Goal: Transaction & Acquisition: Purchase product/service

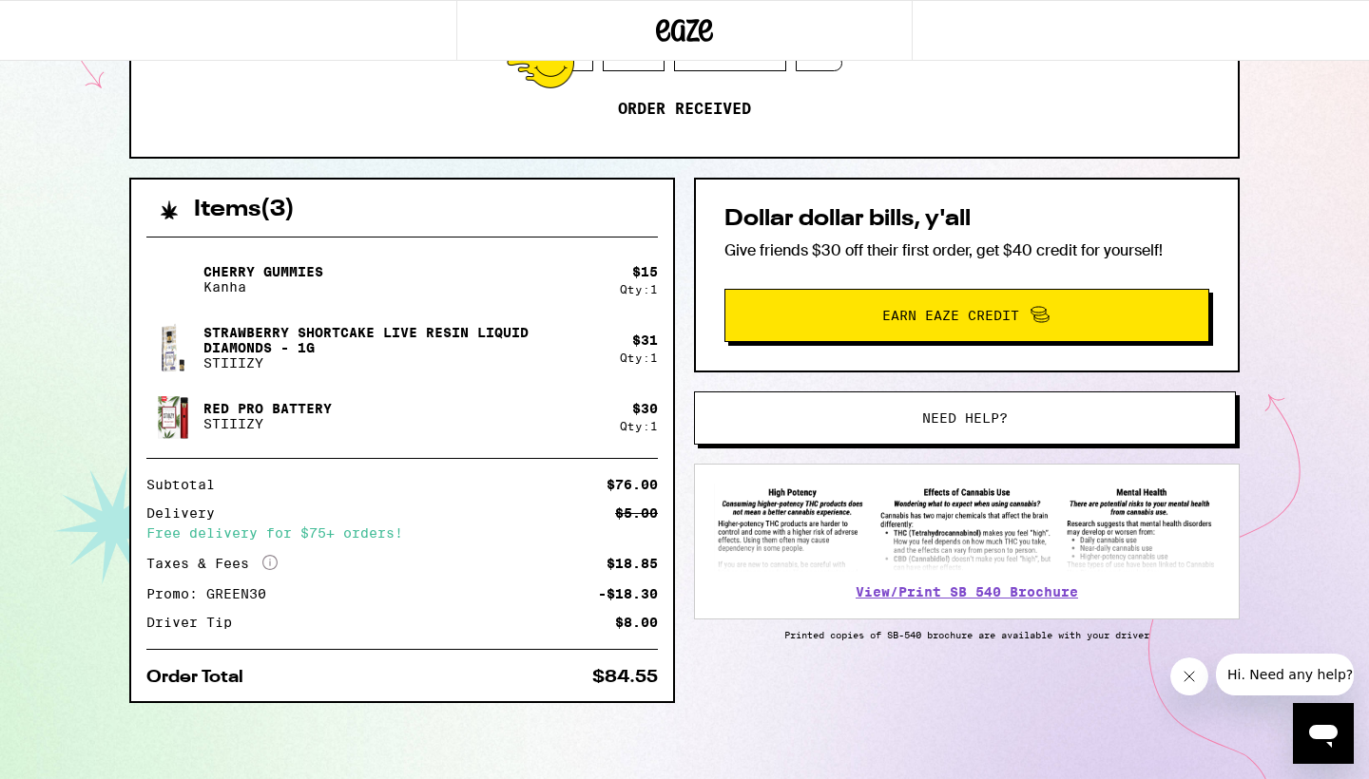
scroll to position [302, 0]
click at [967, 415] on span "Need help?" at bounding box center [965, 418] width 86 height 13
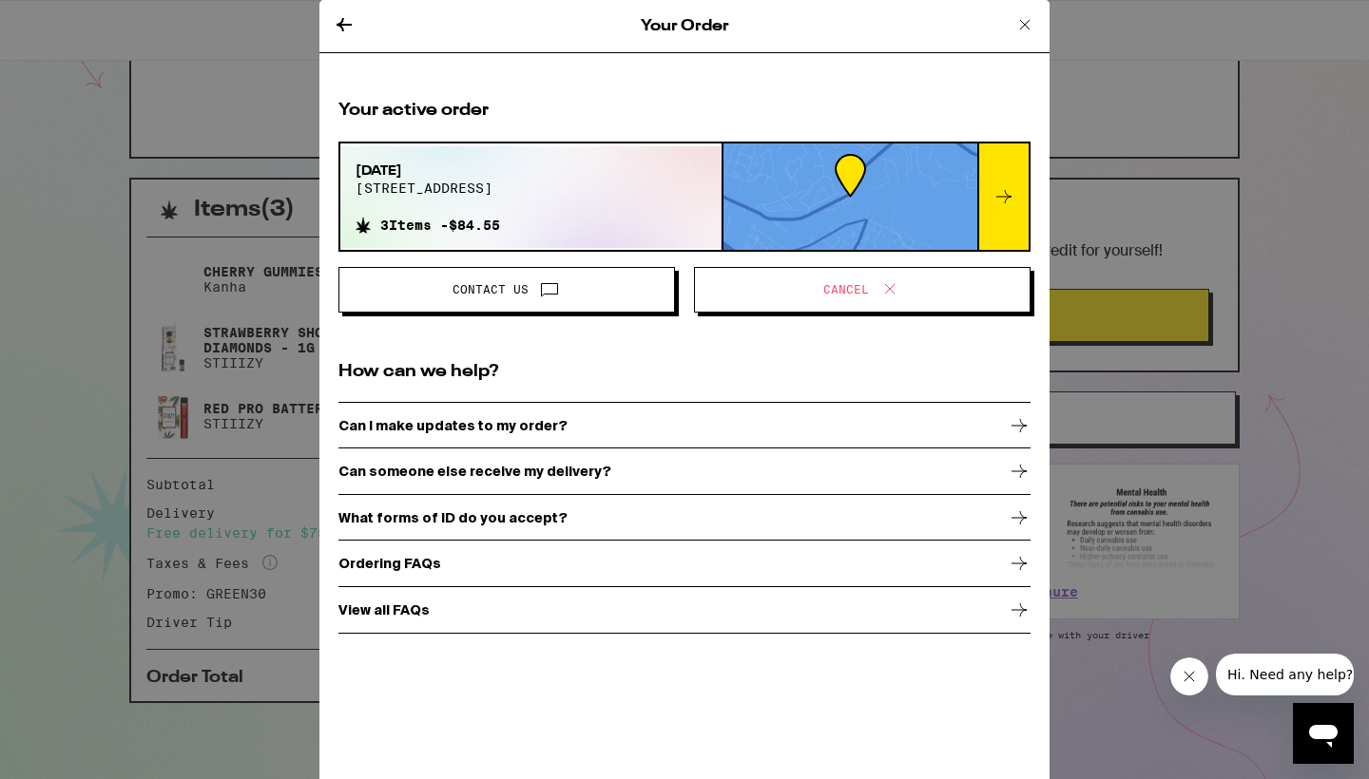
click at [509, 279] on span "Contact Us" at bounding box center [507, 290] width 304 height 25
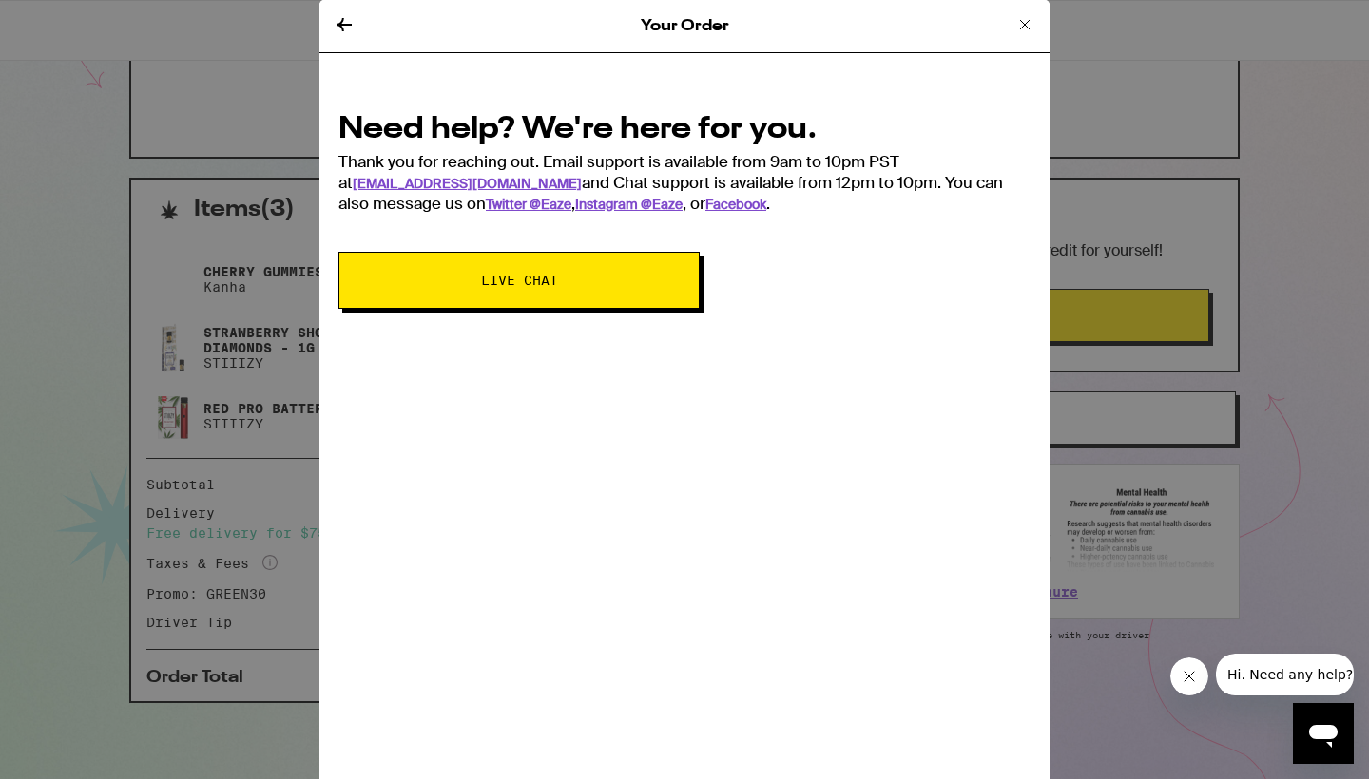
click at [544, 270] on button "Live Chat" at bounding box center [518, 280] width 361 height 57
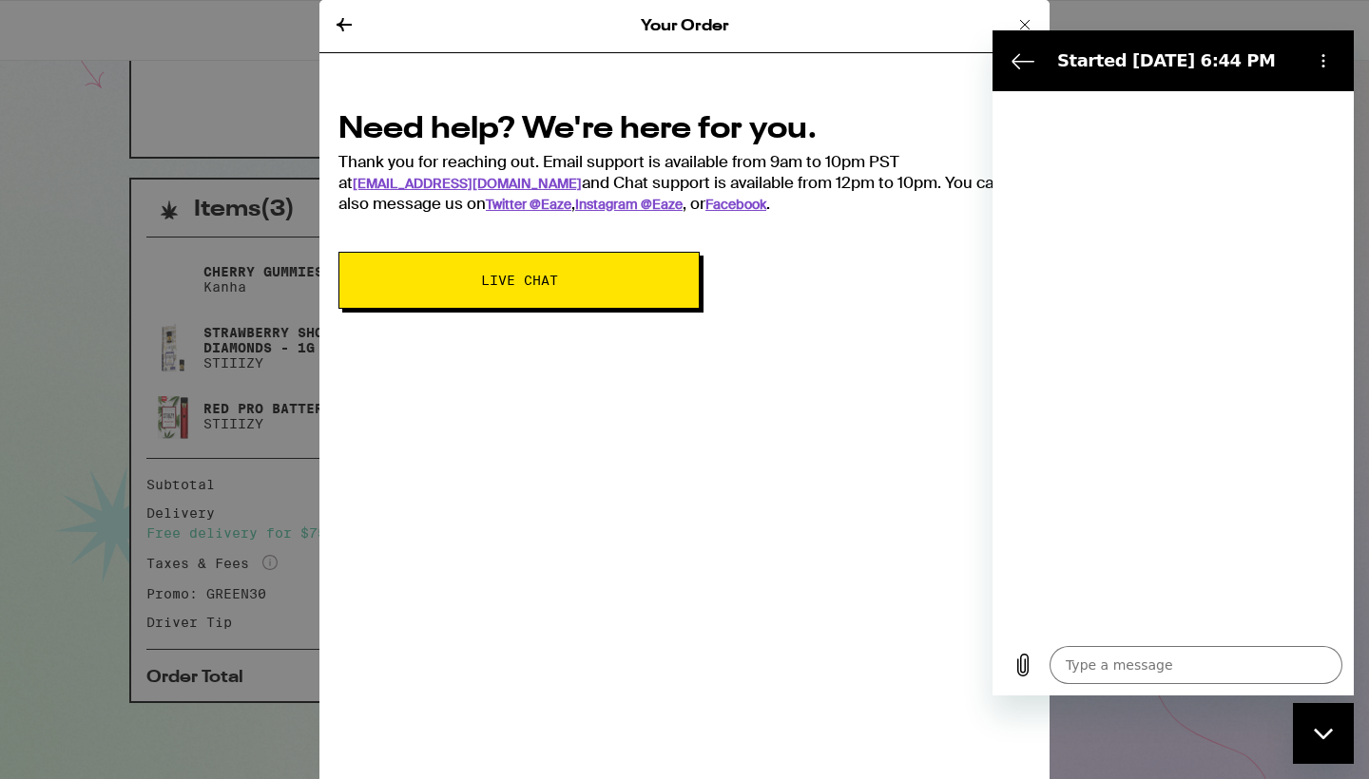
type textarea "x"
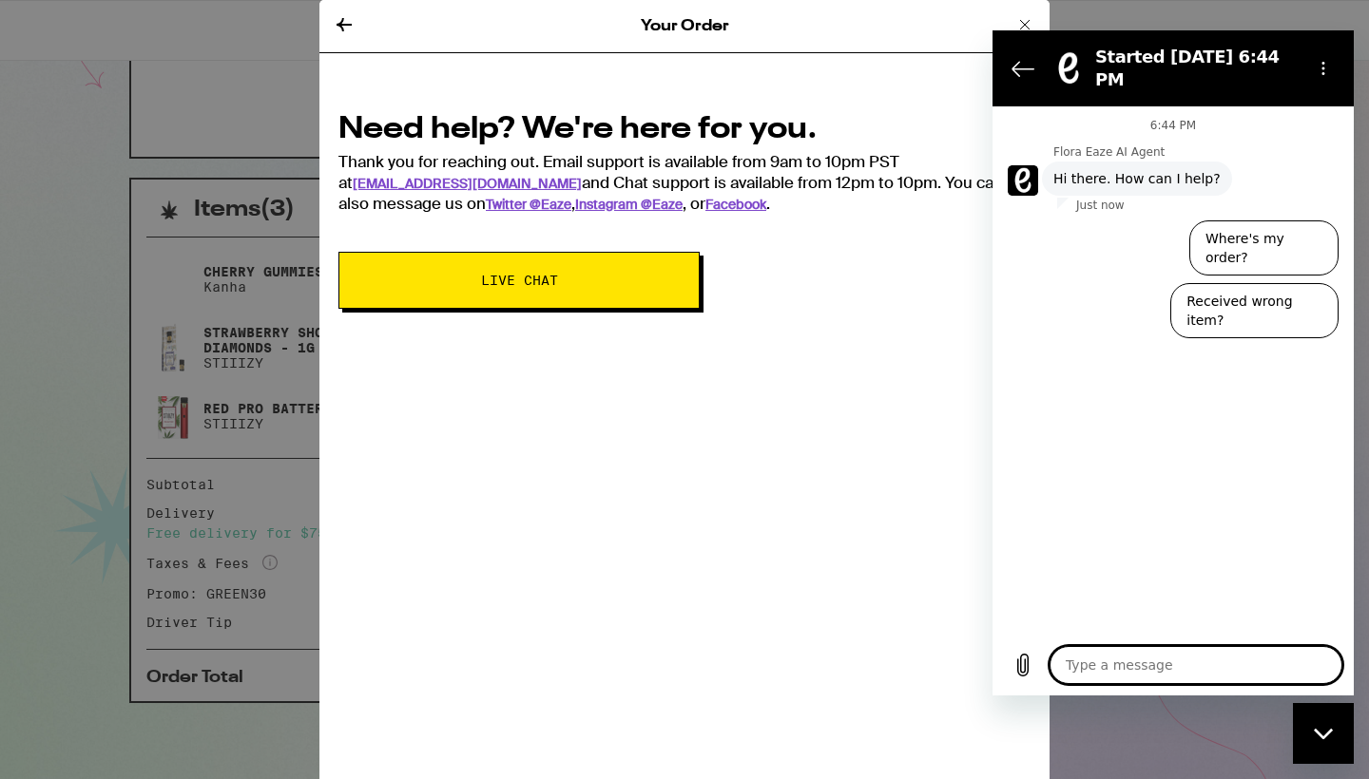
click at [1162, 671] on textarea at bounding box center [1195, 665] width 293 height 38
type textarea "I"
type textarea "x"
type textarea "I"
type textarea "x"
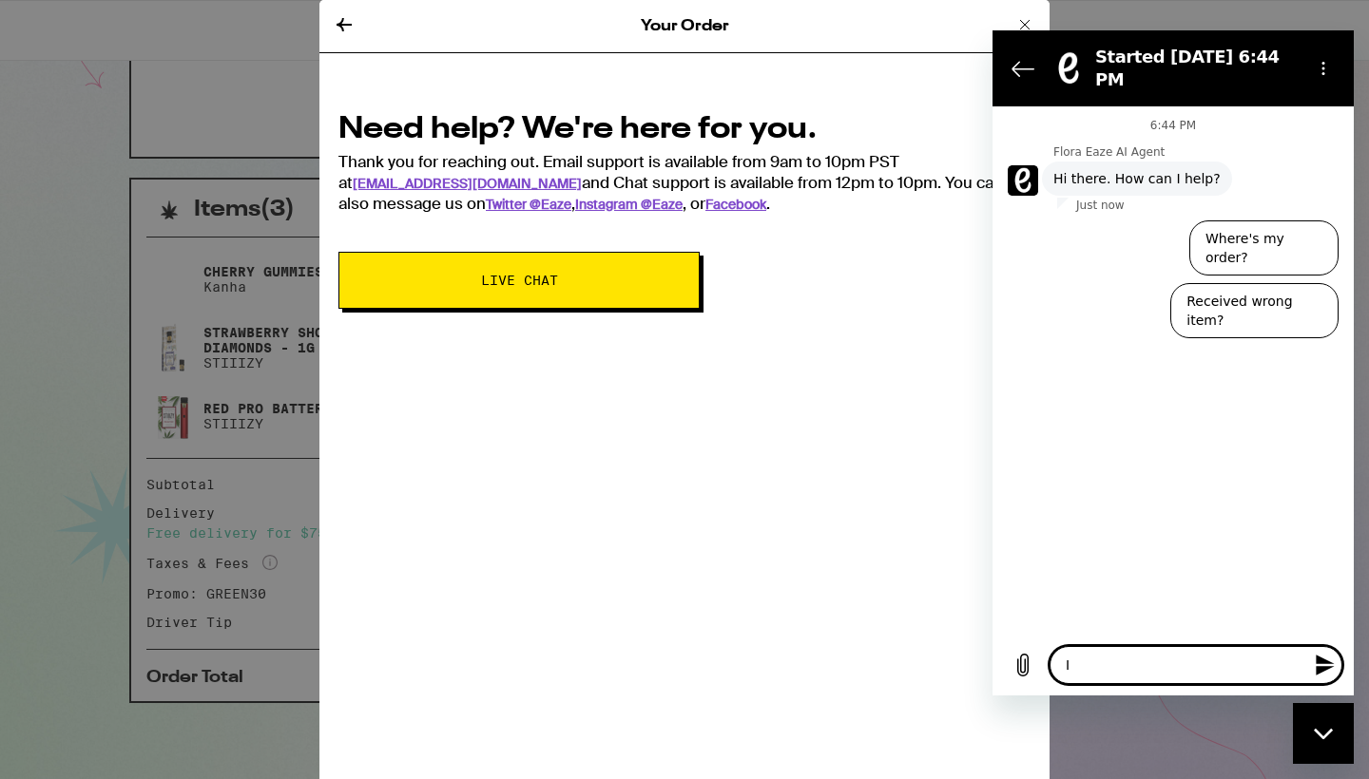
type textarea "I j"
type textarea "x"
type textarea "I js"
type textarea "x"
type textarea "I jsu"
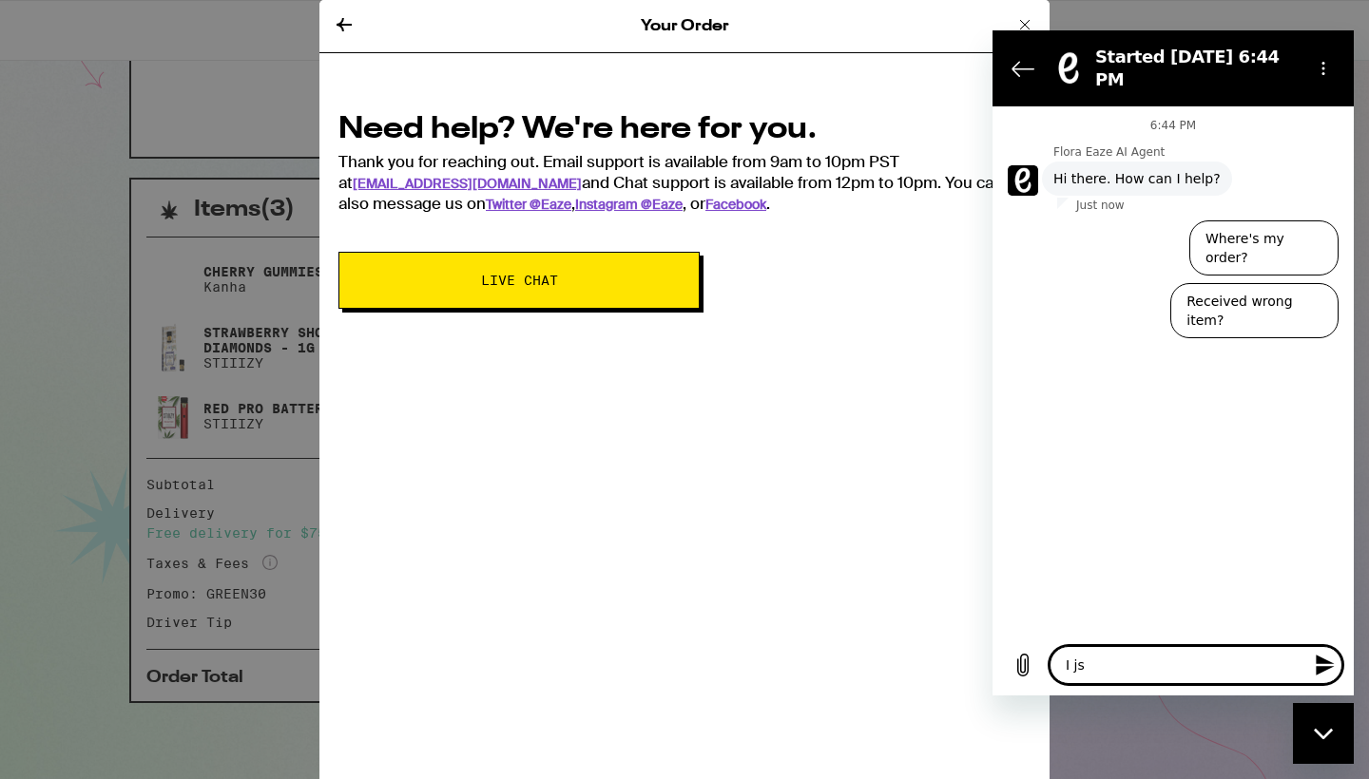
type textarea "x"
type textarea "I jsut"
type textarea "x"
type textarea "I just"
type textarea "x"
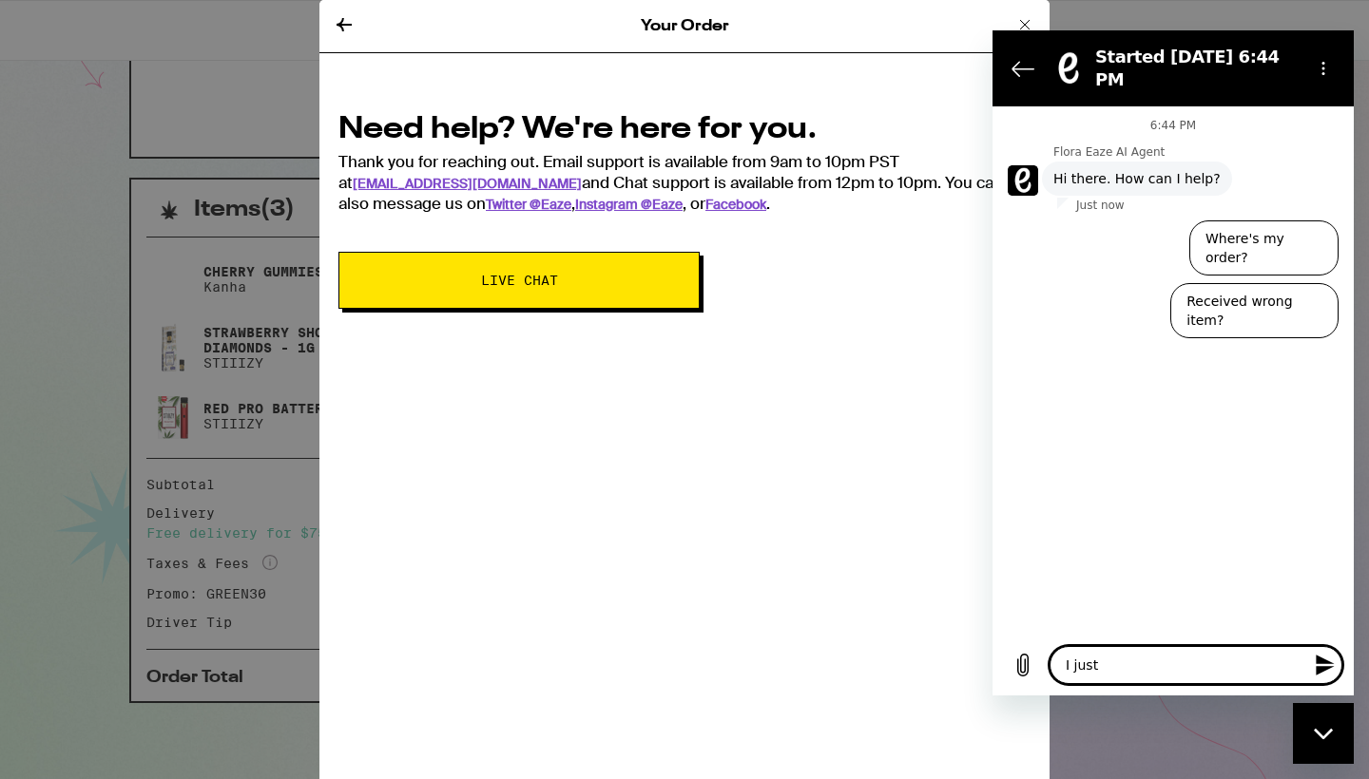
type textarea "I just r"
type textarea "x"
type textarea "I just re"
type textarea "x"
type textarea "I just rec"
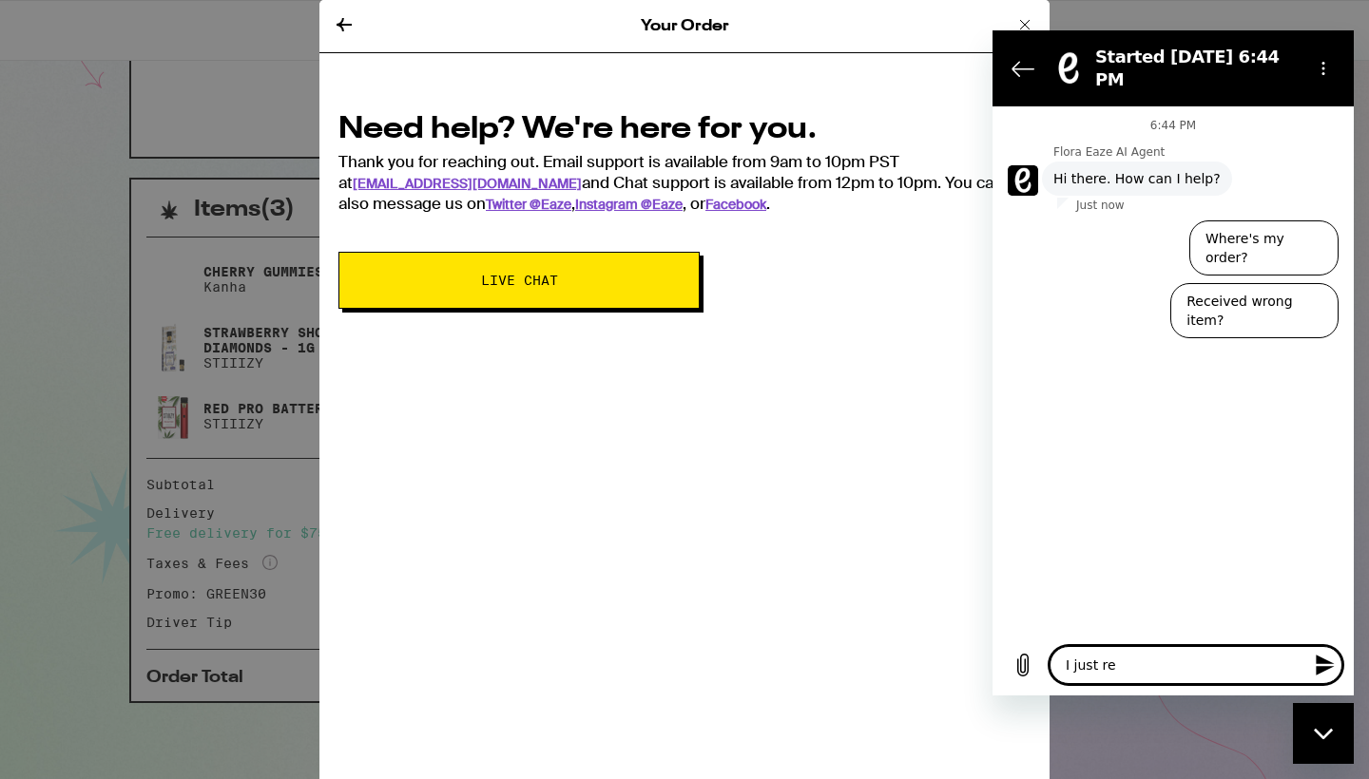
type textarea "x"
type textarea "I just rece"
type textarea "x"
type textarea "I just recei"
type textarea "x"
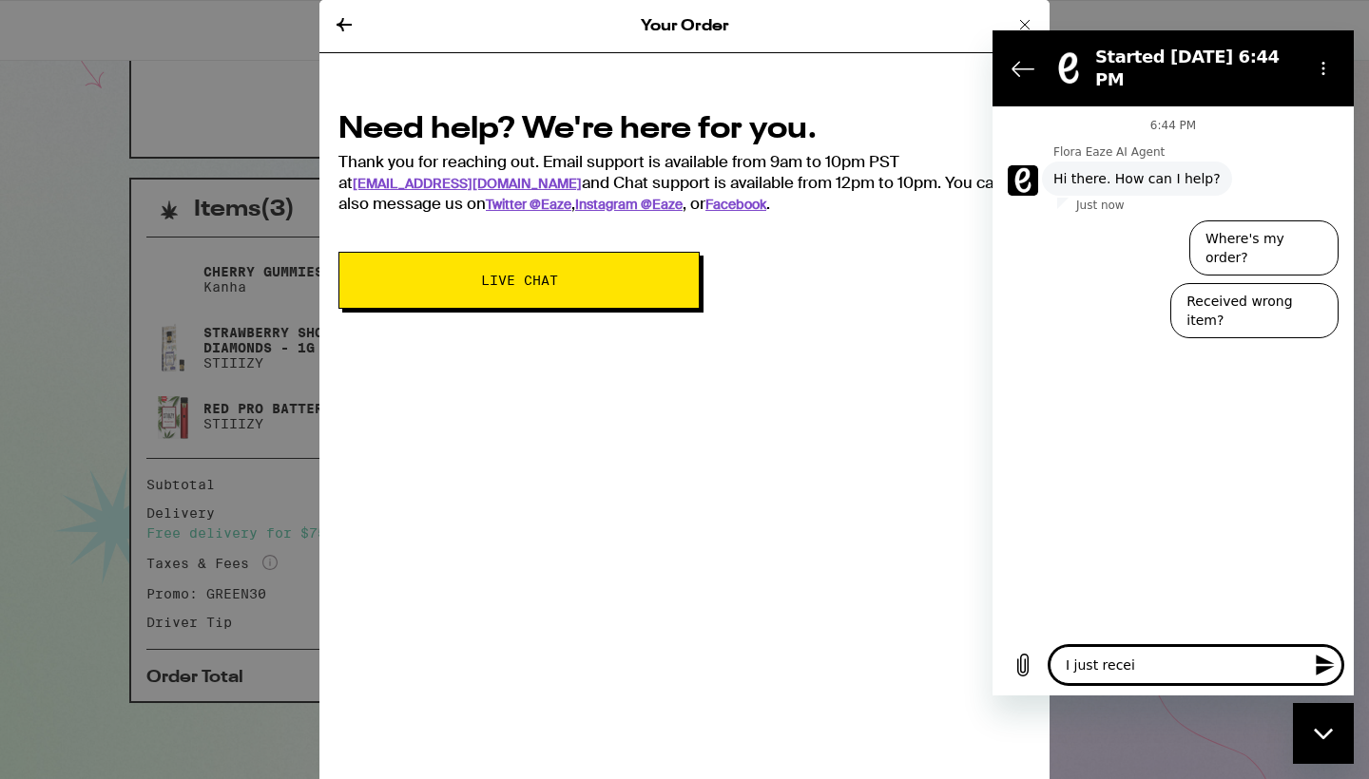
type textarea "I just receiv"
type textarea "x"
type textarea "I just receive"
type textarea "x"
type textarea "I just received"
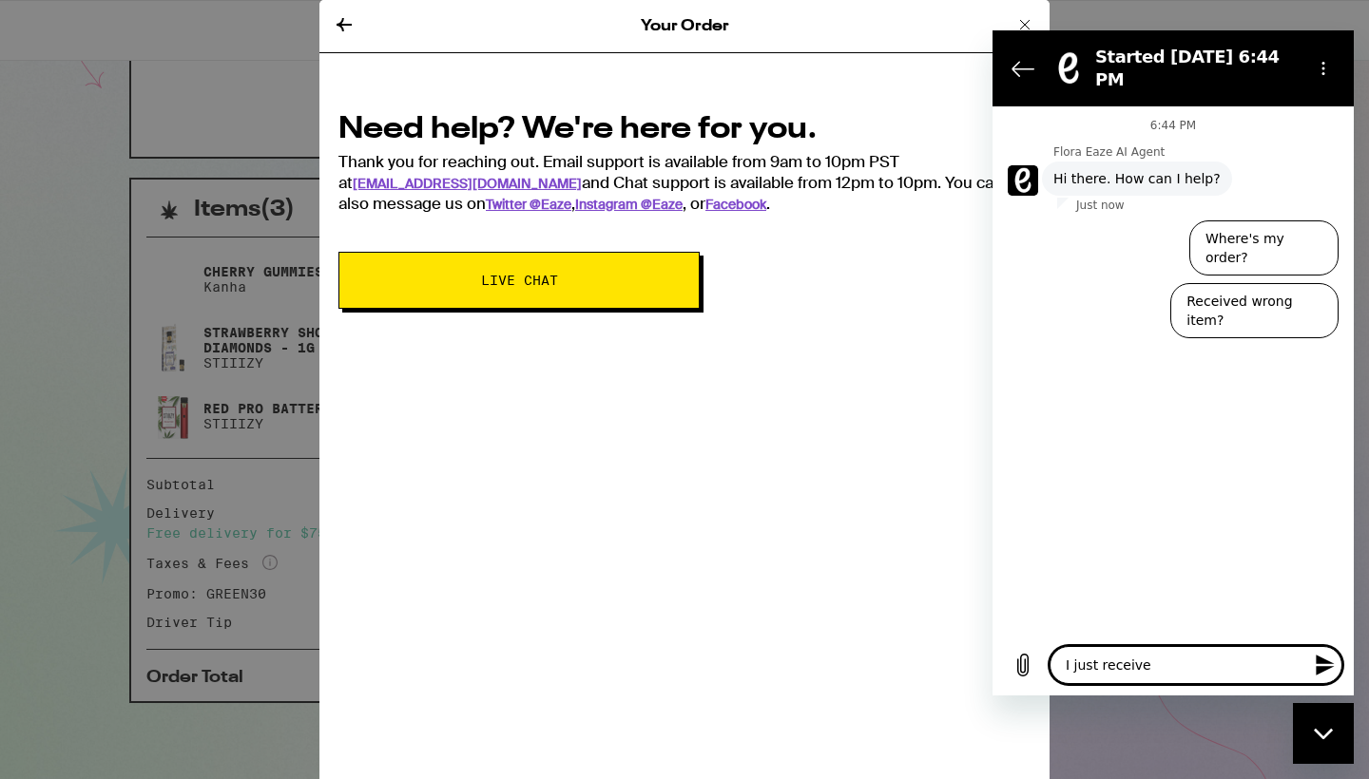
type textarea "x"
type textarea "I just received"
type textarea "x"
type textarea "I just received m"
type textarea "x"
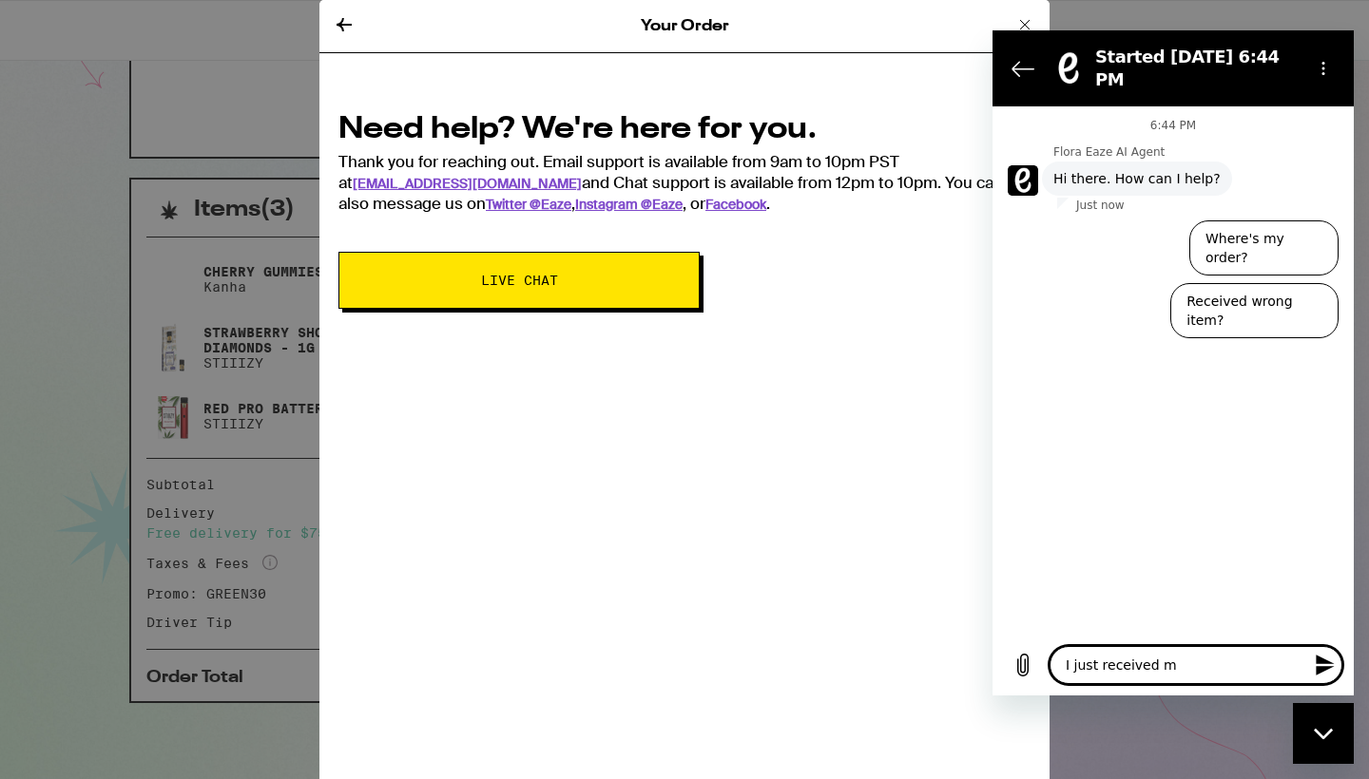
type textarea "I just received my"
type textarea "x"
type textarea "I just received my"
type textarea "x"
type textarea "I just received my d"
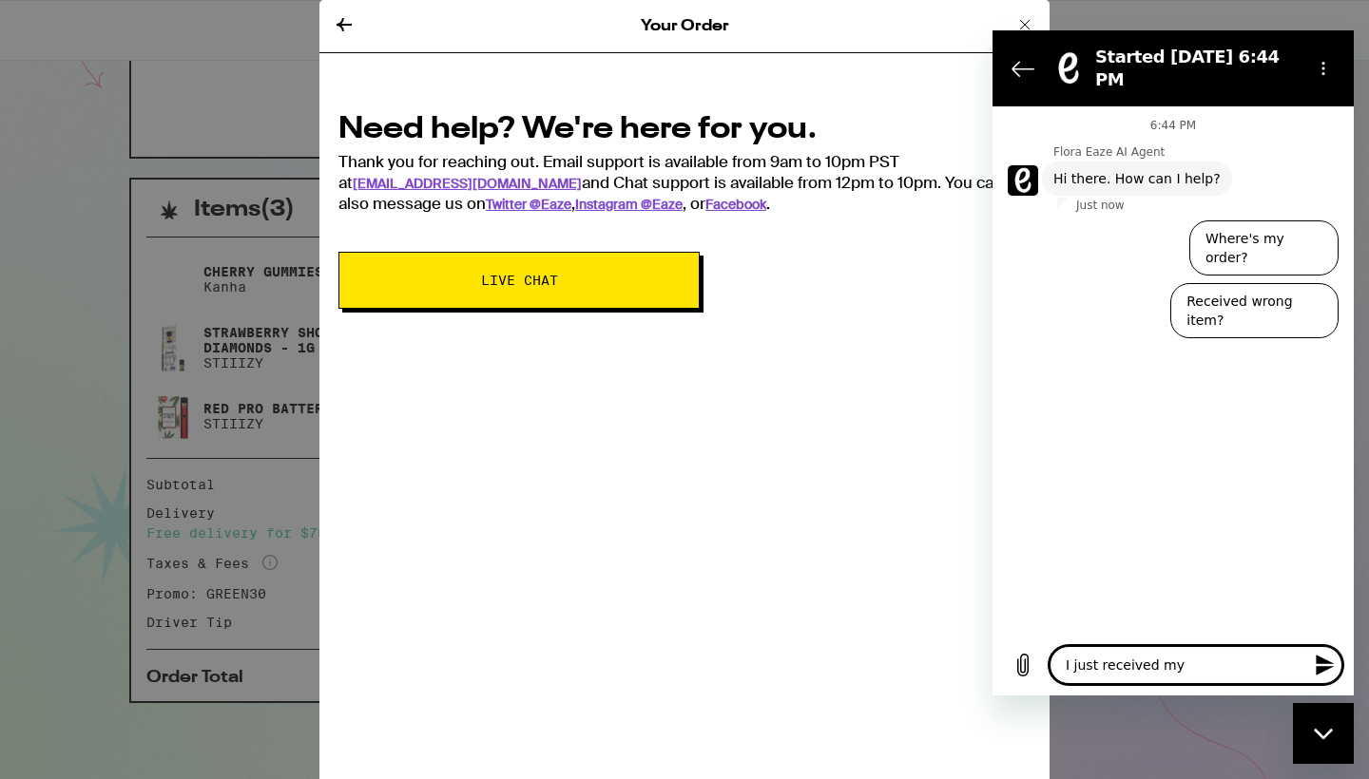
type textarea "x"
type textarea "I just received my de"
type textarea "x"
type textarea "I just received my del"
type textarea "x"
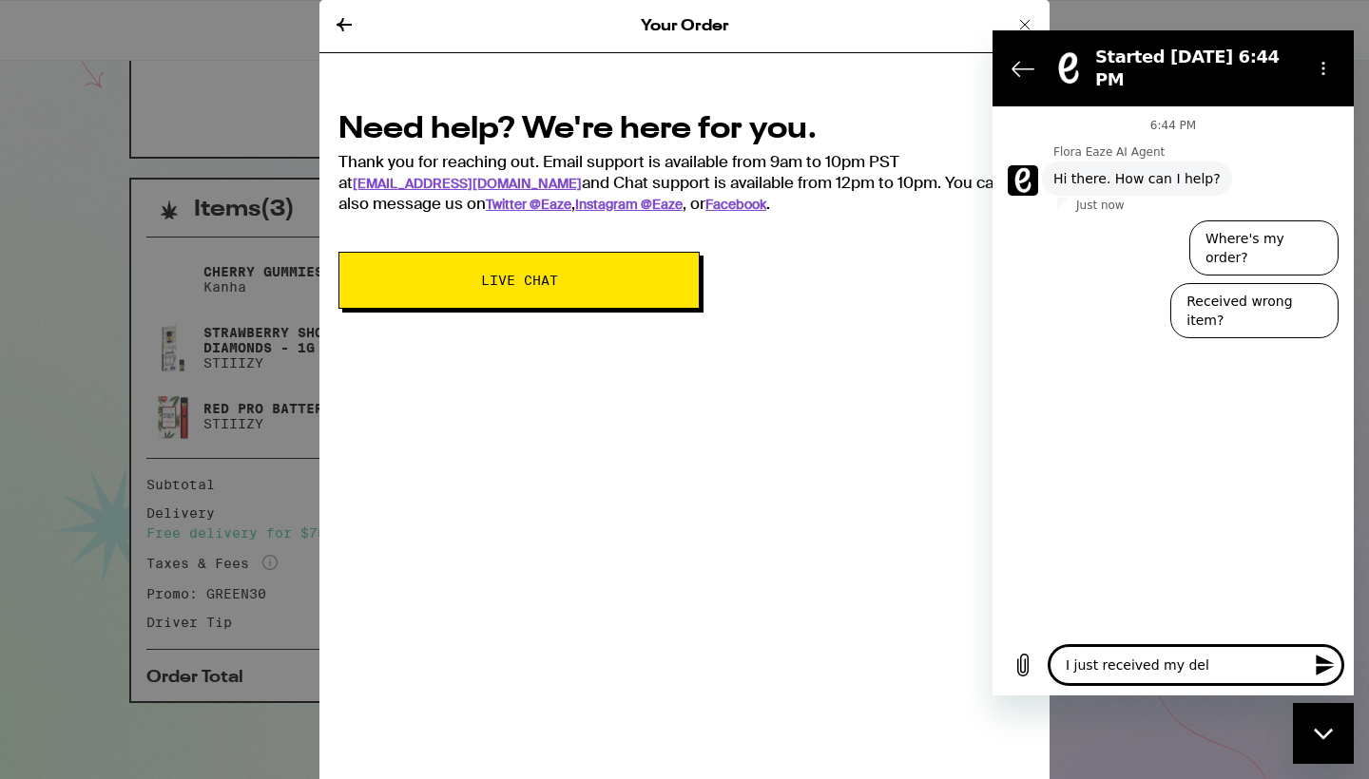
type textarea "I just received my deli"
type textarea "x"
type textarea "I just received my deliv"
type textarea "x"
type textarea "I just received my delive"
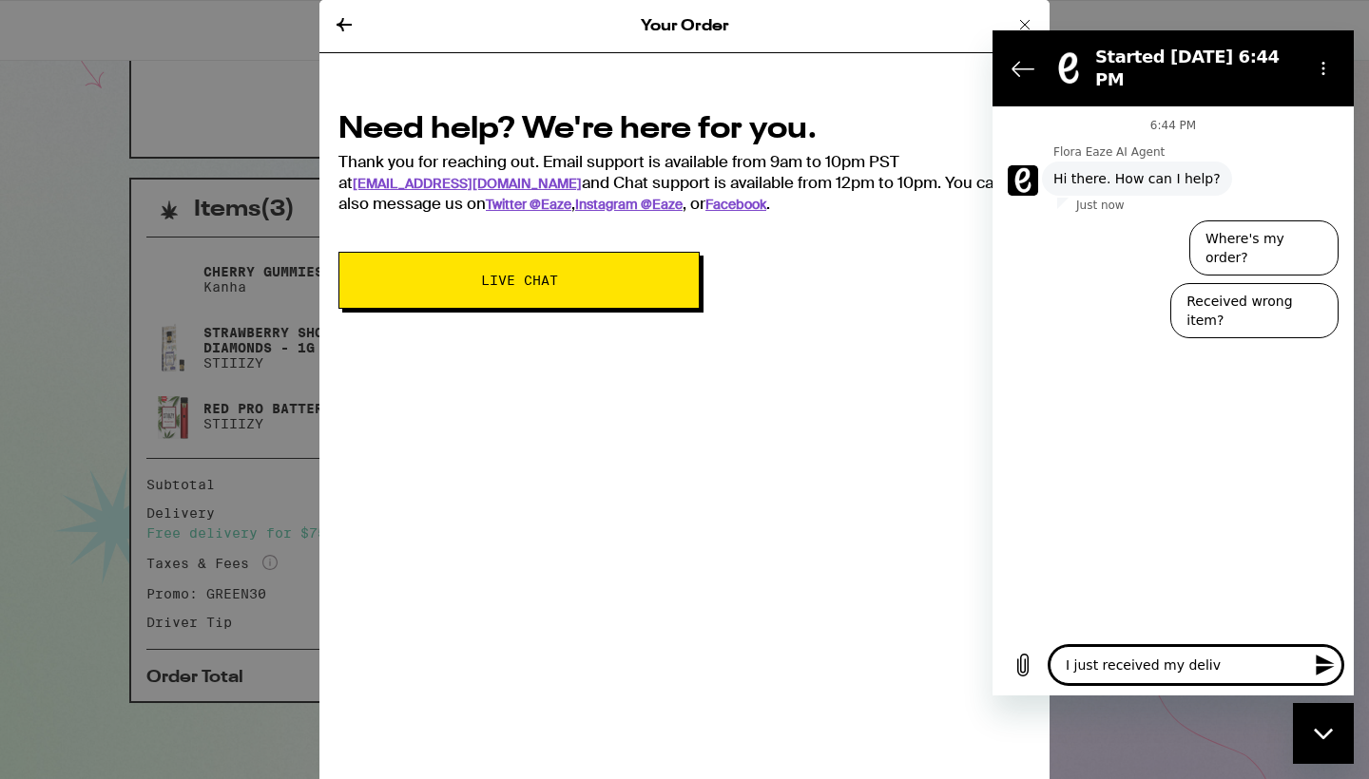
type textarea "x"
type textarea "I just received my deliver"
type textarea "x"
type textarea "I just received my deliver"
type textarea "x"
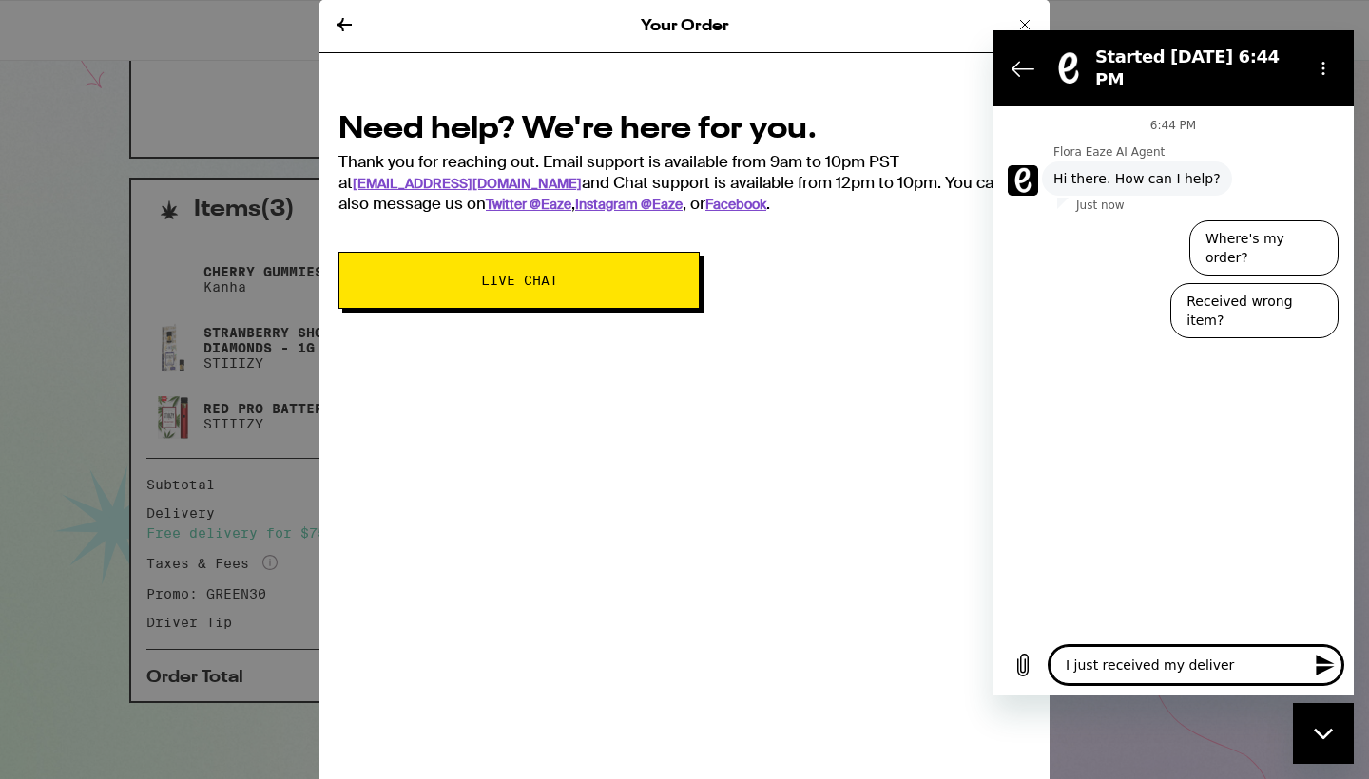
type textarea "I just received my deliver a"
type textarea "x"
type textarea "I just received my deliver an"
type textarea "x"
type textarea "I just received my deliver and"
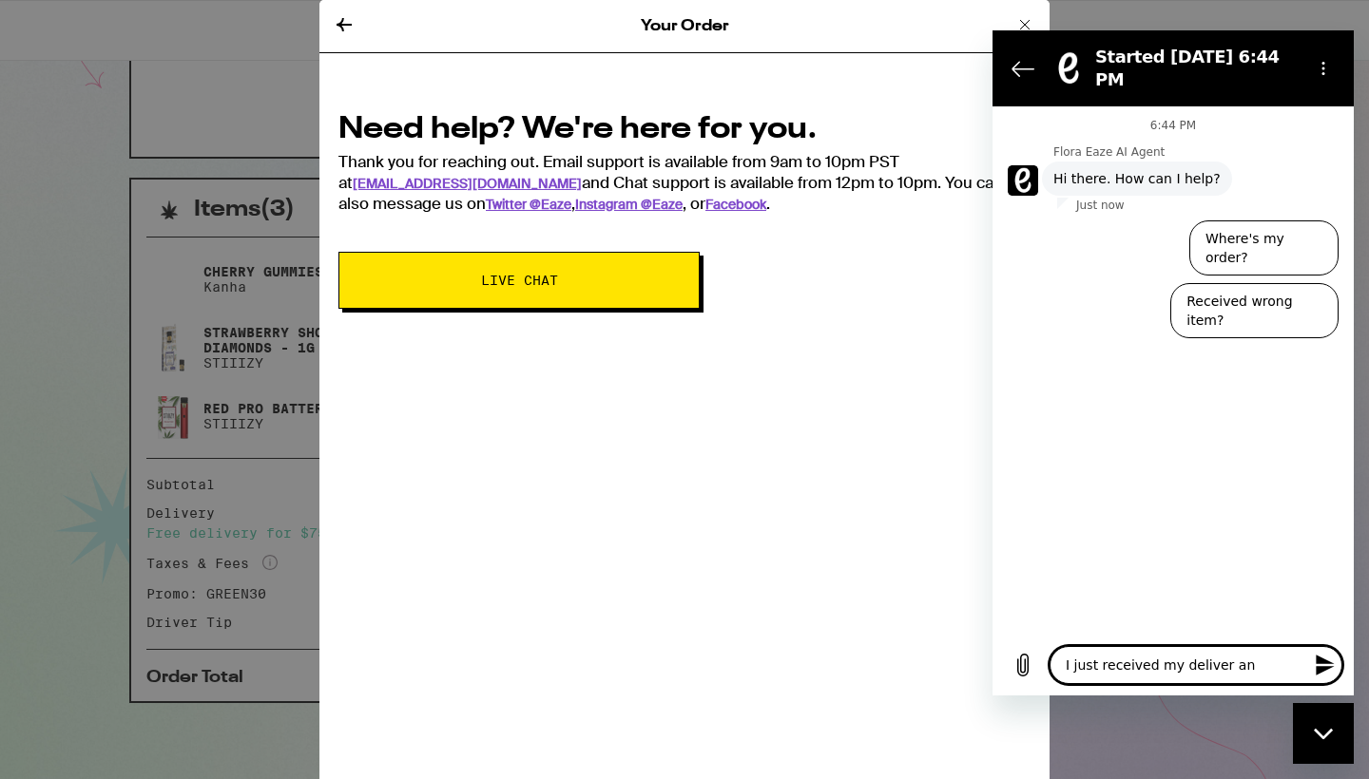
type textarea "x"
type textarea "I just received my deliver and"
type textarea "x"
type textarea "I just received my deliver and o"
type textarea "x"
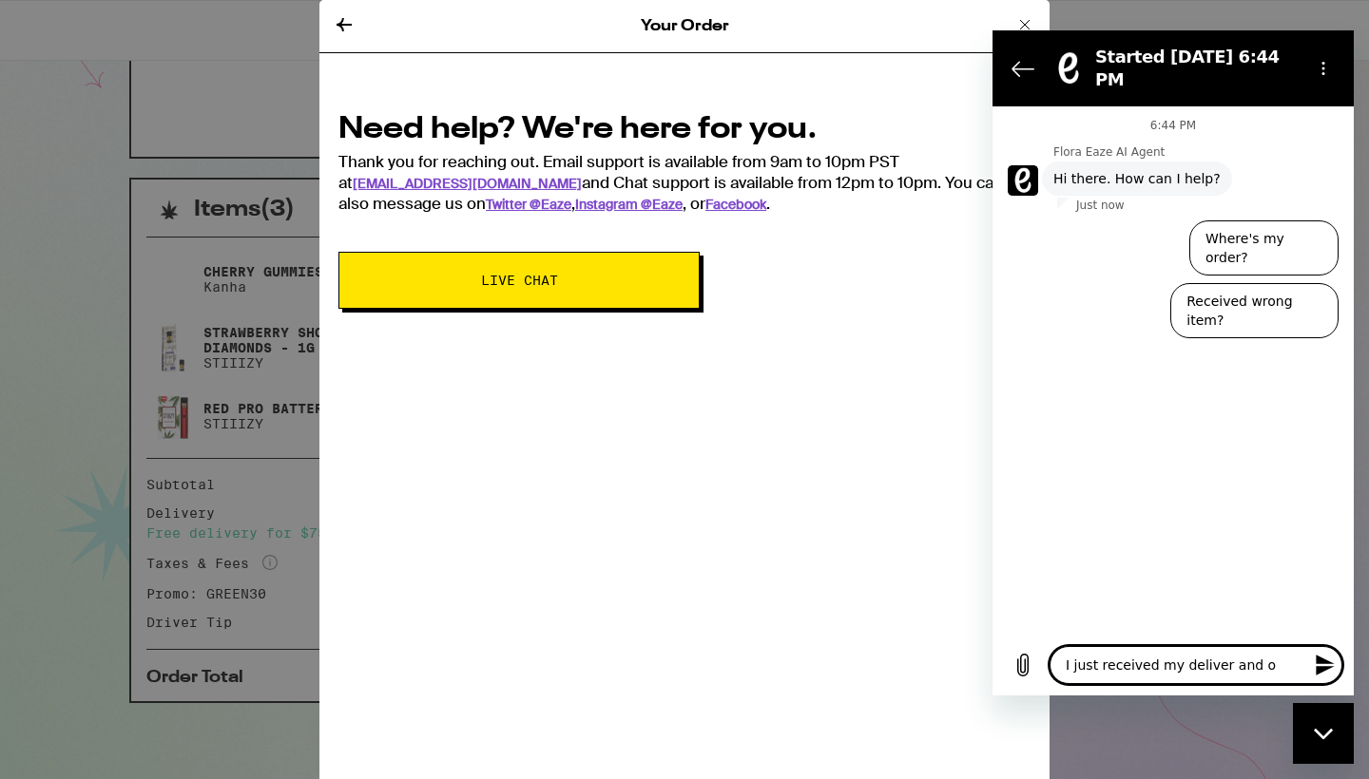
type textarea "I just received my deliver and on"
type textarea "x"
type textarea "I just received my deliver and one"
type textarea "x"
type textarea "I just received my deliver and one"
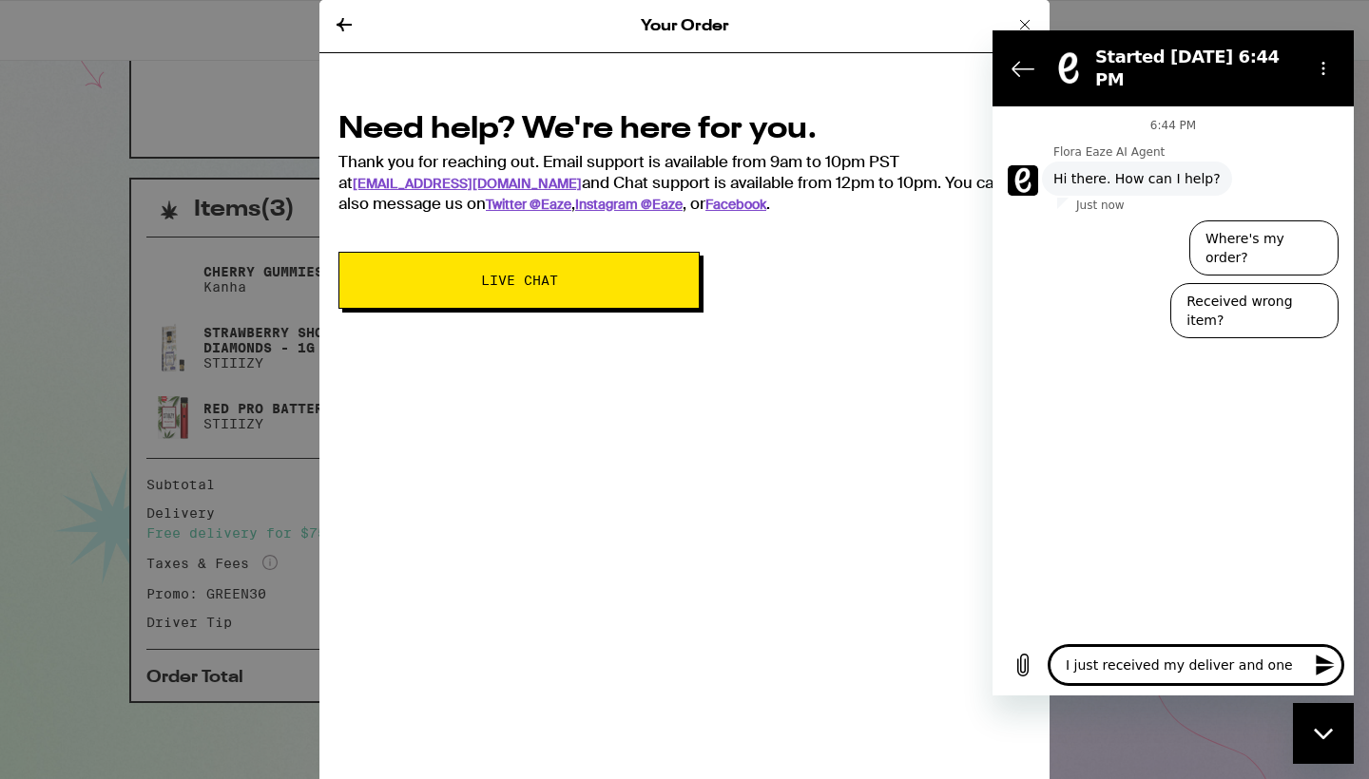
type textarea "x"
type textarea "I just received my deliver and one o"
type textarea "x"
type textarea "I just received my deliver and one of"
type textarea "x"
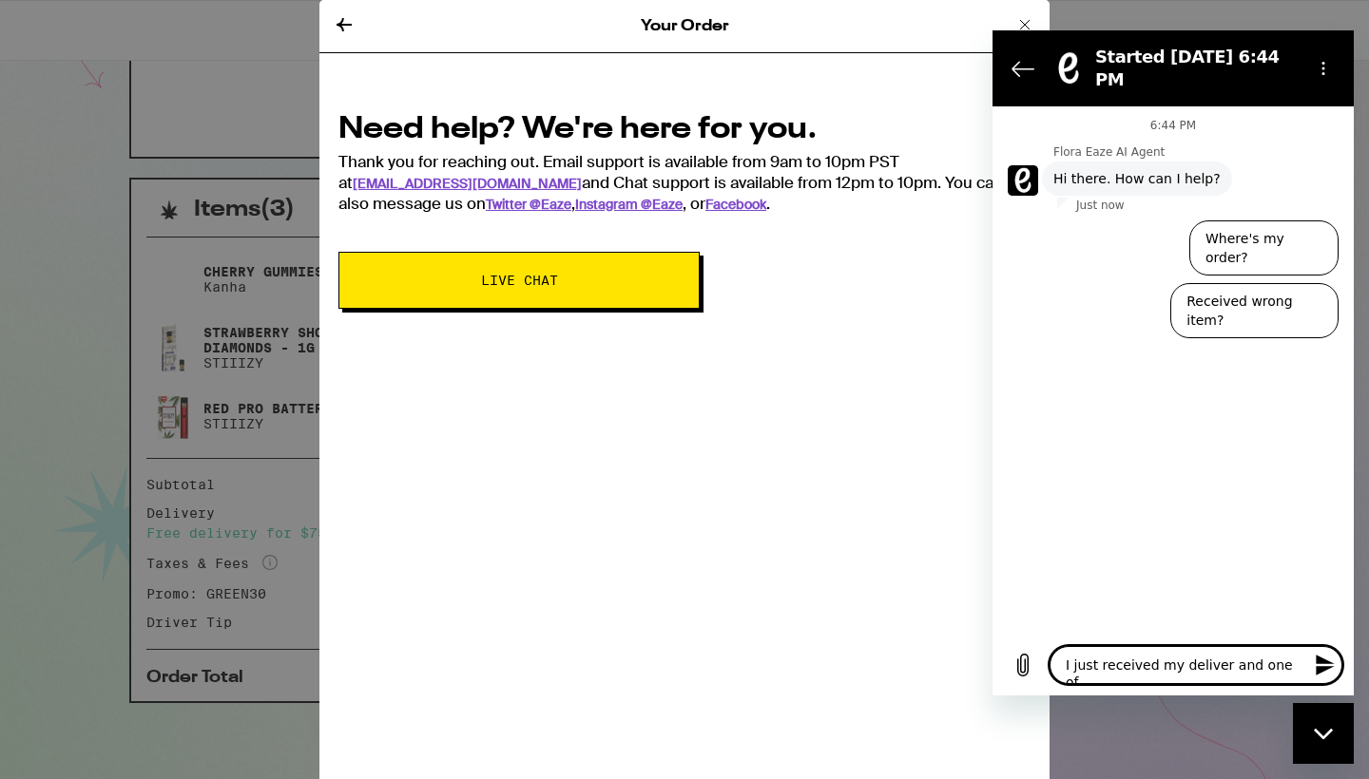
type textarea "I just received my deliver and one of"
type textarea "x"
type textarea "I just received my deliver and one of t"
type textarea "x"
type textarea "I just received my deliver and one of th"
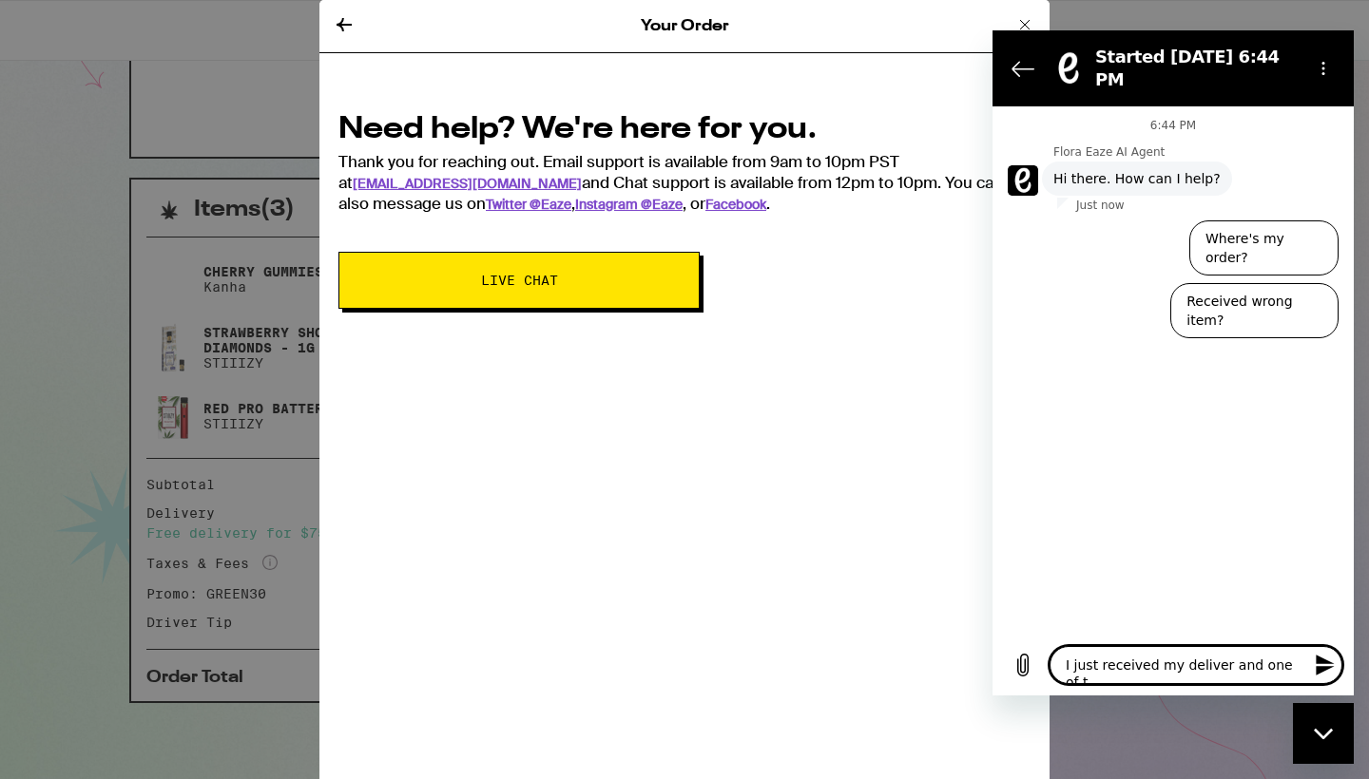
type textarea "x"
type textarea "I just received my deliver and one of the"
type textarea "x"
type textarea "I just received my deliver and one of the"
type textarea "x"
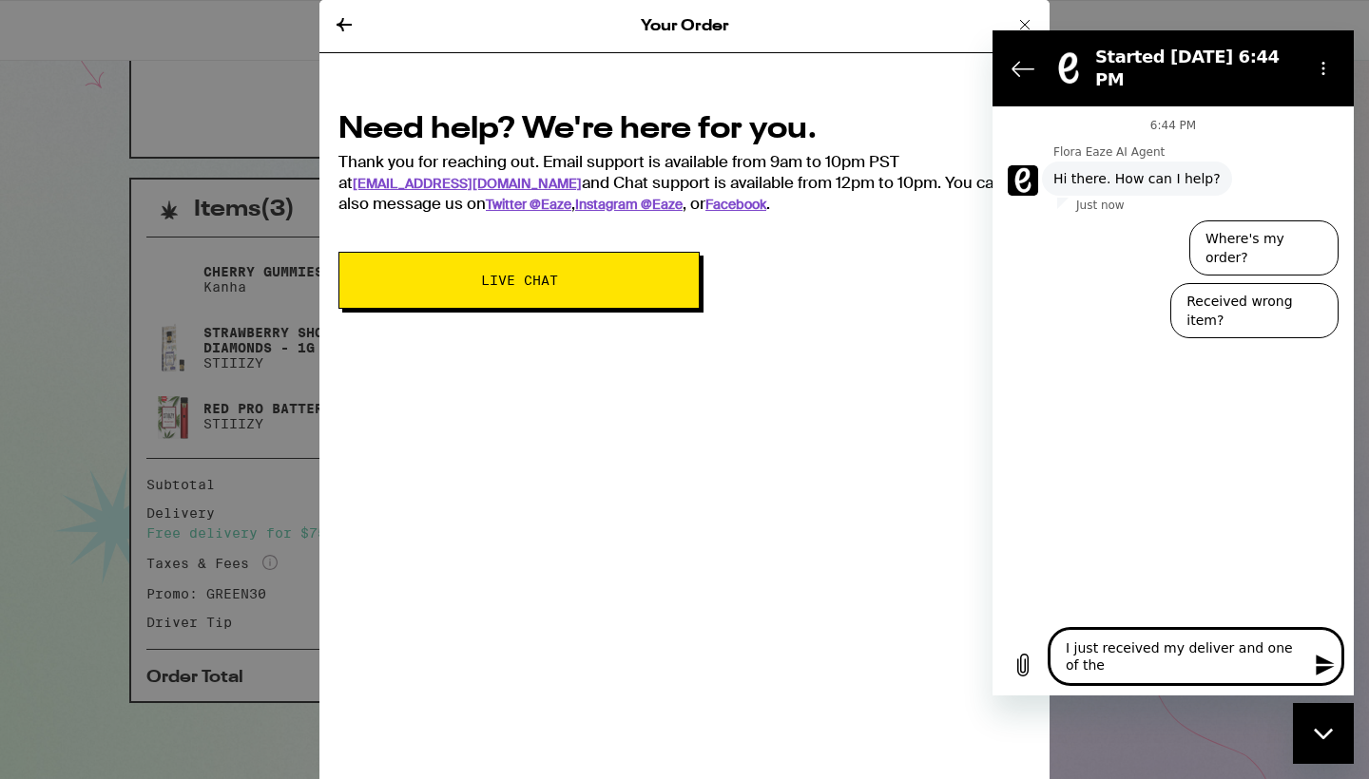
type textarea "I just received my deliver and one of the p"
type textarea "x"
type textarea "I just received my deliver and one of the pa"
type textarea "x"
type textarea "I just received my deliver and one of the pac"
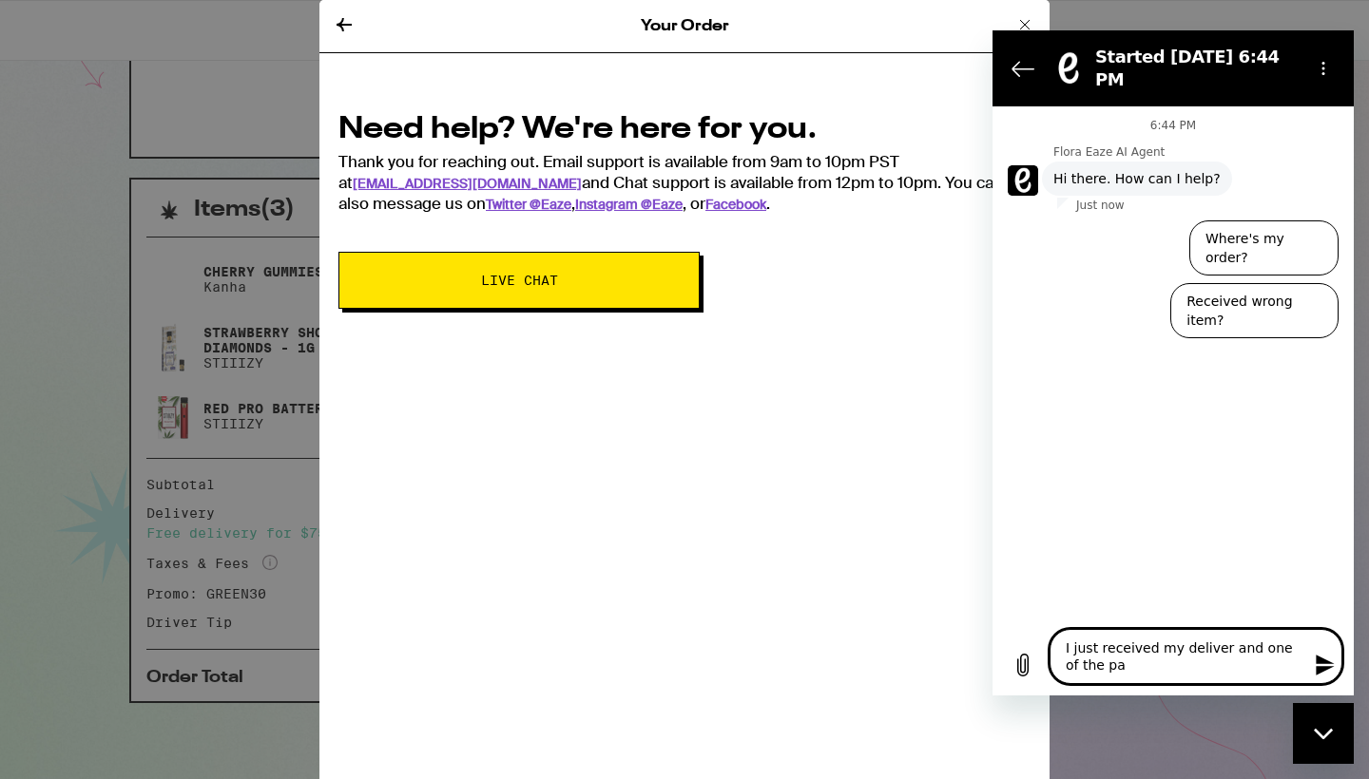
type textarea "x"
type textarea "I just received my deliver and one of the pack"
type textarea "x"
type textarea "I just received my deliver and one of the packa"
type textarea "x"
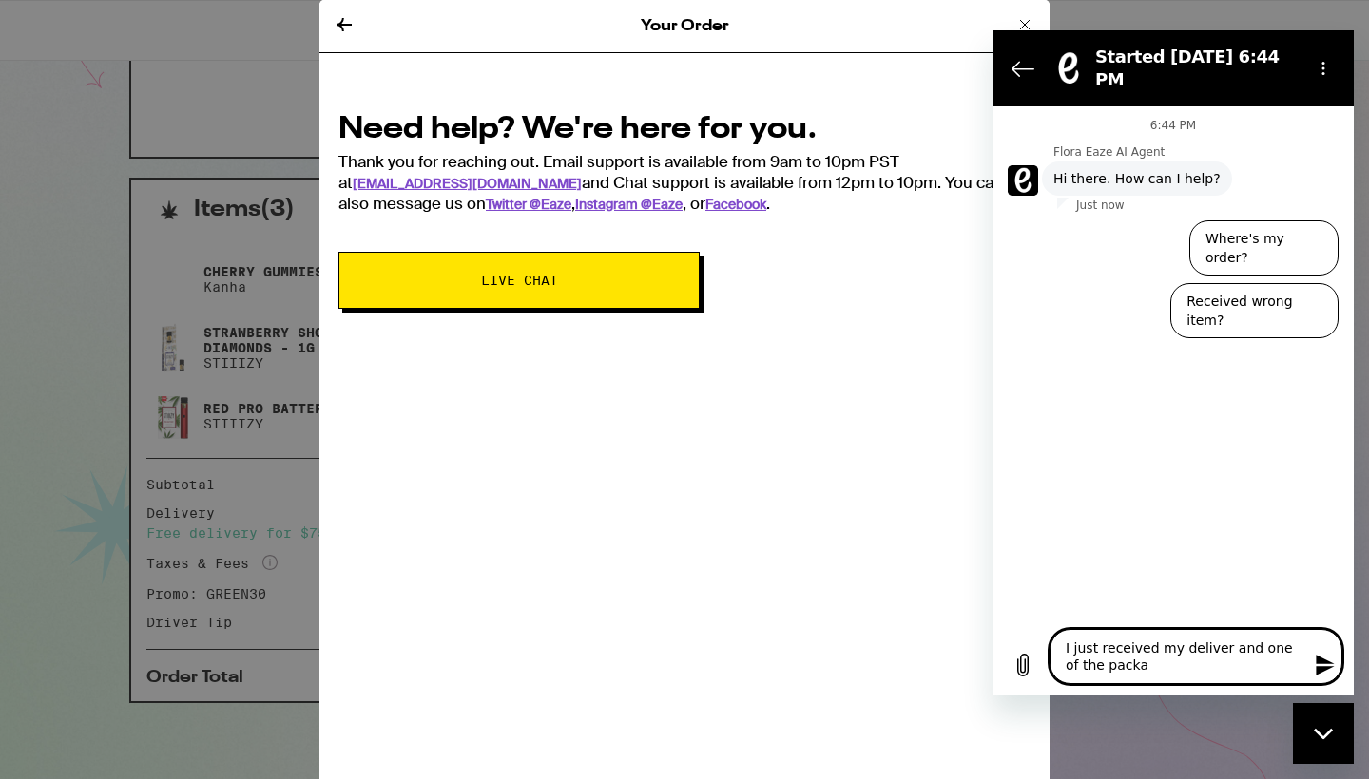
type textarea "I just received my deliver and one of the packag"
type textarea "x"
type textarea "I just received my deliver and one of the package"
type textarea "x"
type textarea "I just received my deliver and one of the packages"
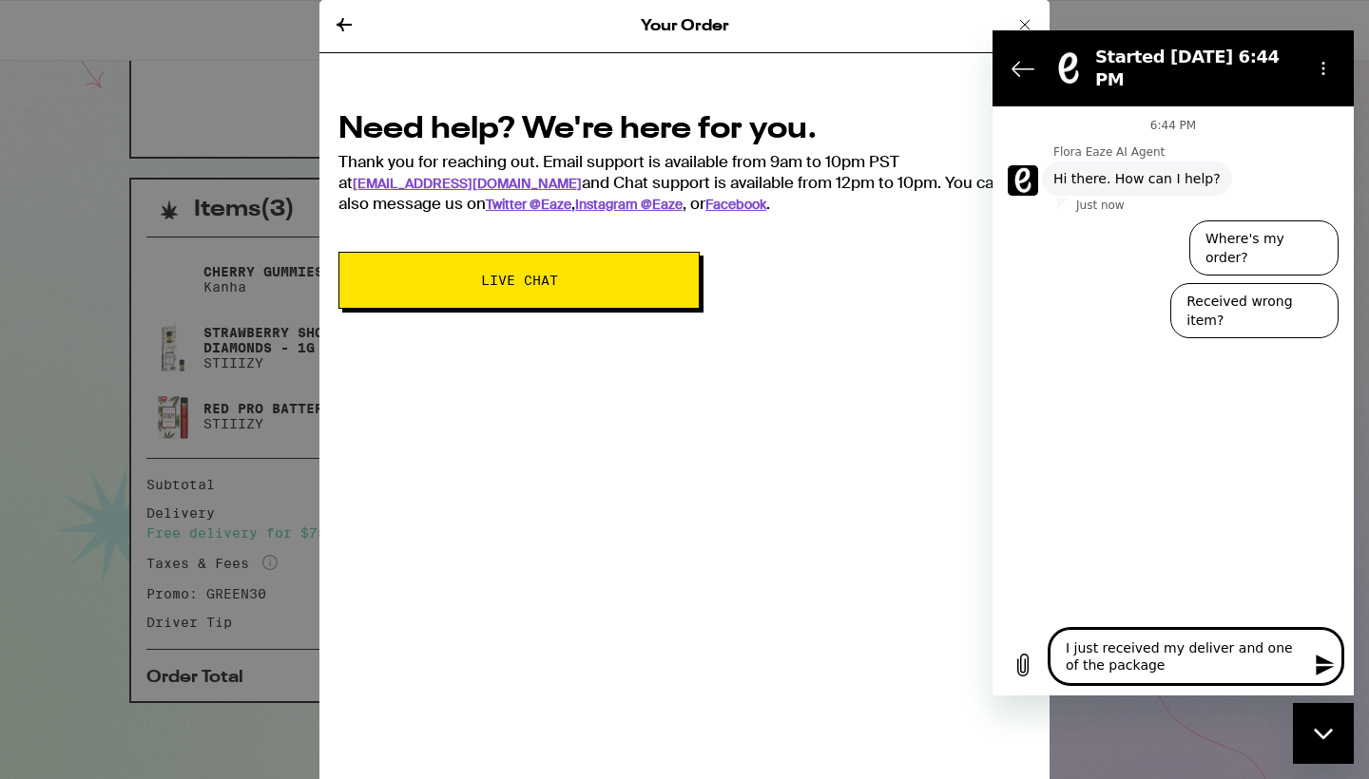
type textarea "x"
type textarea "I just received my deliver and one of the packages"
type textarea "x"
type textarea "I just received my deliver and one of the packages i"
type textarea "x"
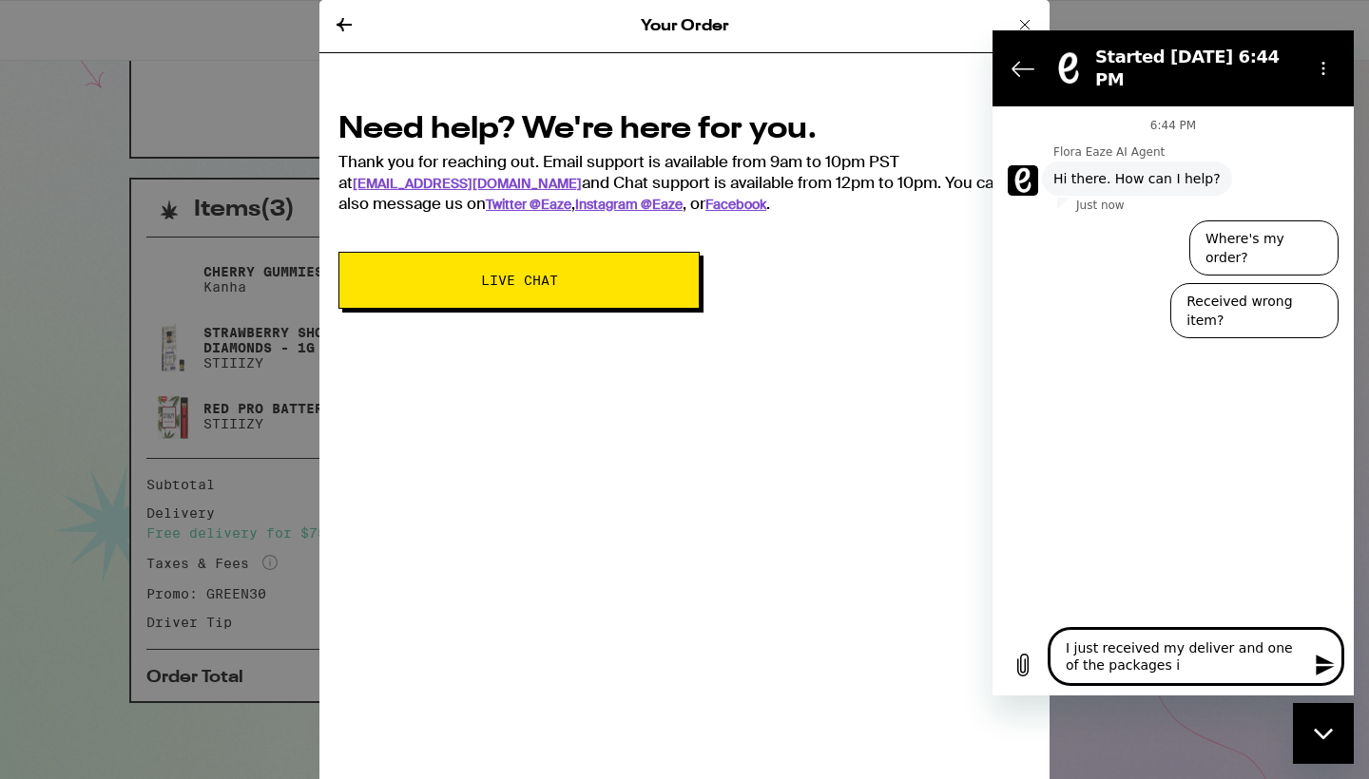
type textarea "I just received my deliver and one of the packages is"
type textarea "x"
type textarea "I just received my deliver and one of the packages is"
type textarea "x"
type textarea "I just received my deliver and one of the packages is E"
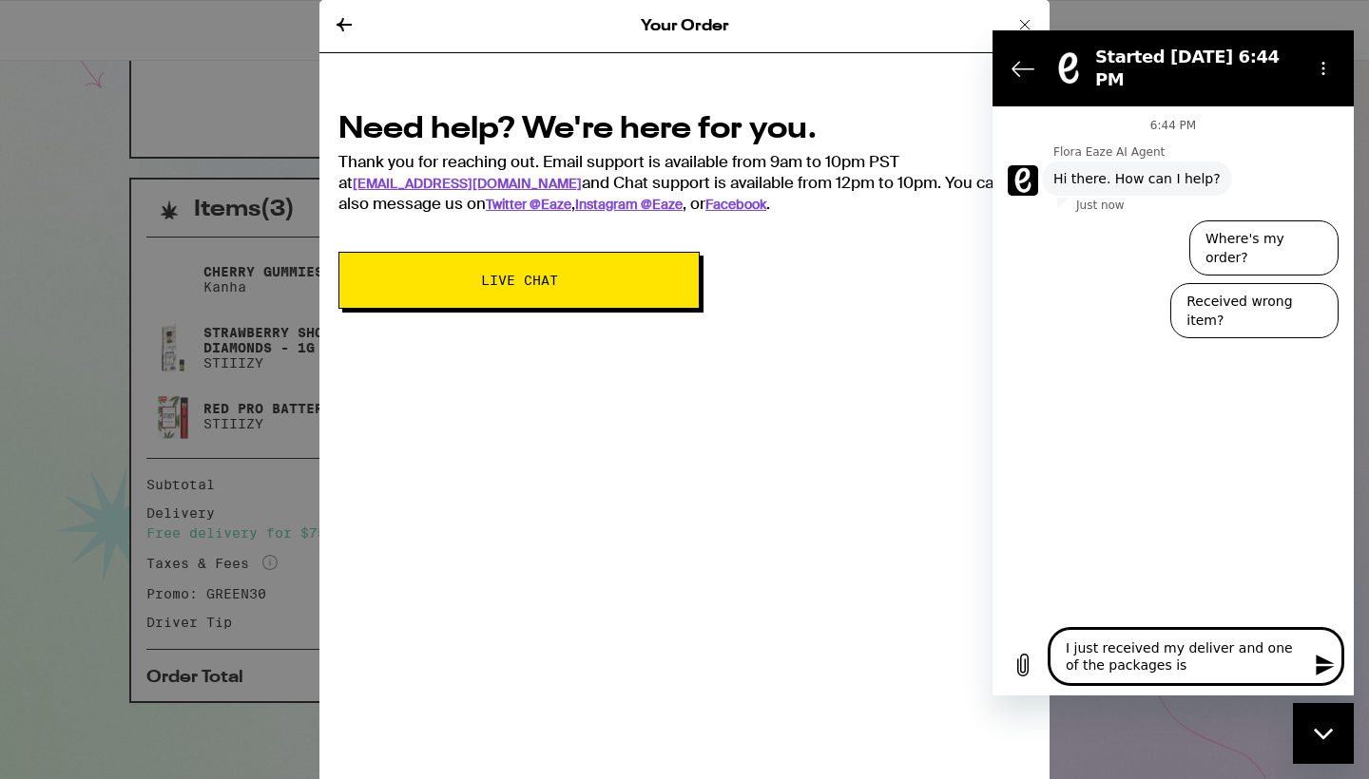
type textarea "x"
type textarea "I just received my deliver and one of the packages is EM"
type textarea "x"
type textarea "I just received my deliver and one of the packages is EMP"
type textarea "x"
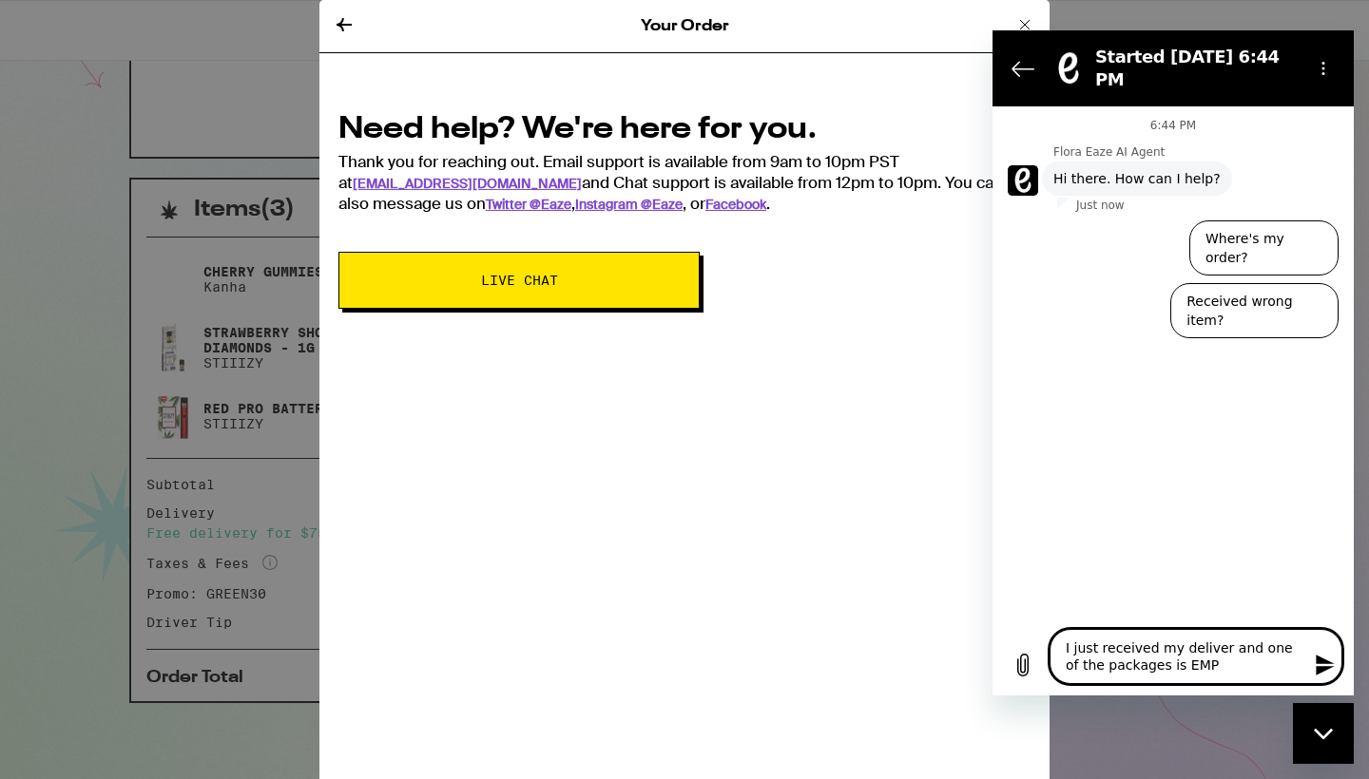
type textarea "I just received my deliver and one of the packages is EMPT"
type textarea "x"
type textarea "I just received my deliver and one of the packages is EMPTY"
type textarea "x"
type textarea "I just received my deliver and one of the packages is EMPTY!"
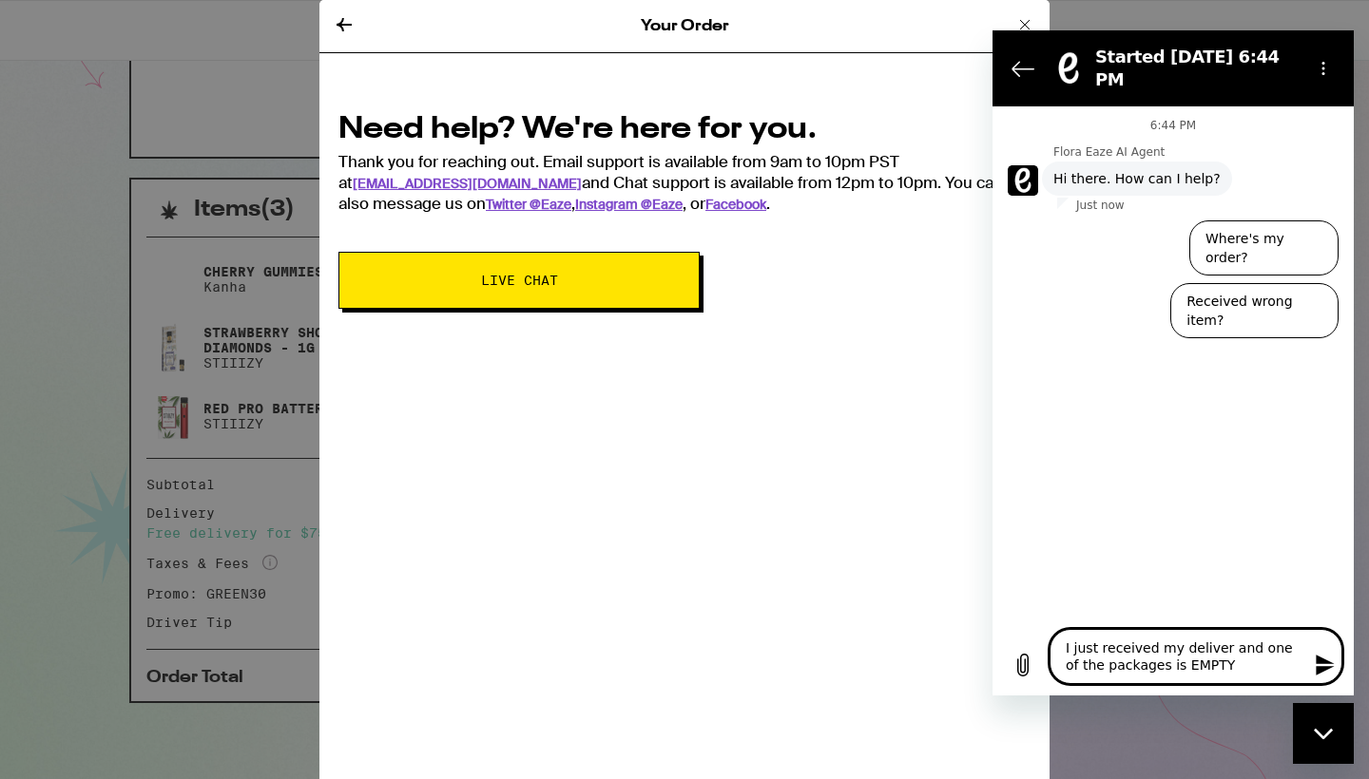
type textarea "x"
type textarea "I just received my deliver and one of the packages is EMPTY!!"
type textarea "x"
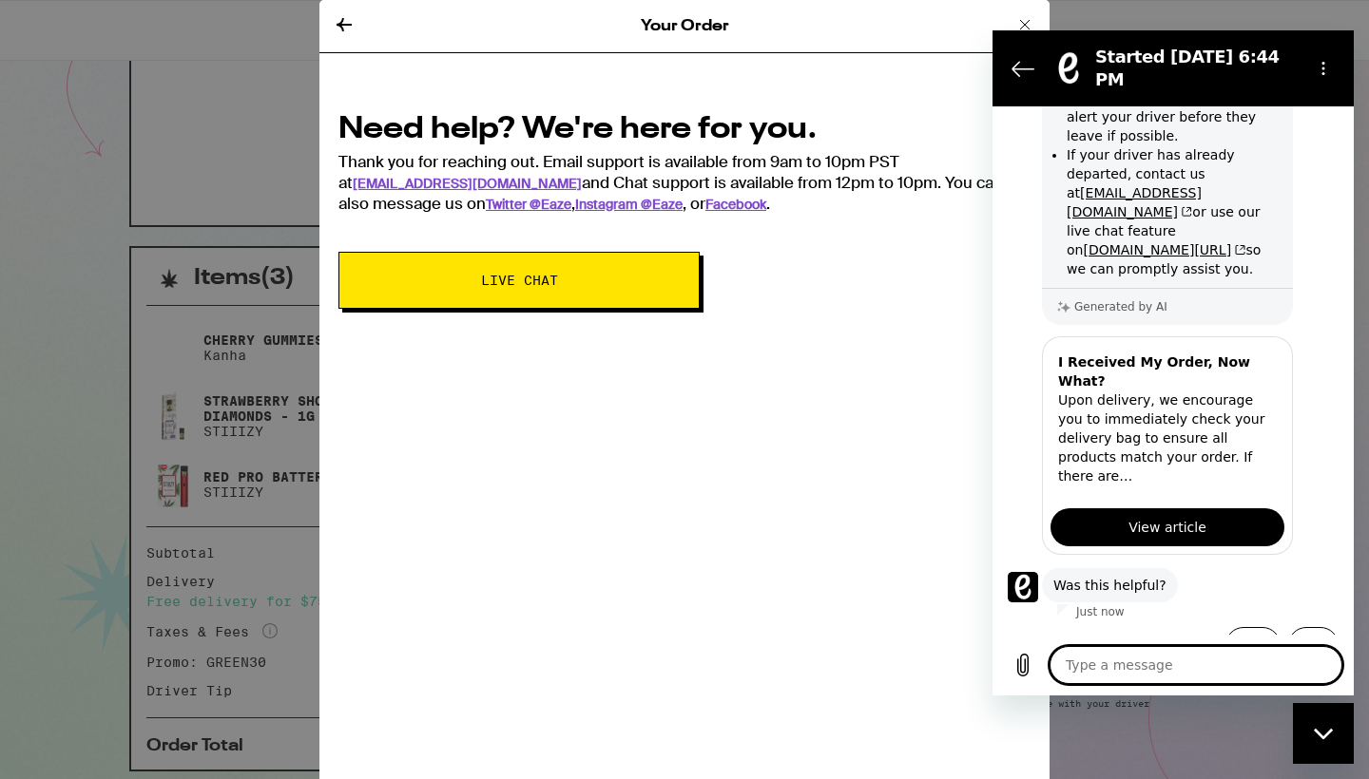
scroll to position [268, 0]
click at [1301, 628] on button "No" at bounding box center [1313, 646] width 50 height 36
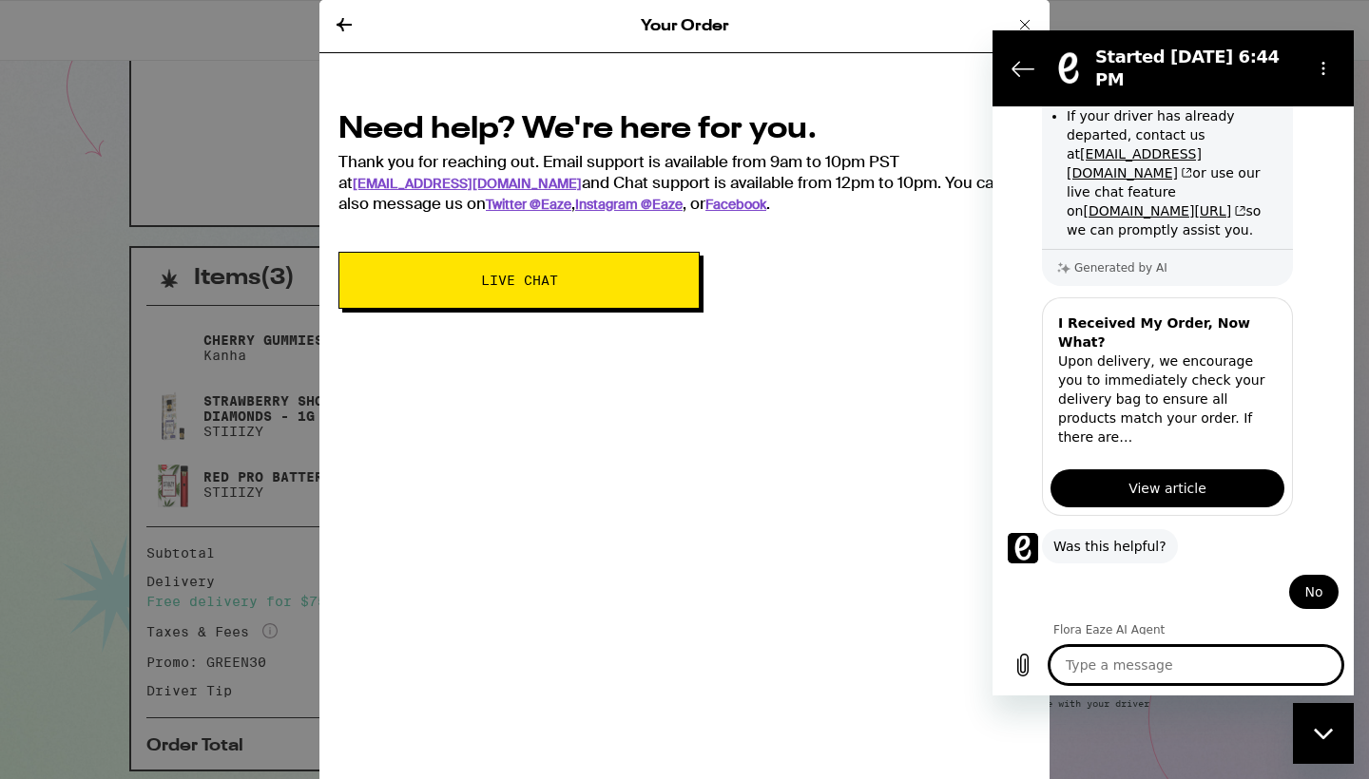
scroll to position [306, 0]
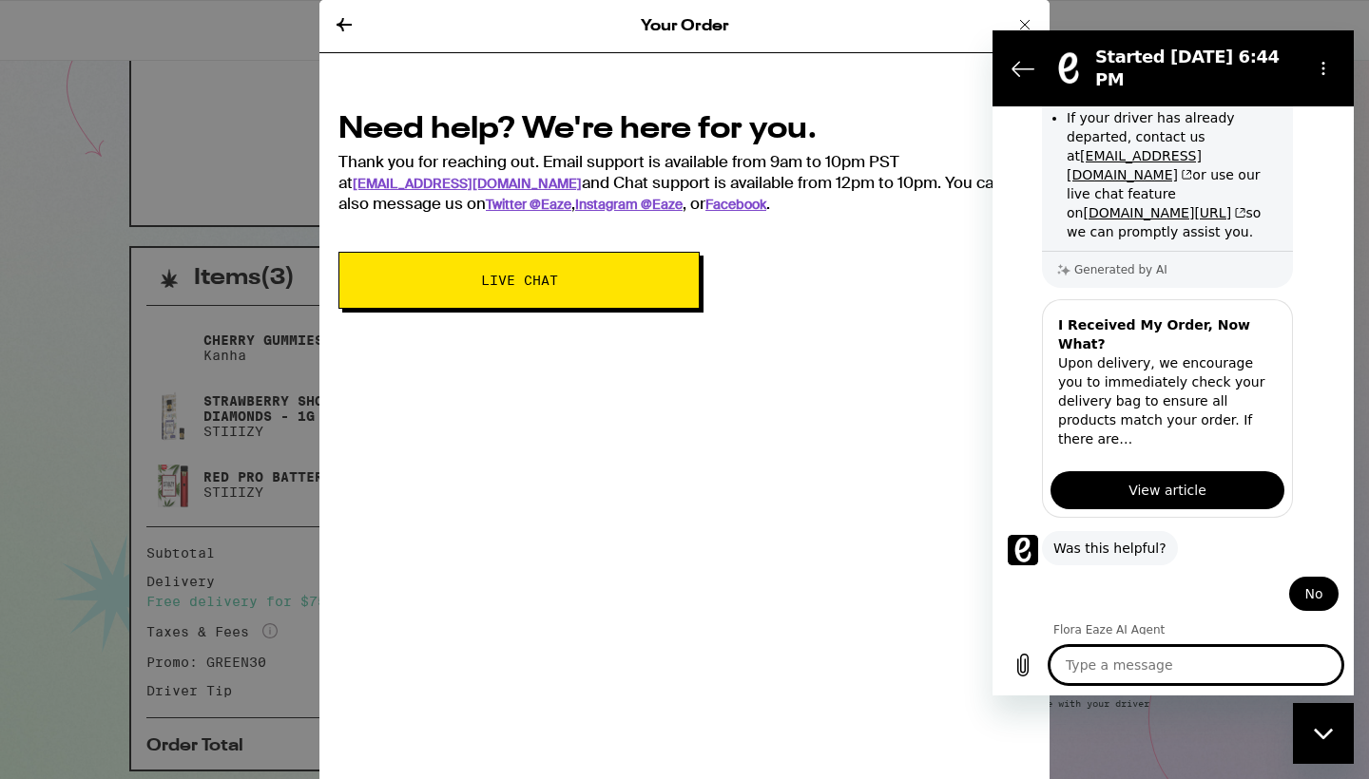
click at [1168, 673] on textarea at bounding box center [1195, 665] width 293 height 38
type textarea "x"
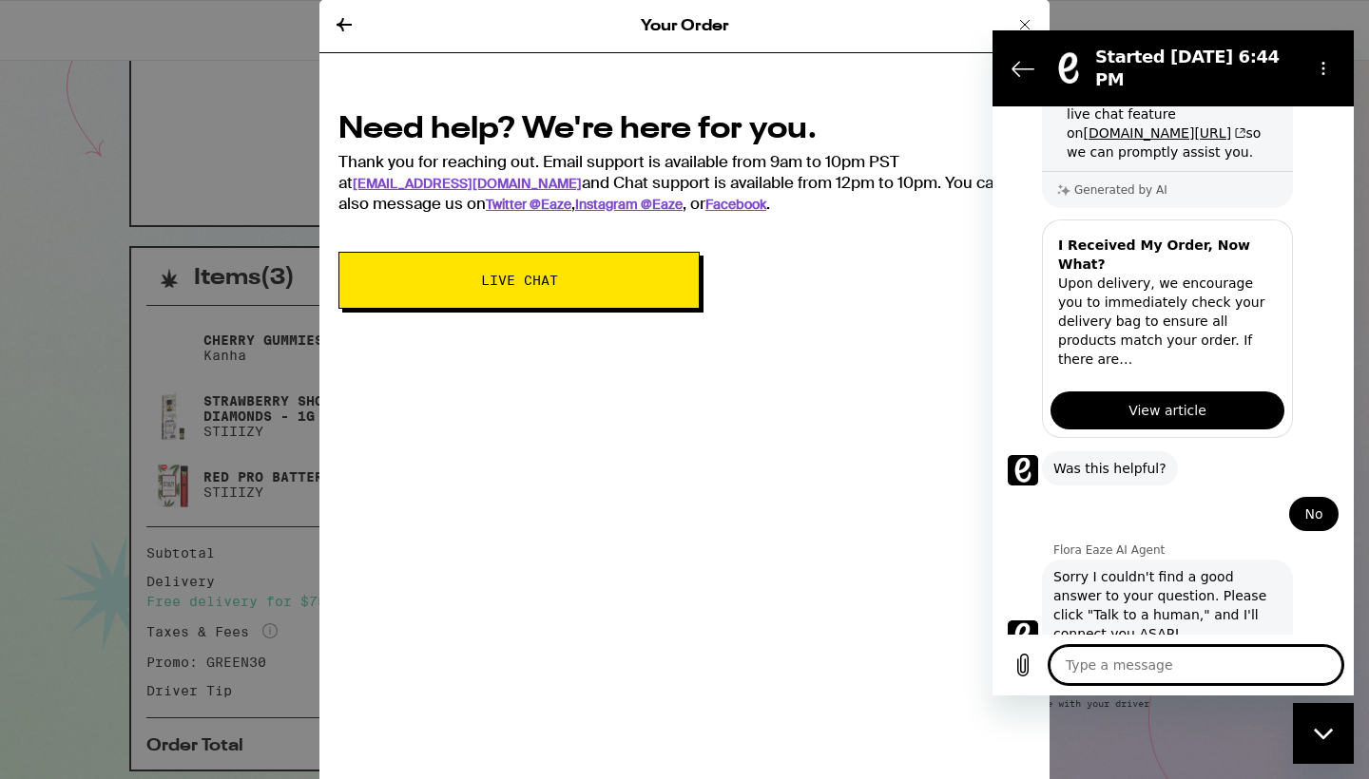
scroll to position [433, 0]
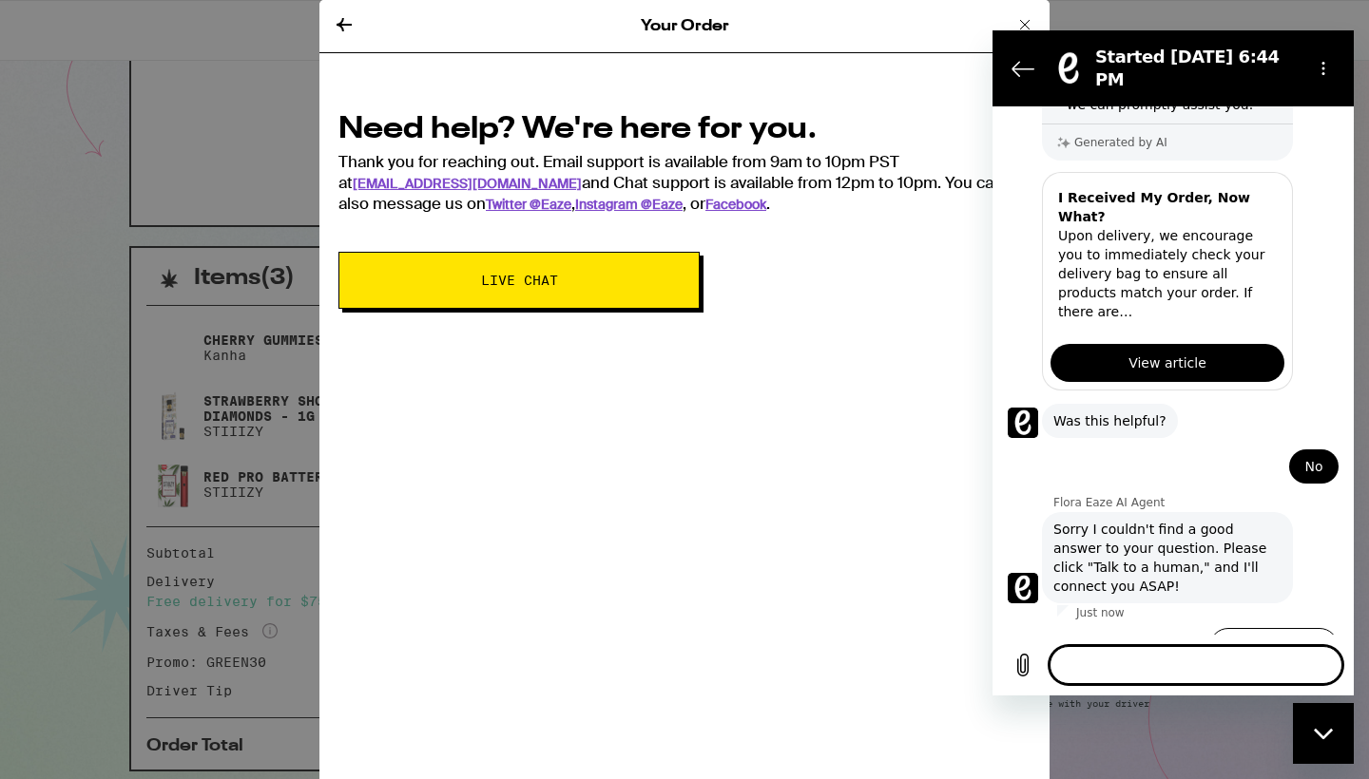
type textarea "x"
type textarea "I"
type textarea "x"
type textarea "IN"
type textarea "x"
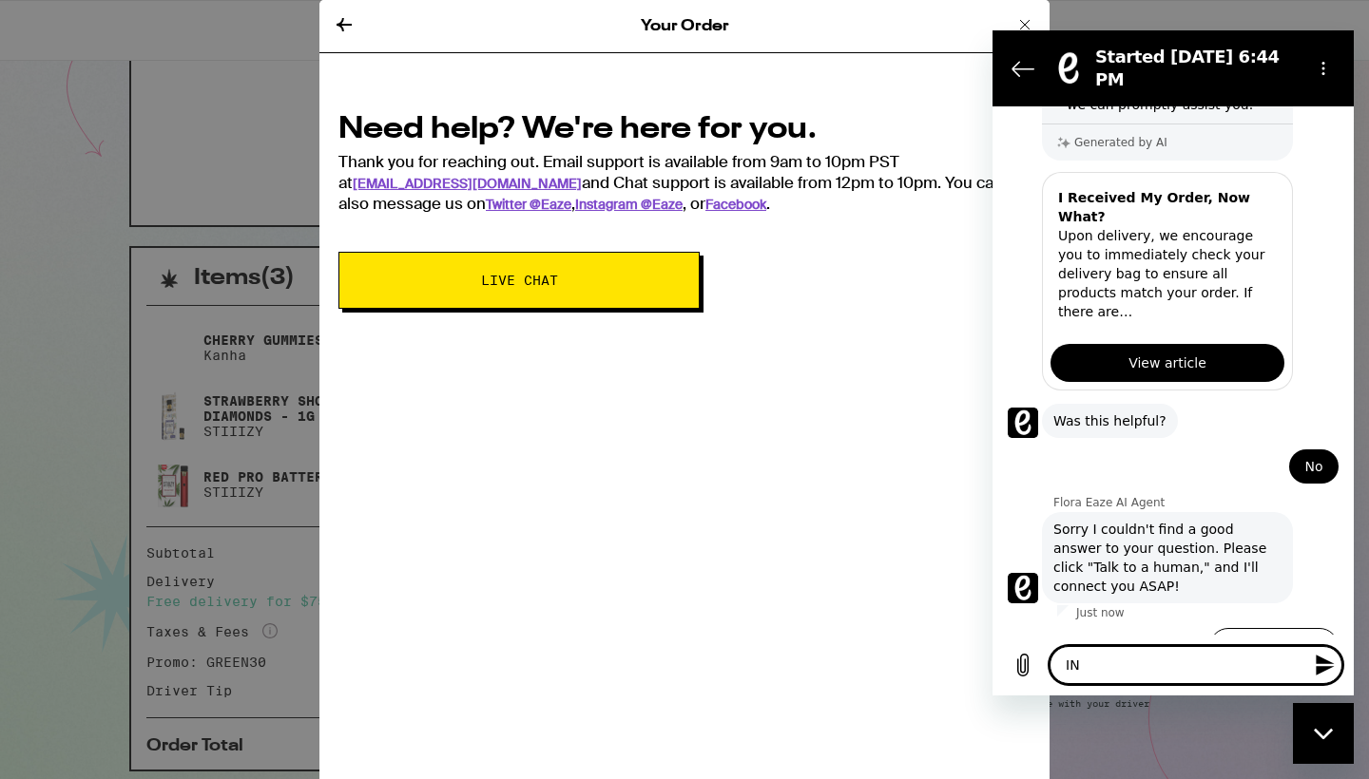
type textarea "I"
type textarea "x"
click at [1242, 628] on button "Talk to a human" at bounding box center [1273, 655] width 129 height 55
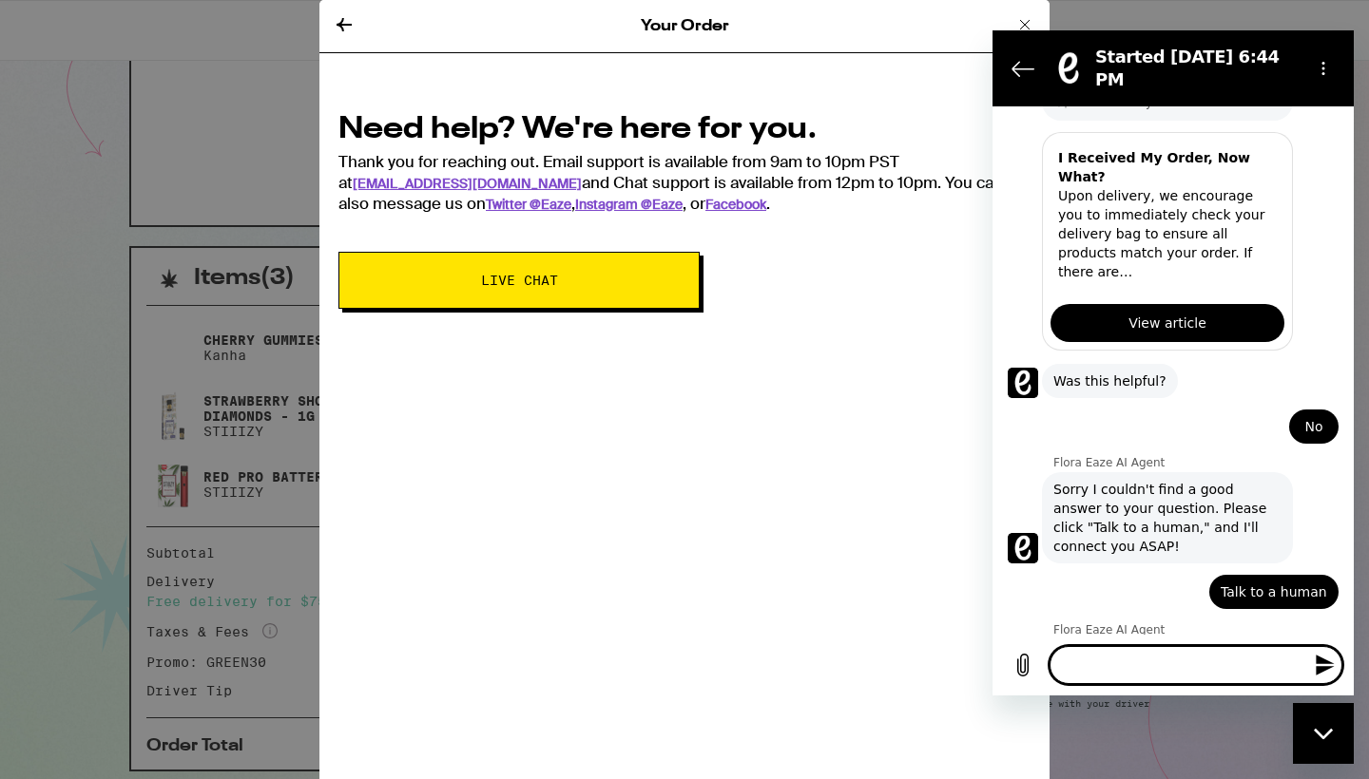
scroll to position [471, 0]
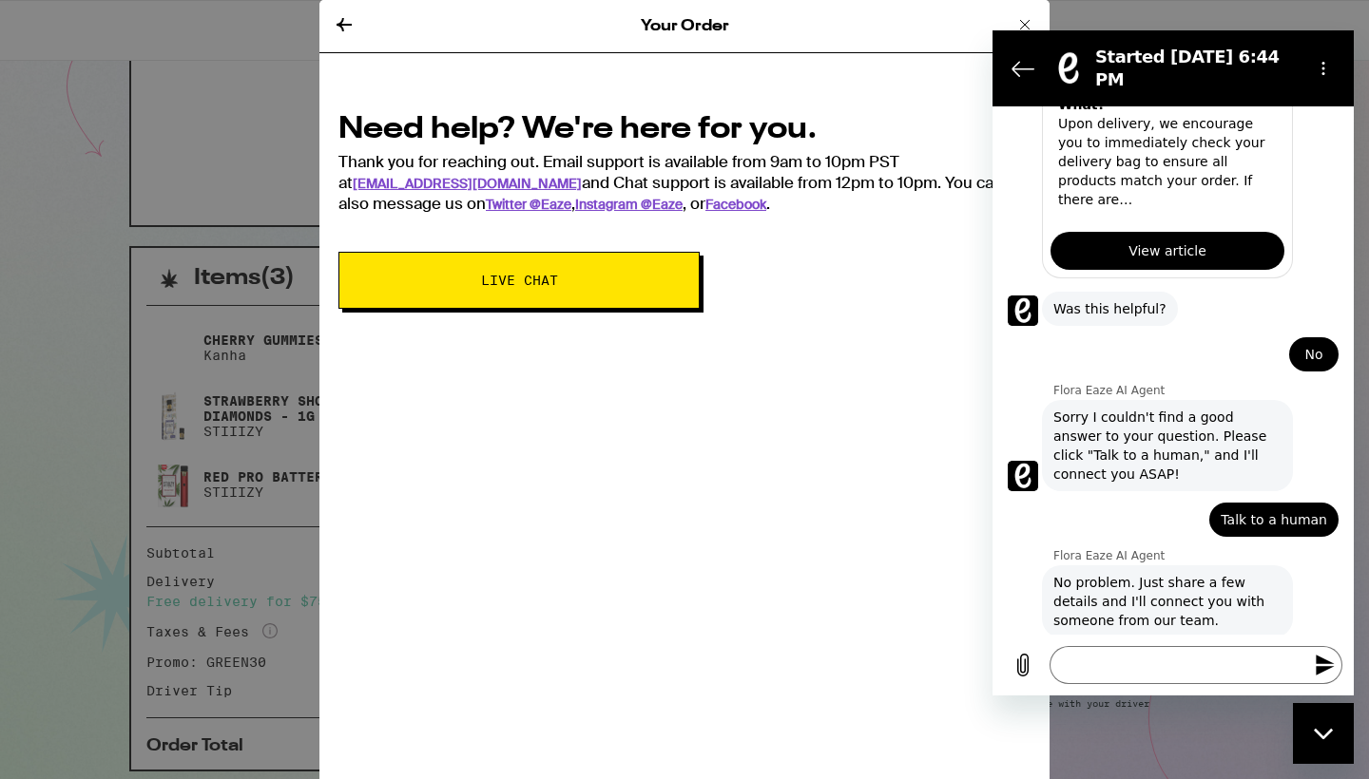
type textarea "x"
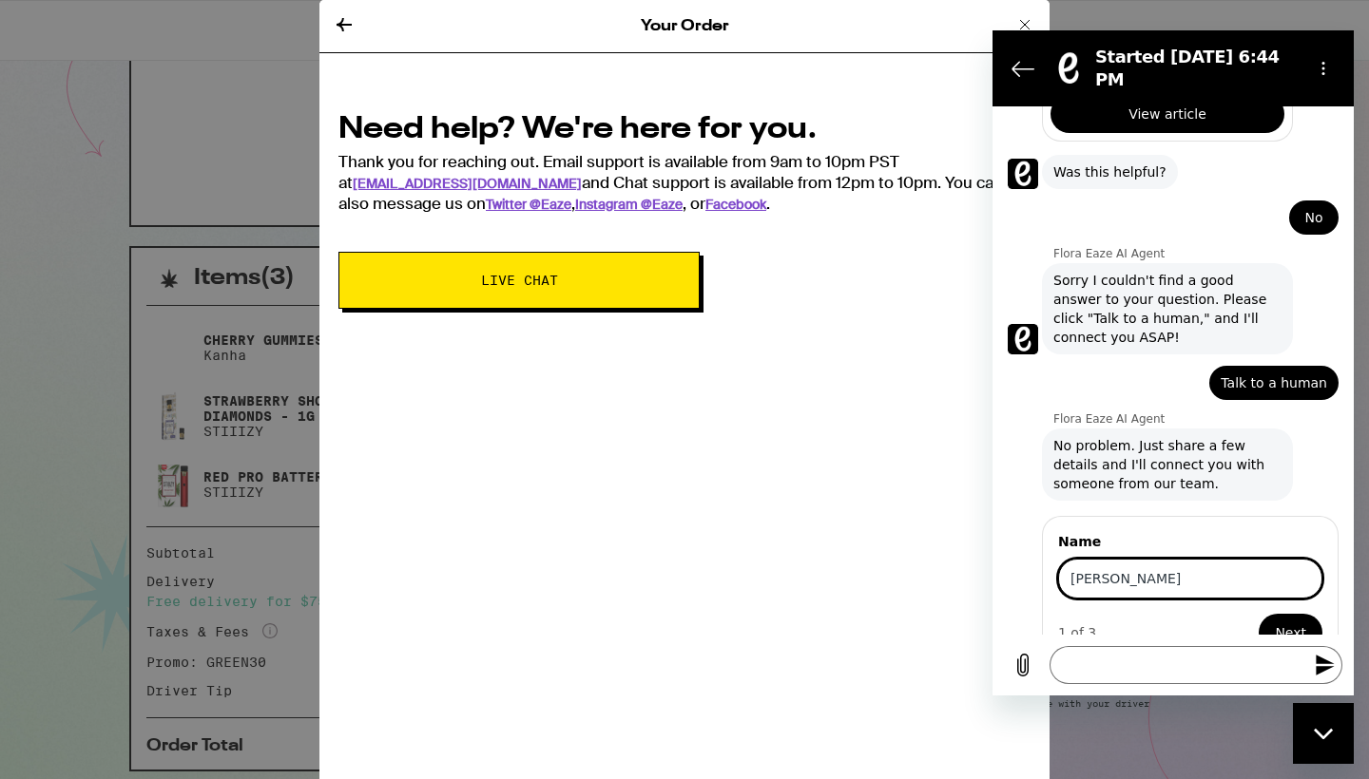
type input "[PERSON_NAME]"
click at [1276, 622] on span "Next" at bounding box center [1290, 633] width 31 height 23
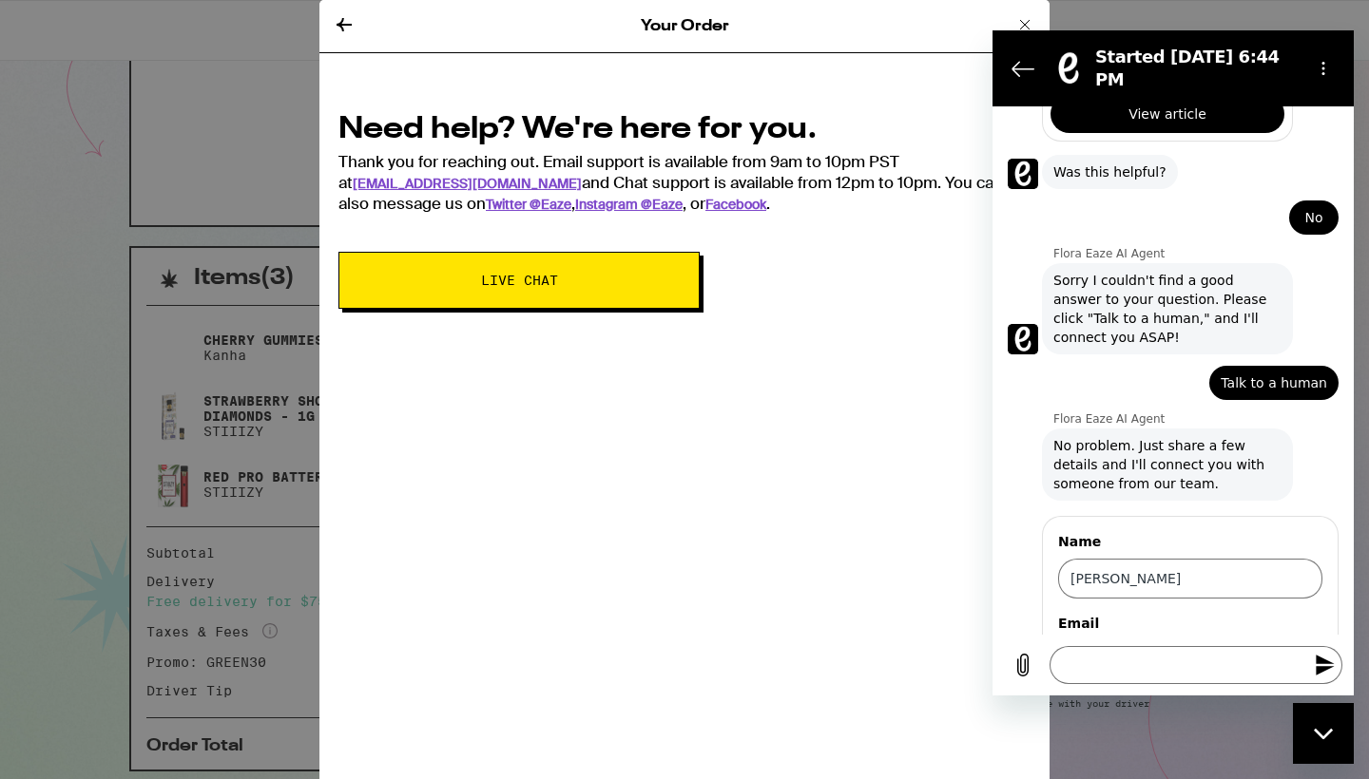
type textarea "x"
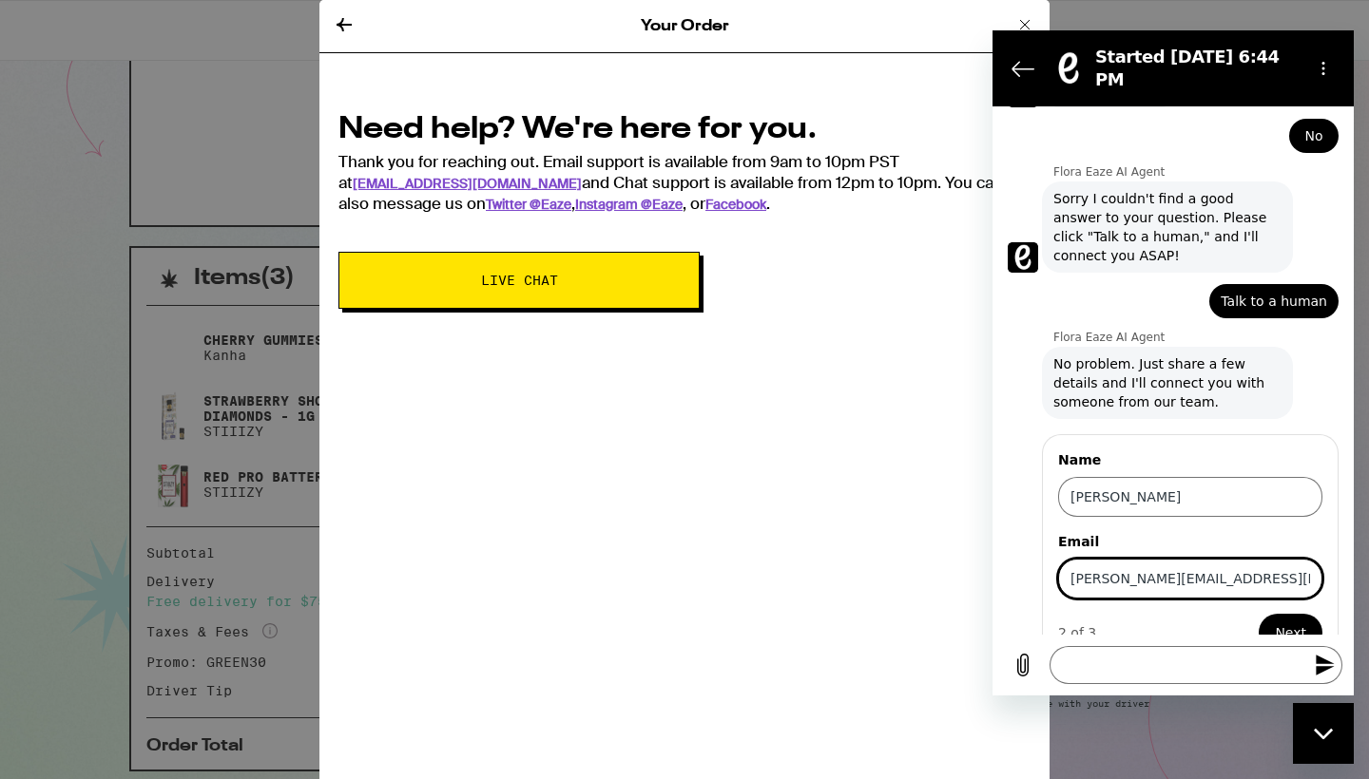
type input "[PERSON_NAME][EMAIL_ADDRESS][DOMAIN_NAME]"
click at [1275, 622] on span "Next" at bounding box center [1290, 633] width 31 height 23
type textarea "x"
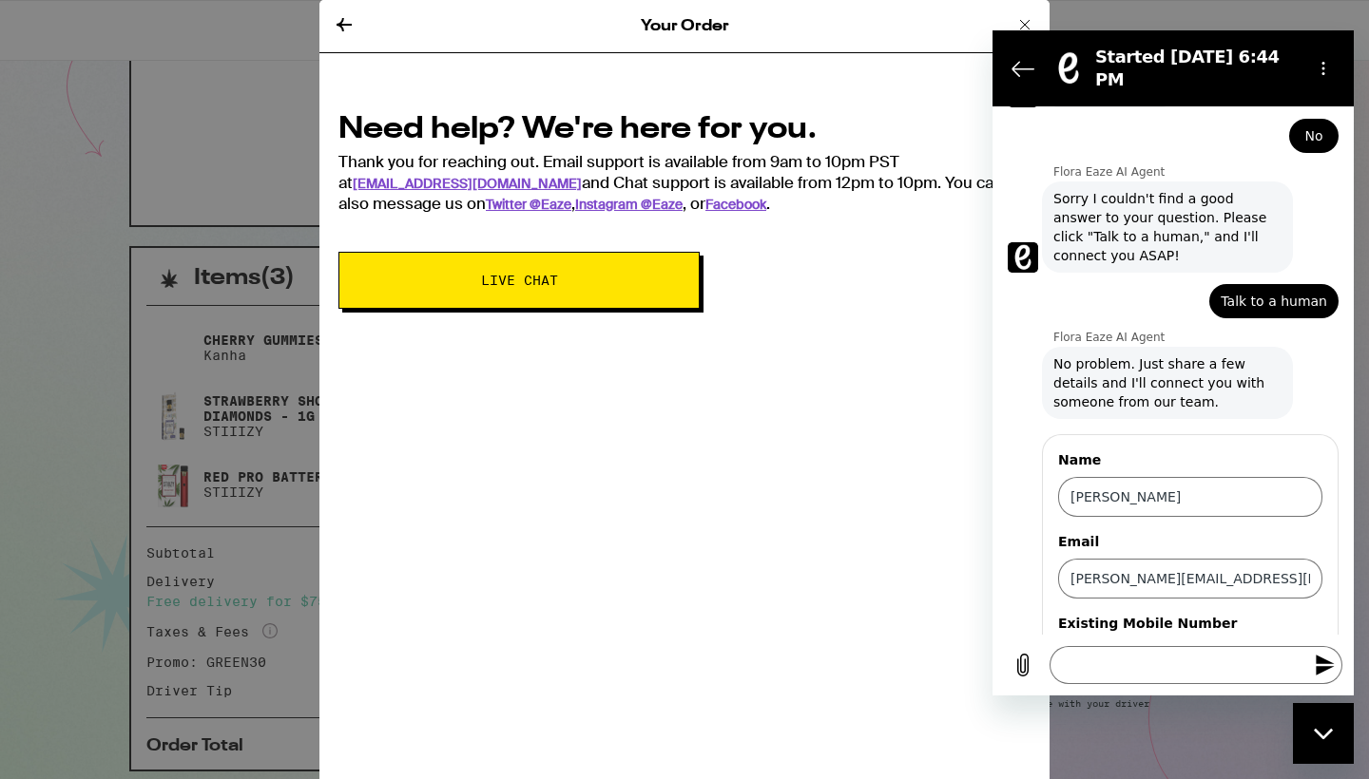
scroll to position [846, 0]
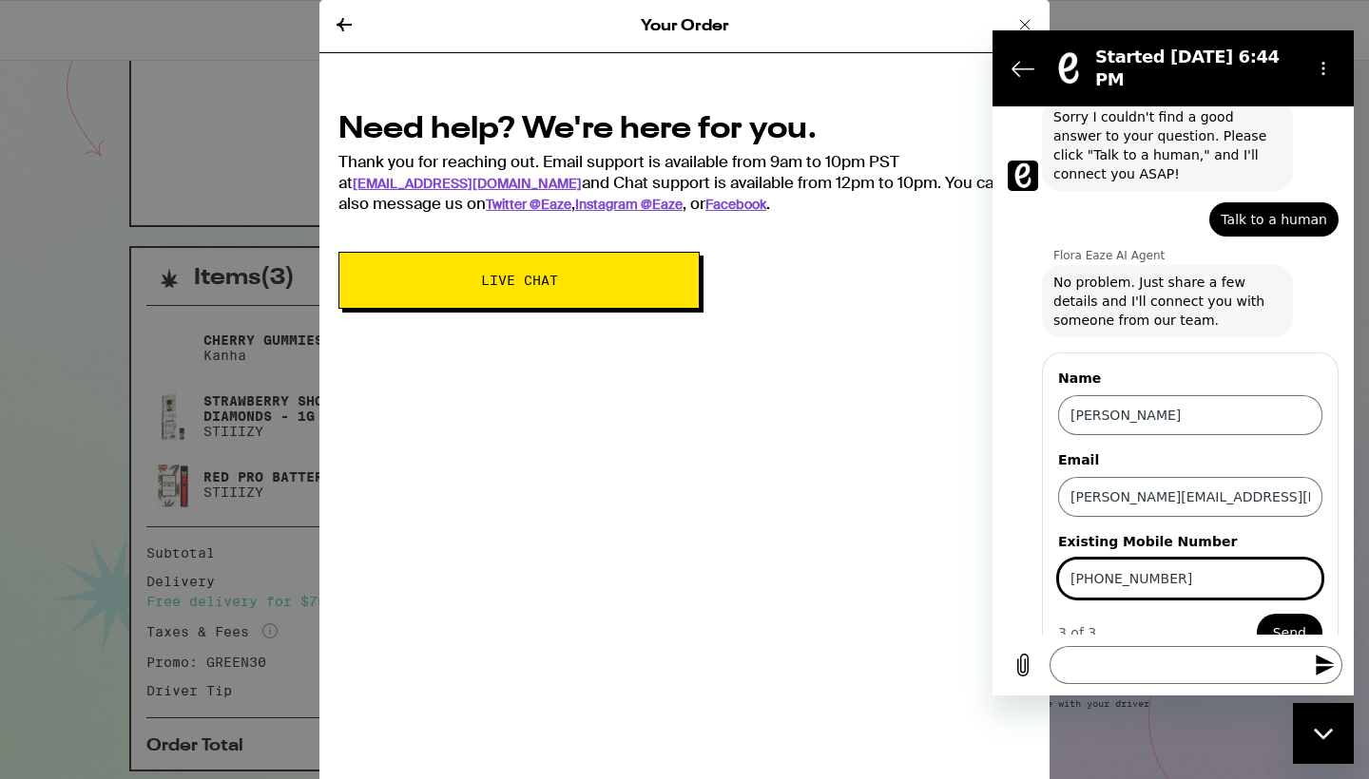
type input "[PHONE_NUMBER]"
click at [1281, 622] on span "Send" at bounding box center [1289, 633] width 33 height 23
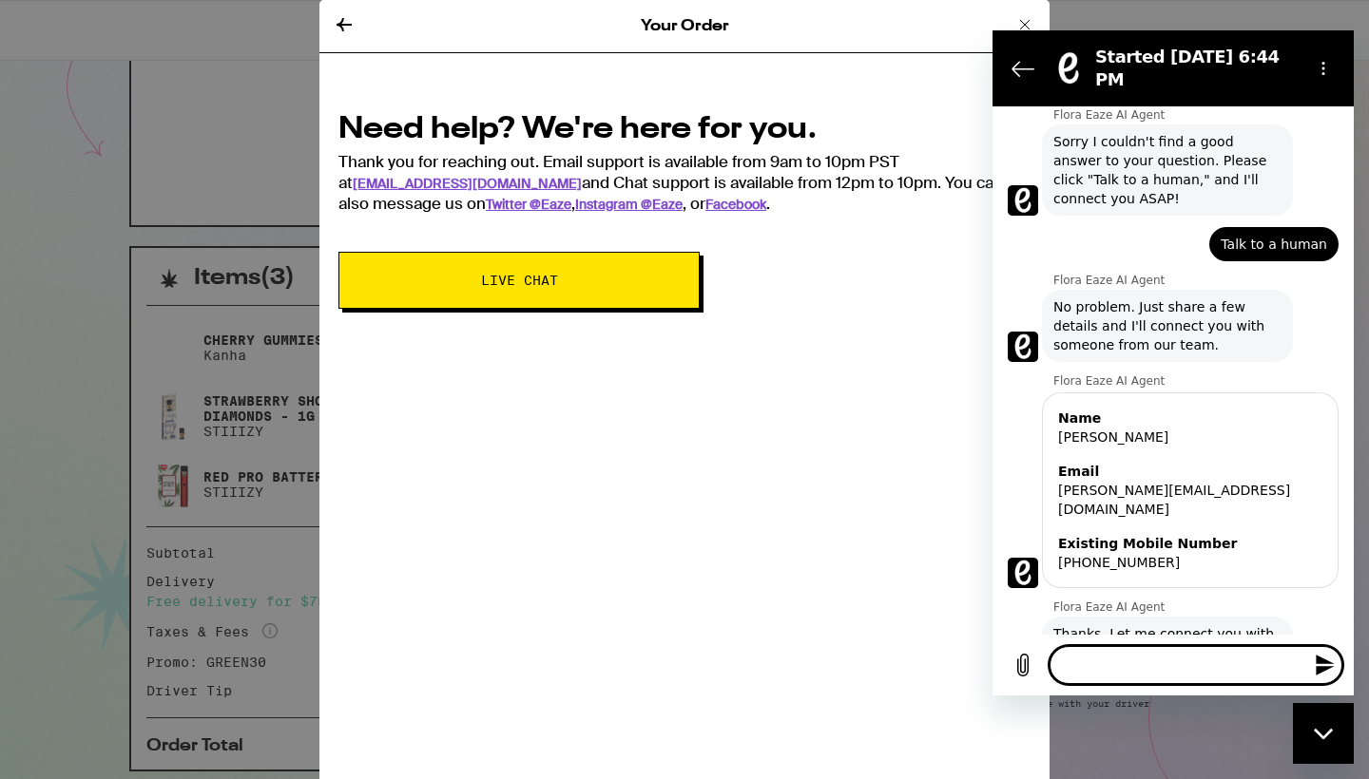
scroll to position [825, 0]
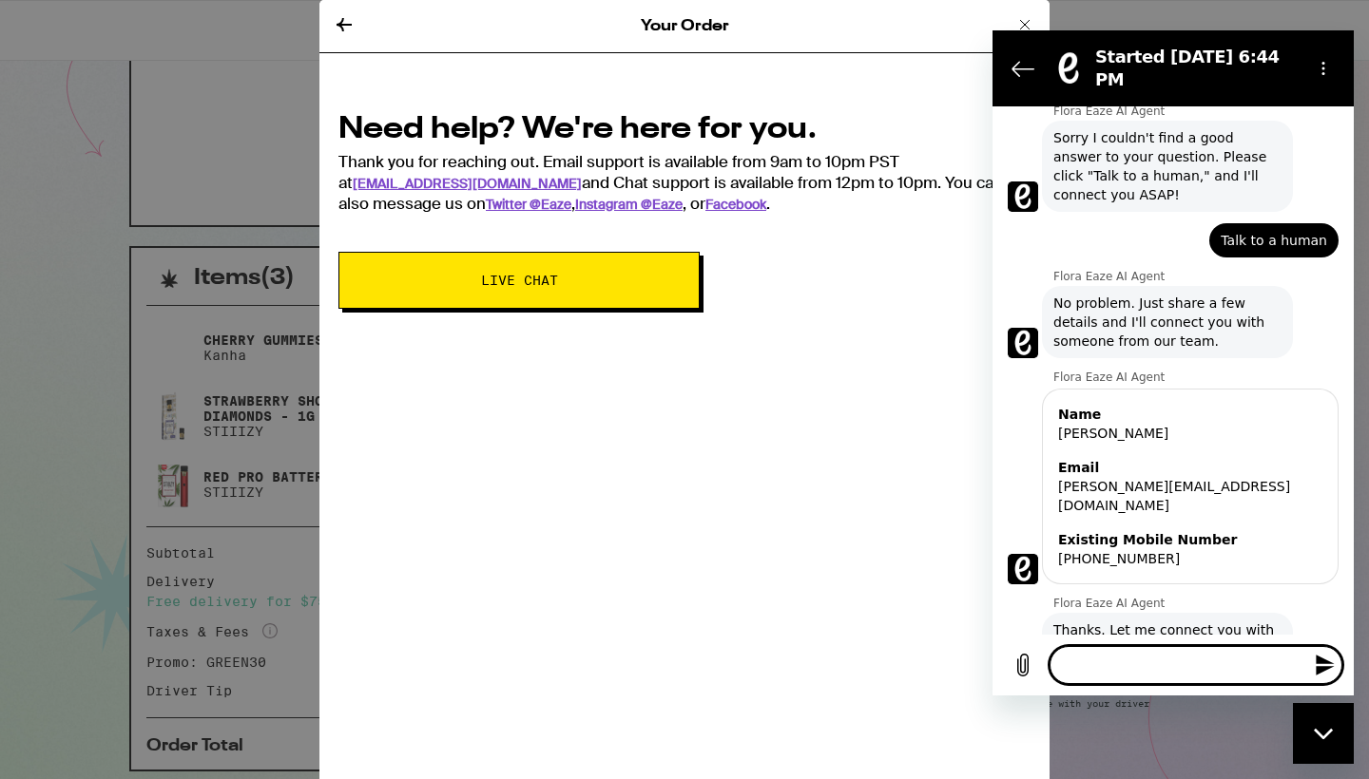
type textarea "x"
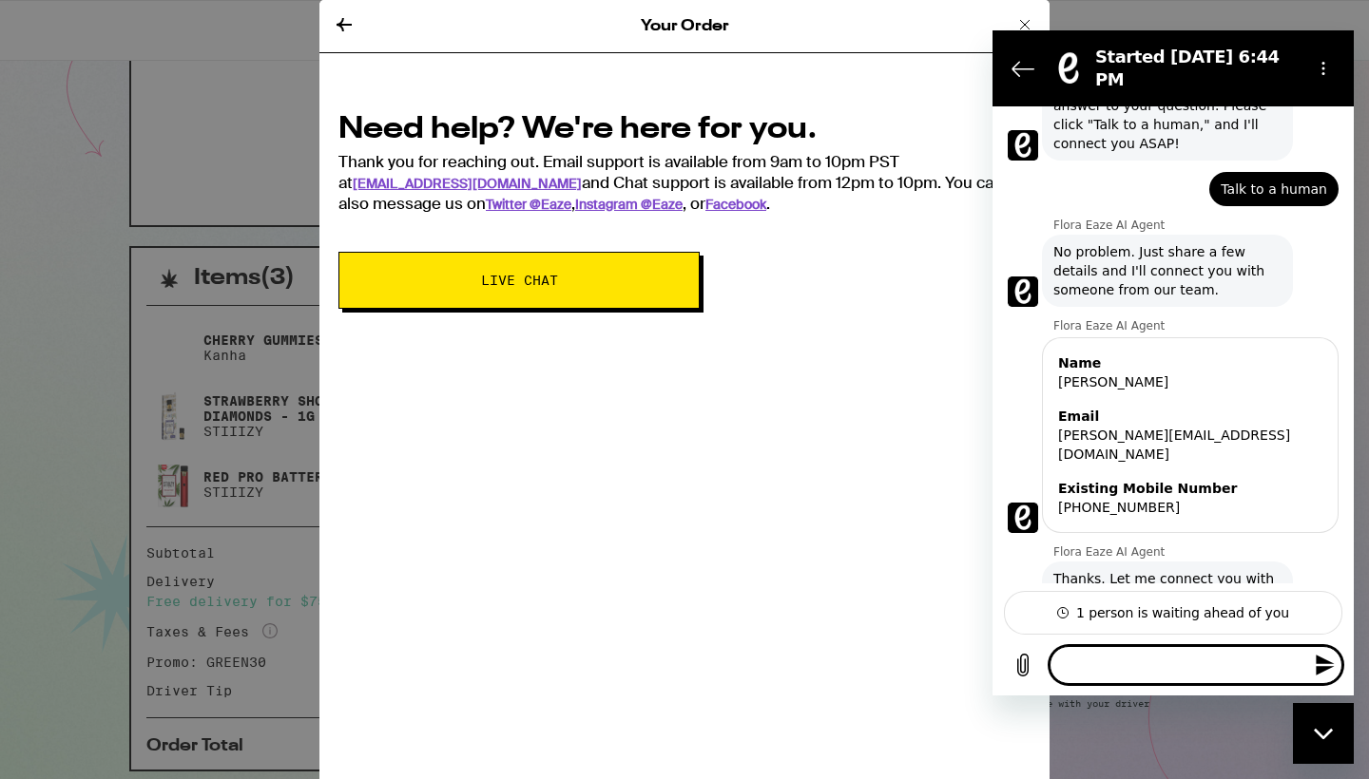
type textarea "t"
type textarea "x"
type textarea "th"
type textarea "x"
type textarea "tha"
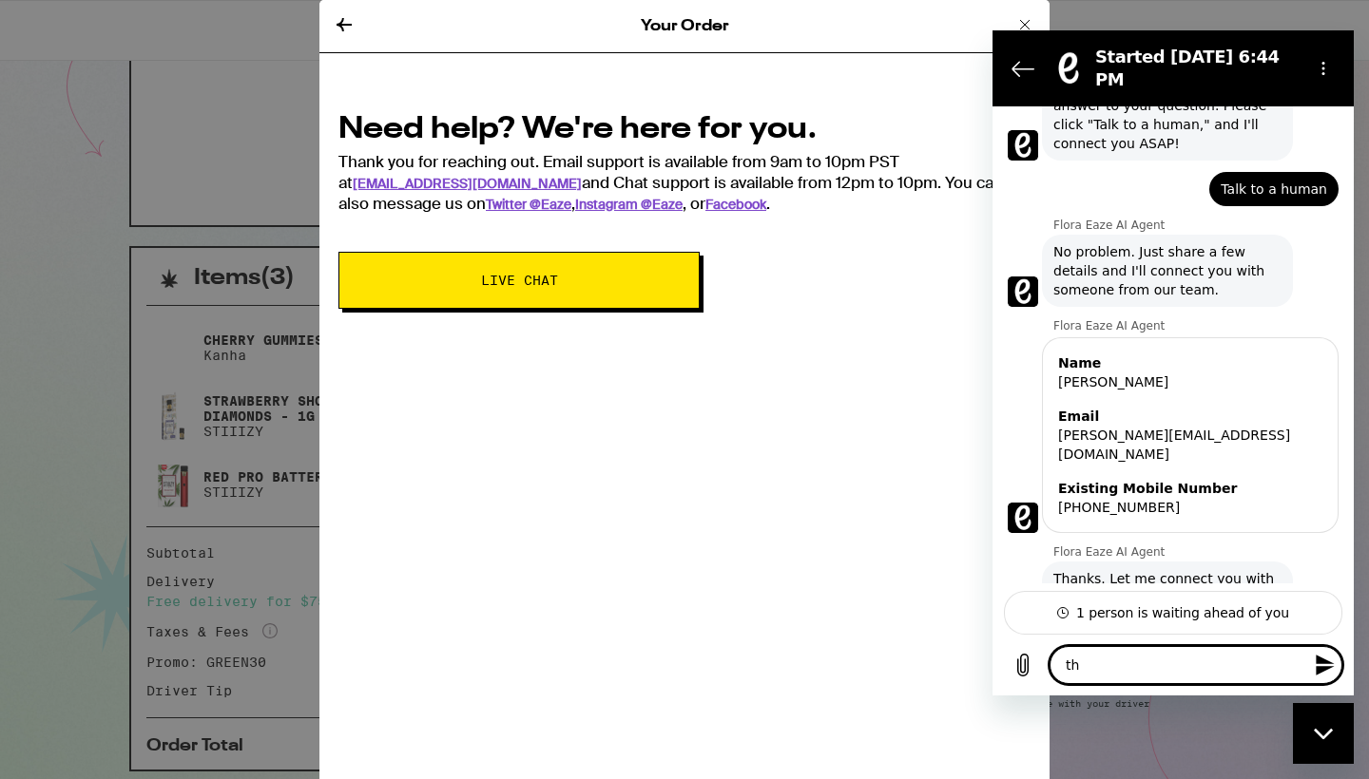
type textarea "x"
type textarea "than"
type textarea "x"
type textarea "thank"
type textarea "x"
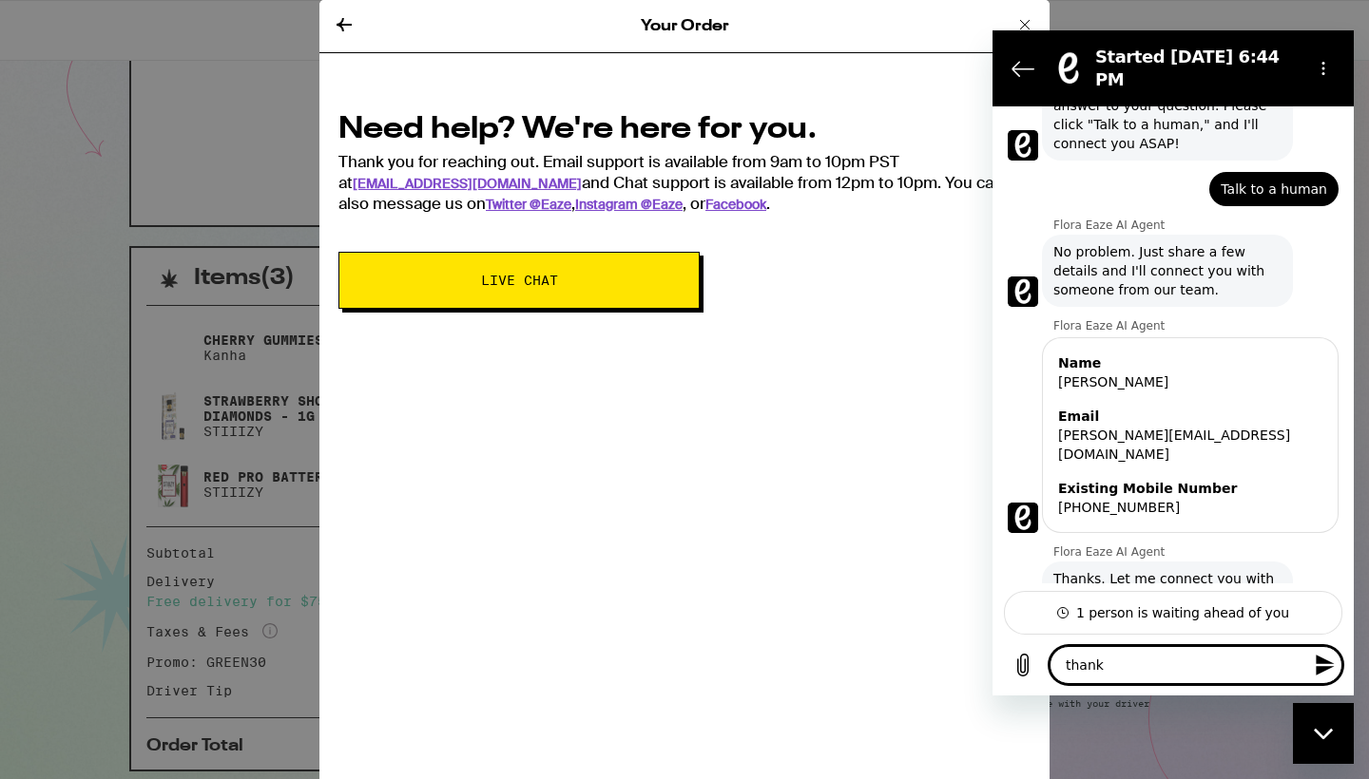
type textarea "thankh"
type textarea "x"
type textarea "thankhy"
type textarea "x"
type textarea "thankhyo"
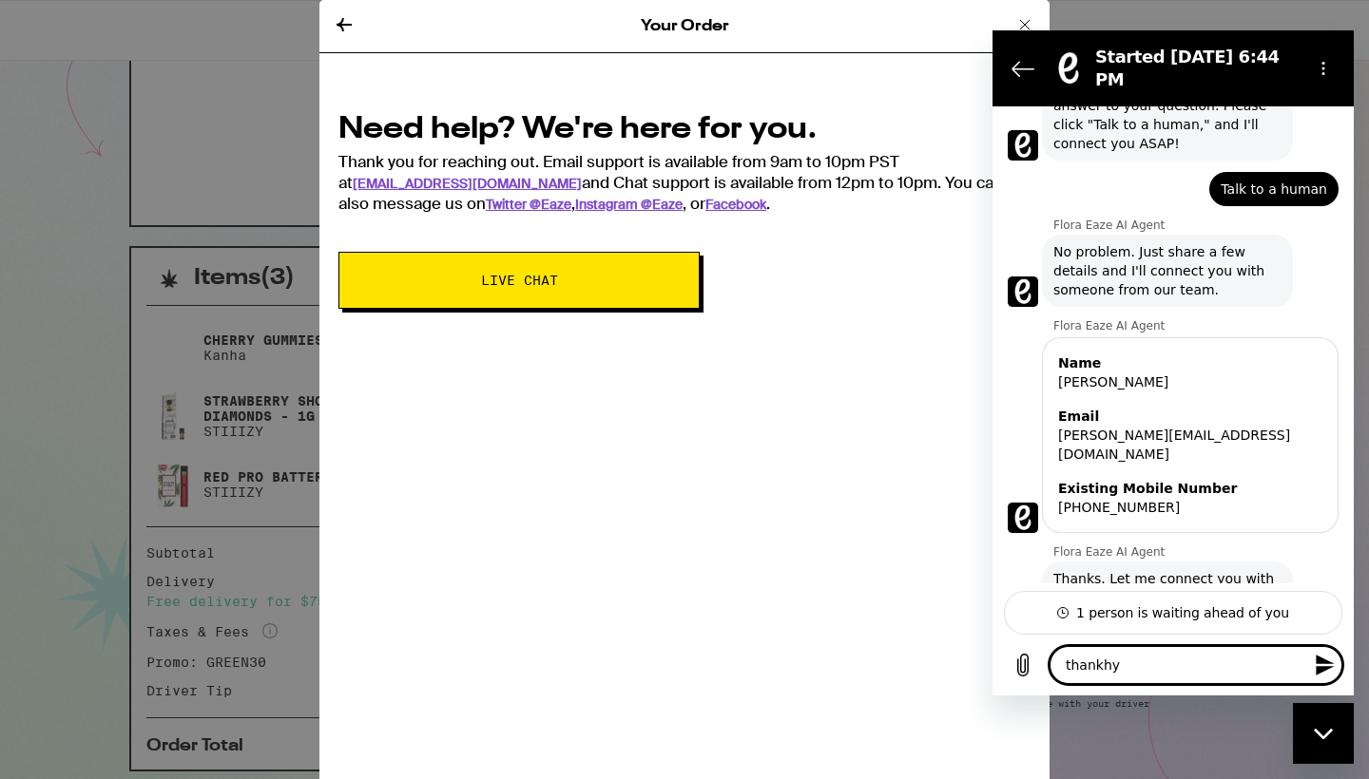
type textarea "x"
type textarea "thankhyou"
type textarea "x"
type textarea "thankhyo"
type textarea "x"
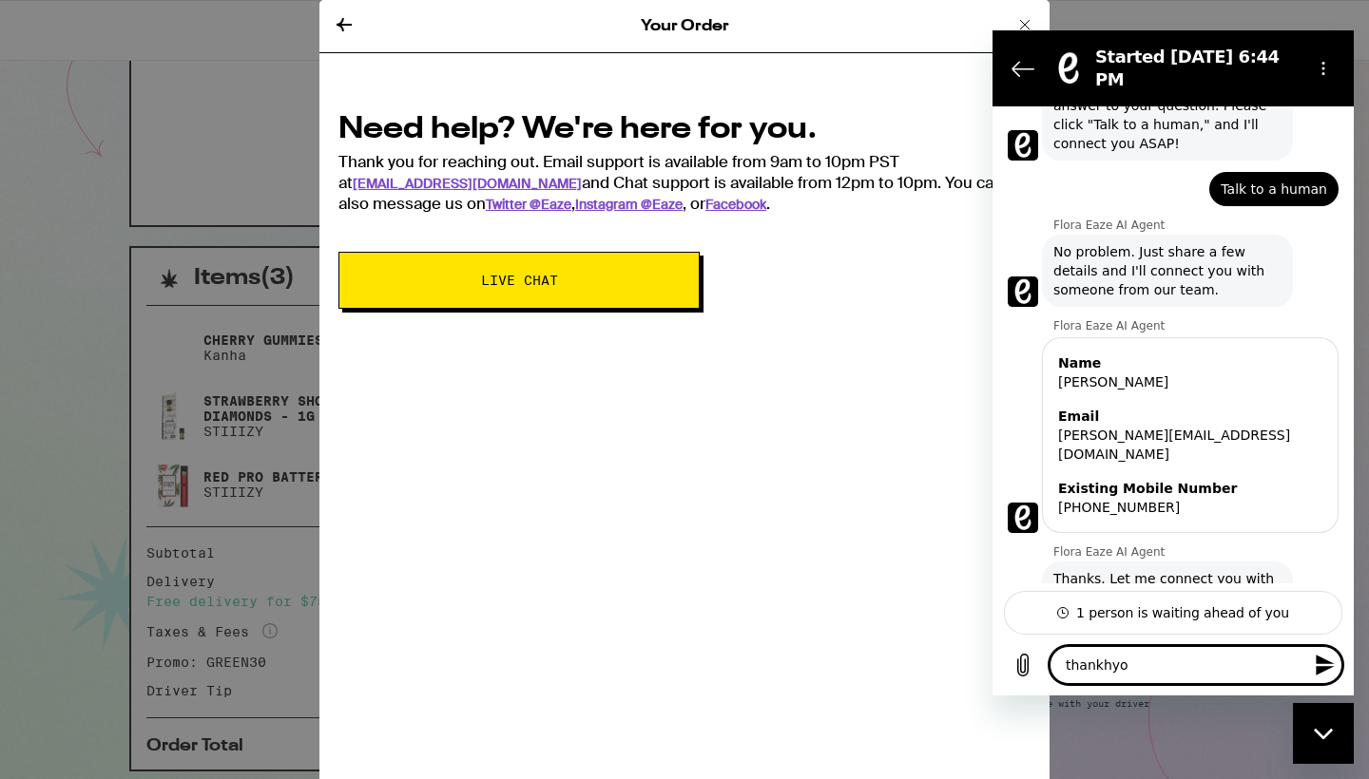
type textarea "thankhy"
type textarea "x"
type textarea "thankh"
type textarea "x"
type textarea "thank"
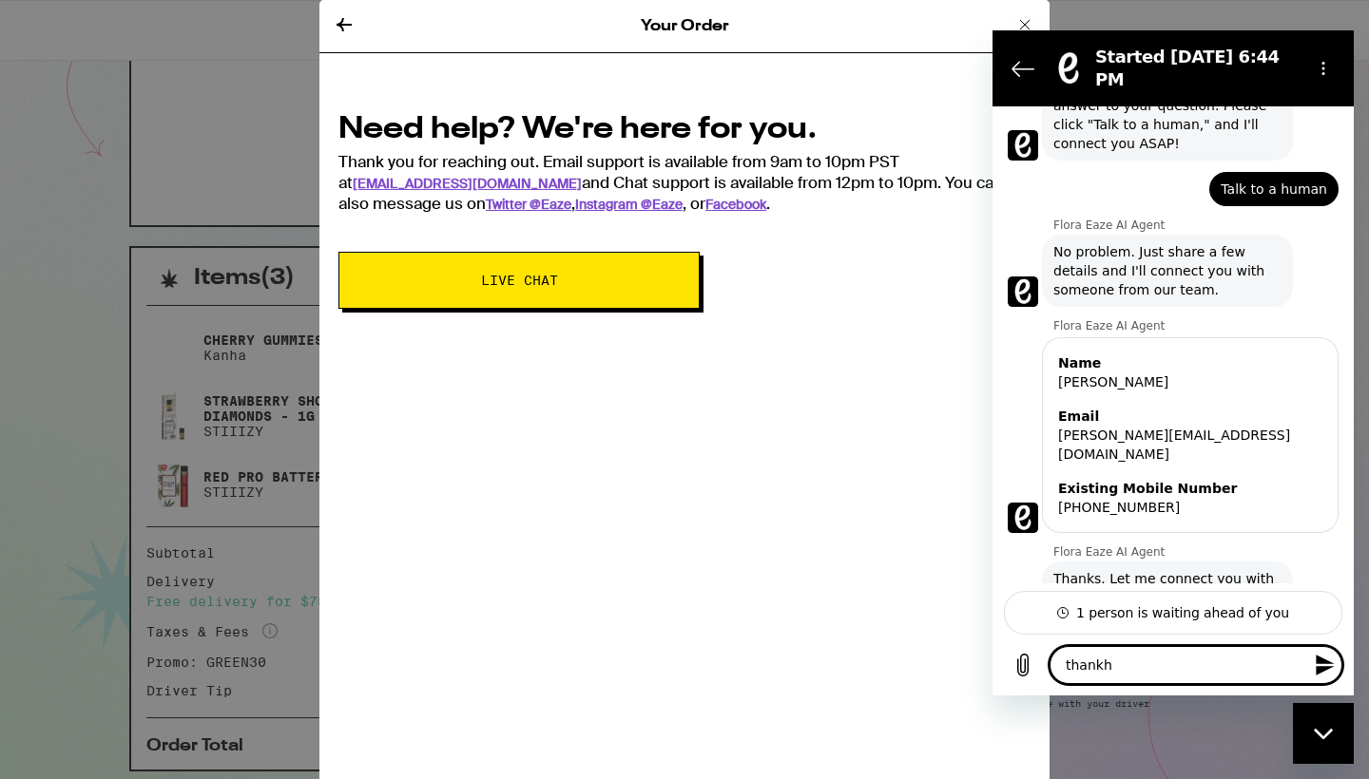
type textarea "x"
type textarea "than"
type textarea "x"
type textarea "tha"
type textarea "x"
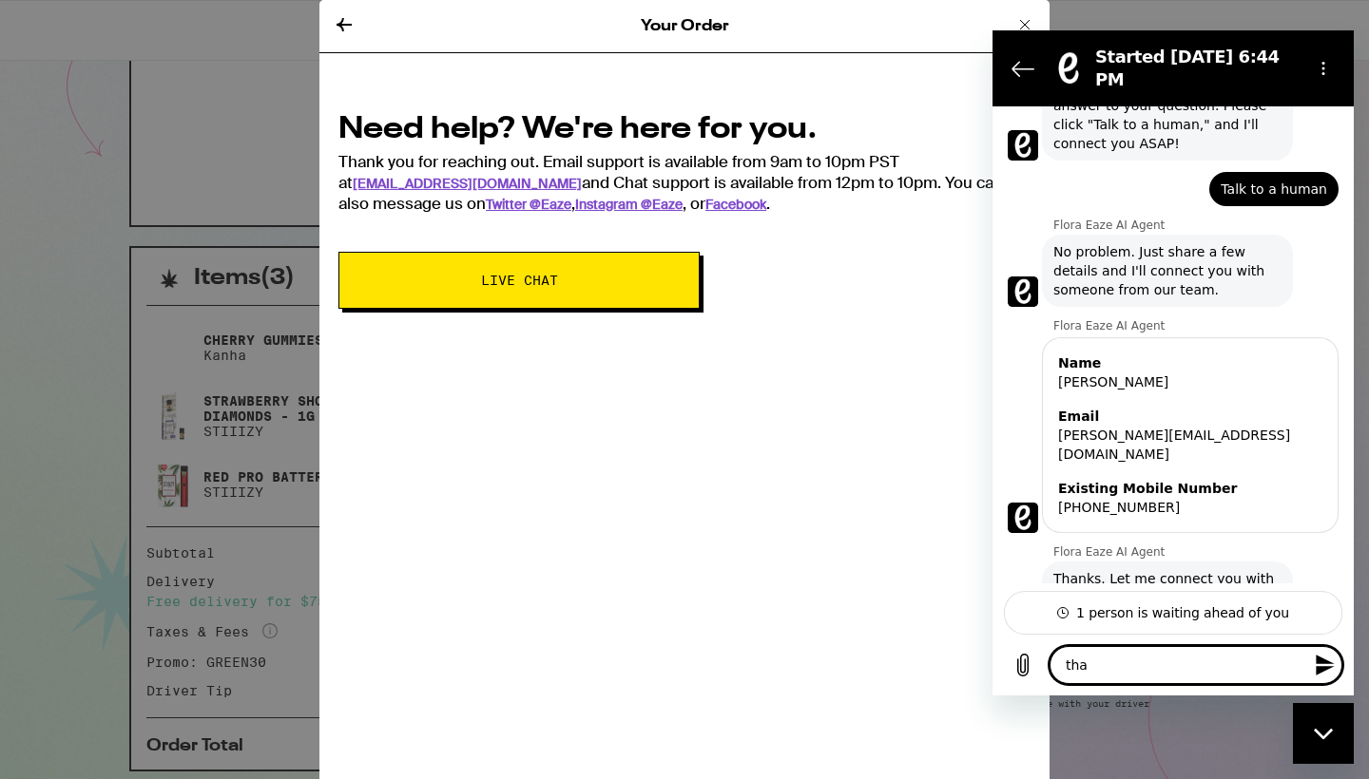
type textarea "th"
type textarea "x"
type textarea "t"
type textarea "x"
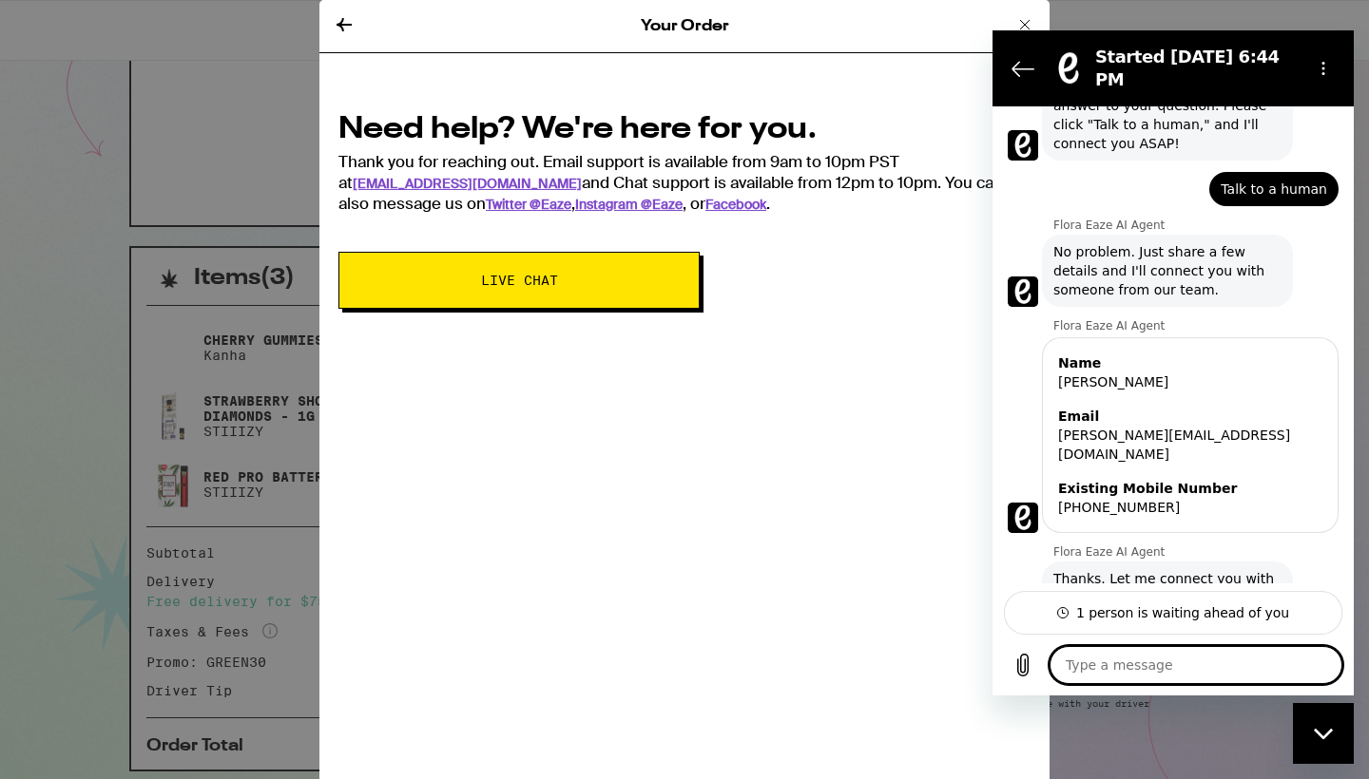
type textarea "x"
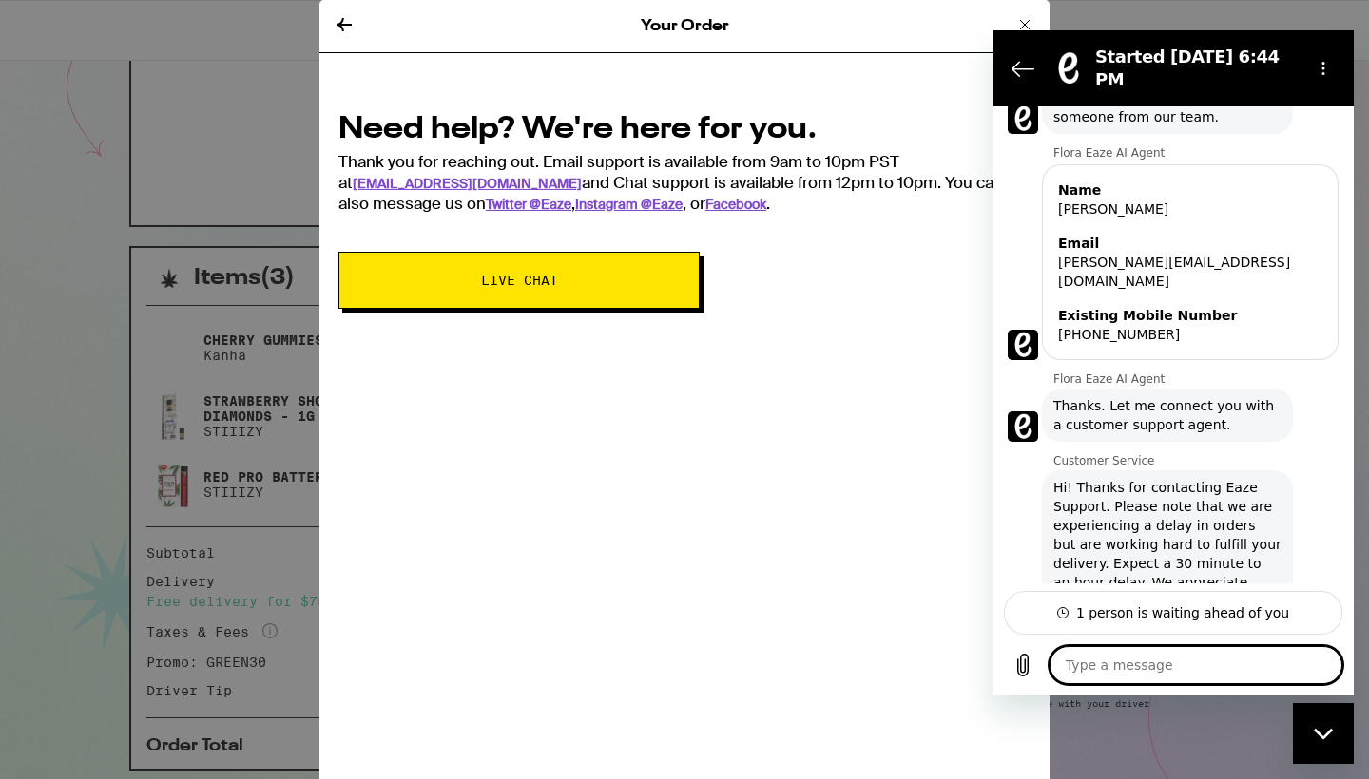
scroll to position [1053, 0]
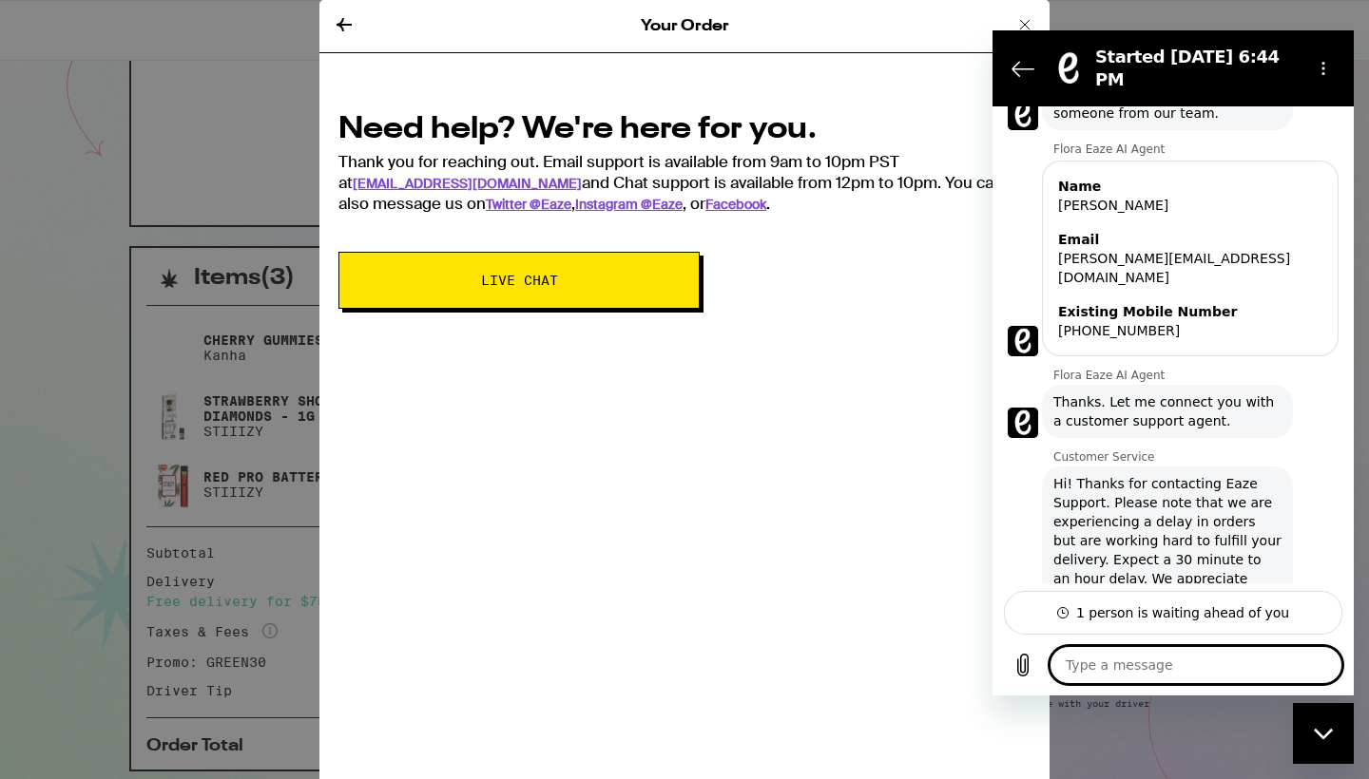
type textarea "m"
type textarea "x"
type textarea "my"
type textarea "x"
type textarea "my"
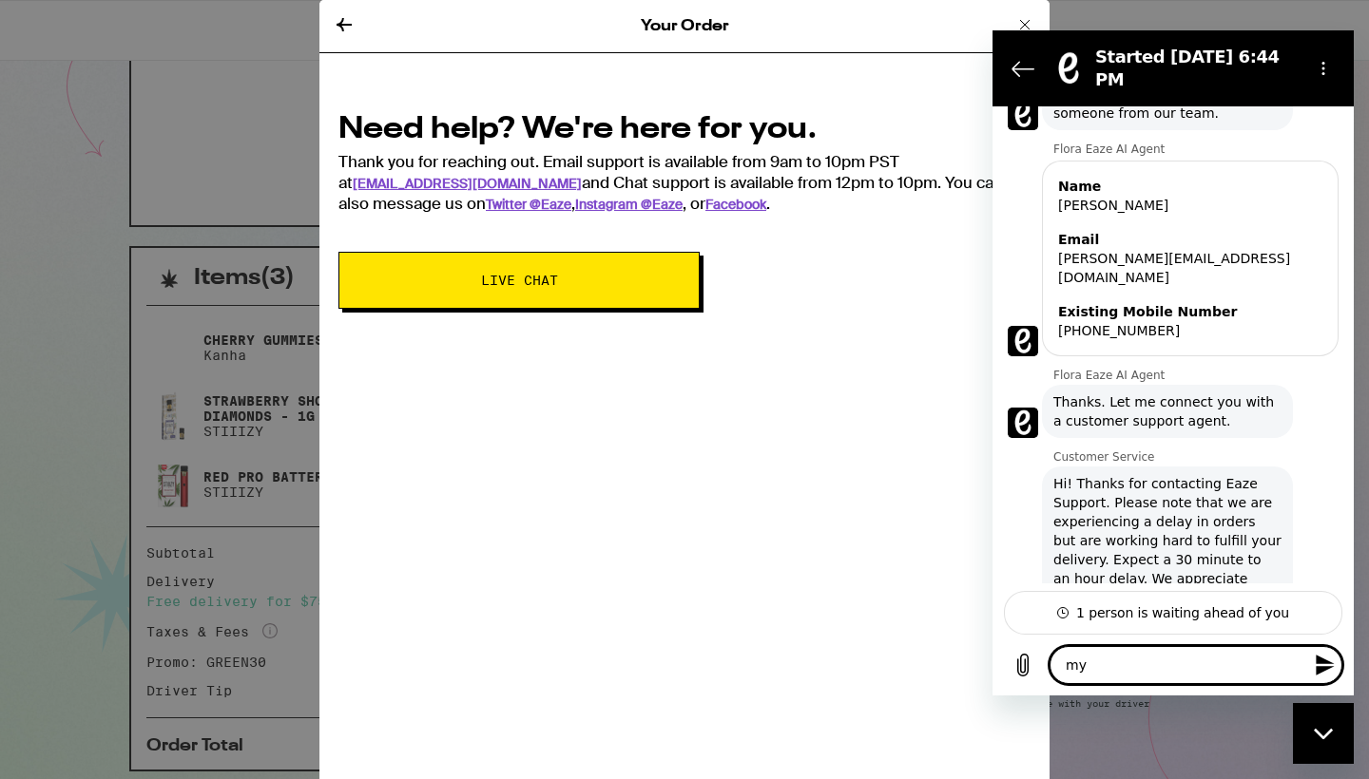
type textarea "x"
type textarea "my d"
type textarea "x"
type textarea "my de"
type textarea "x"
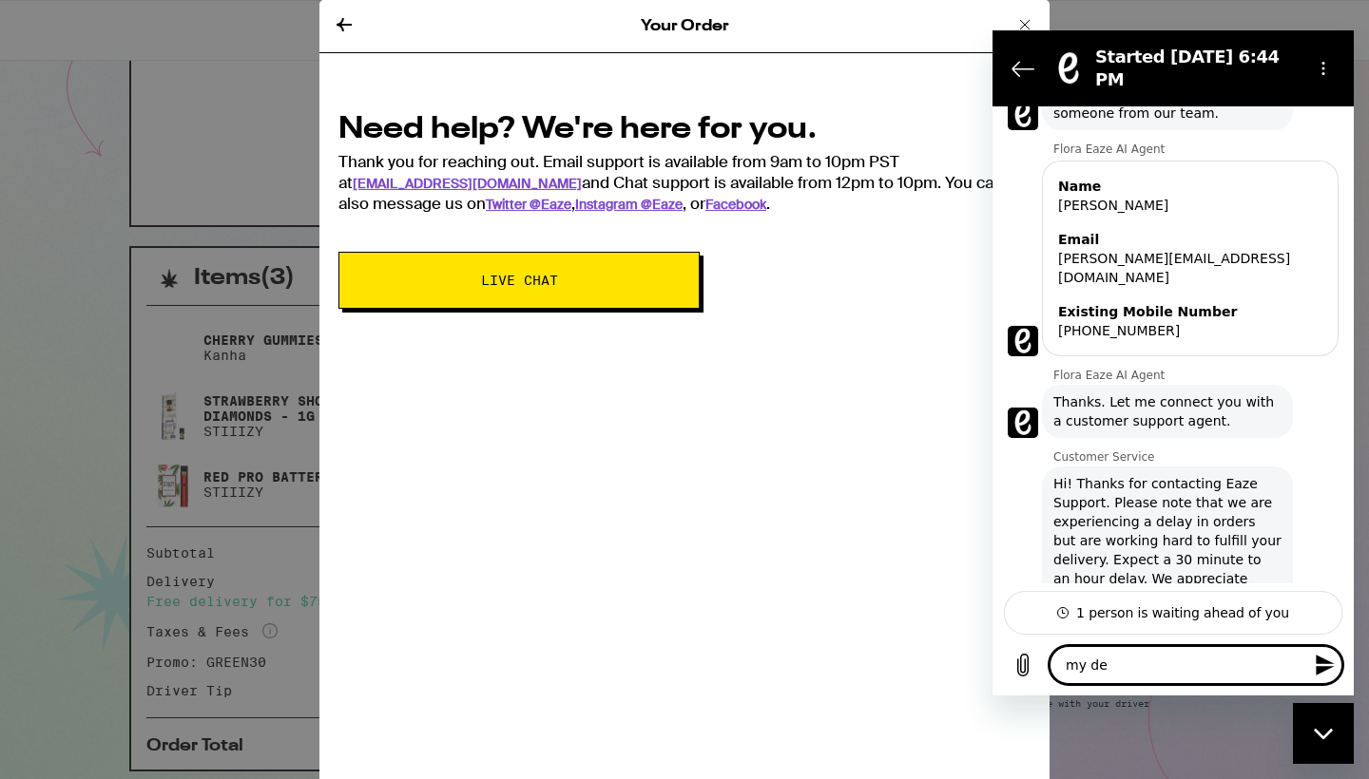
type textarea "my del"
type textarea "x"
type textarea "my deli"
type textarea "x"
type textarea "my deliv"
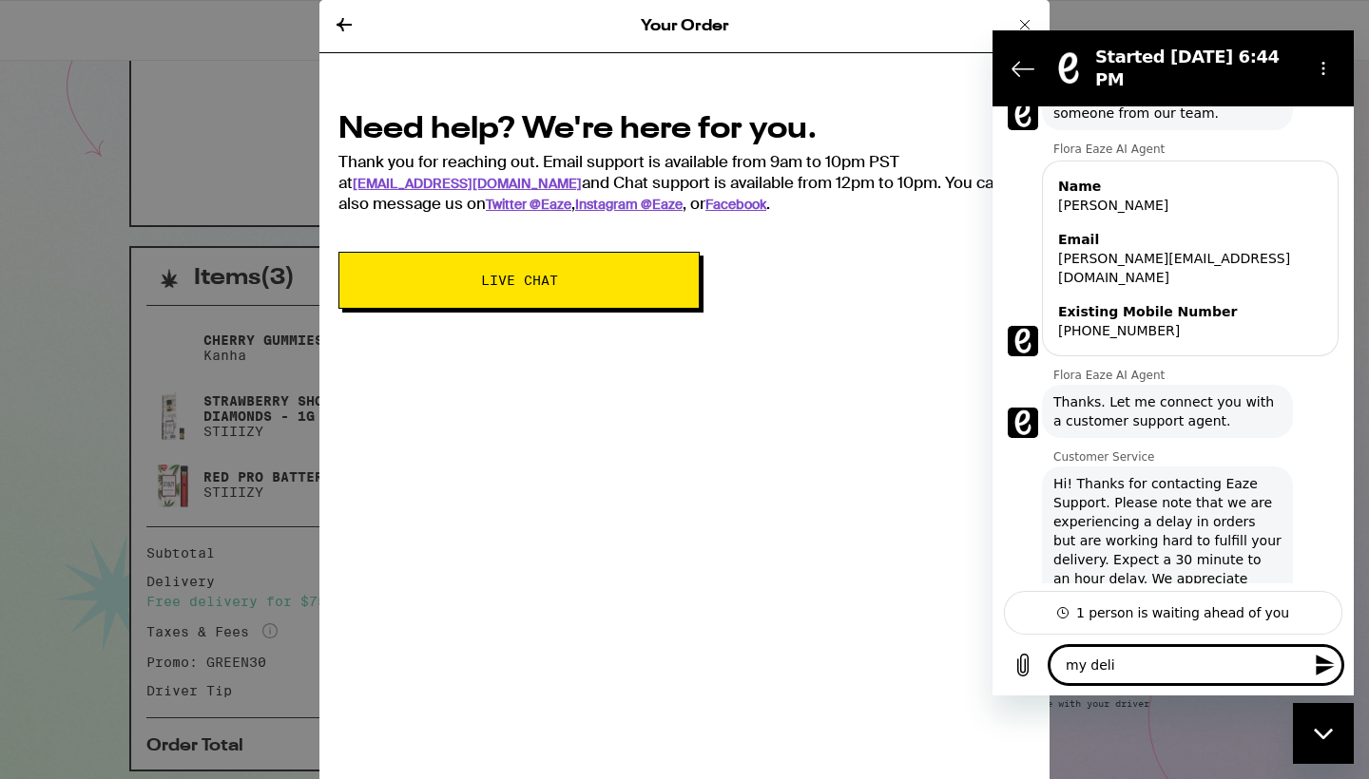
type textarea "x"
type textarea "my delive"
type textarea "x"
type textarea "my deliver"
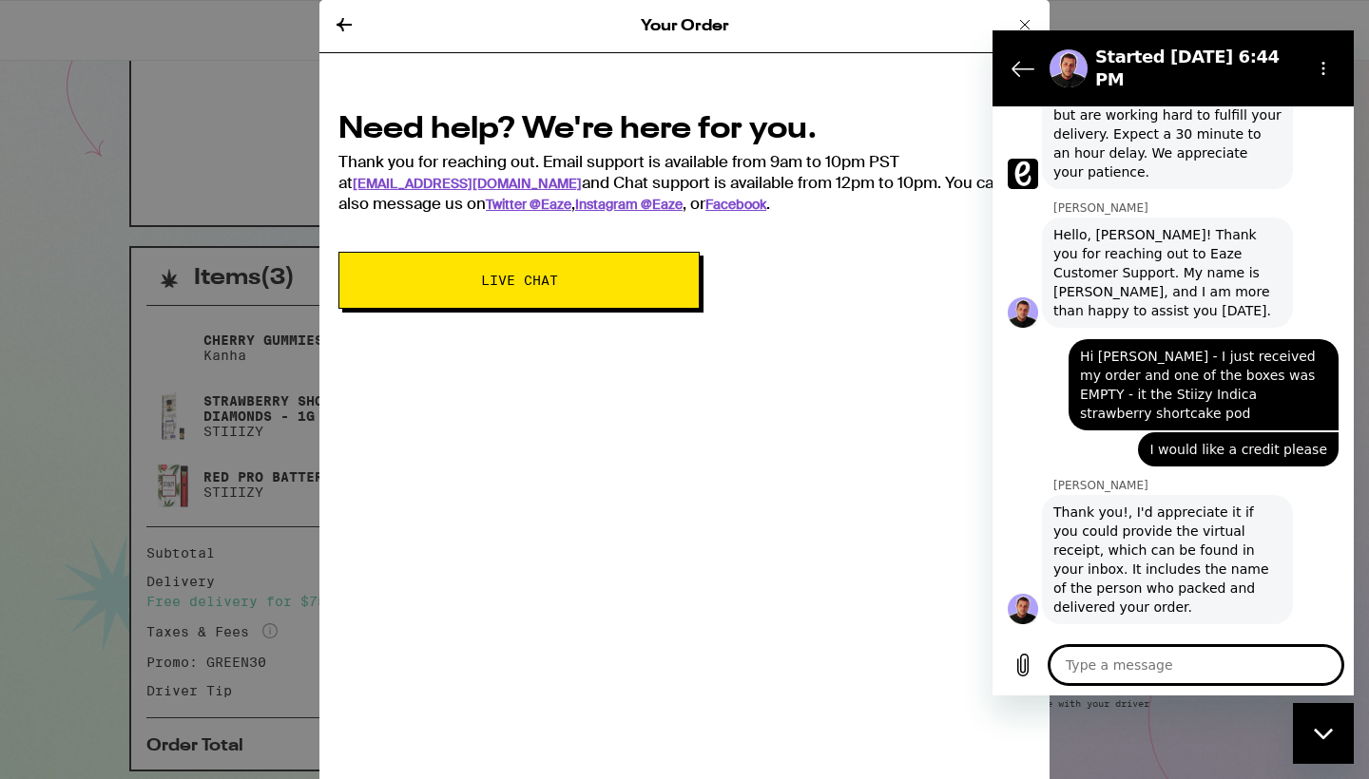
scroll to position [1483, 0]
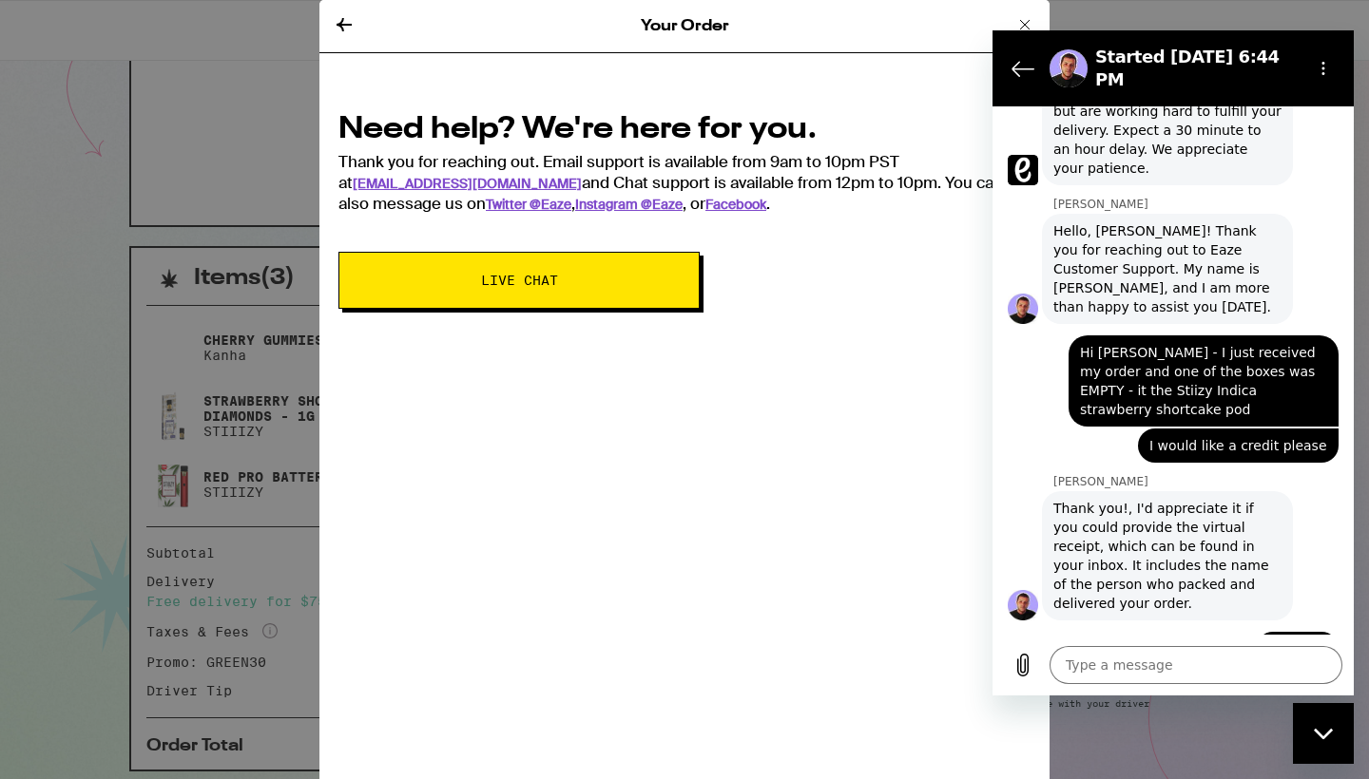
click at [343, 23] on icon at bounding box center [344, 24] width 23 height 23
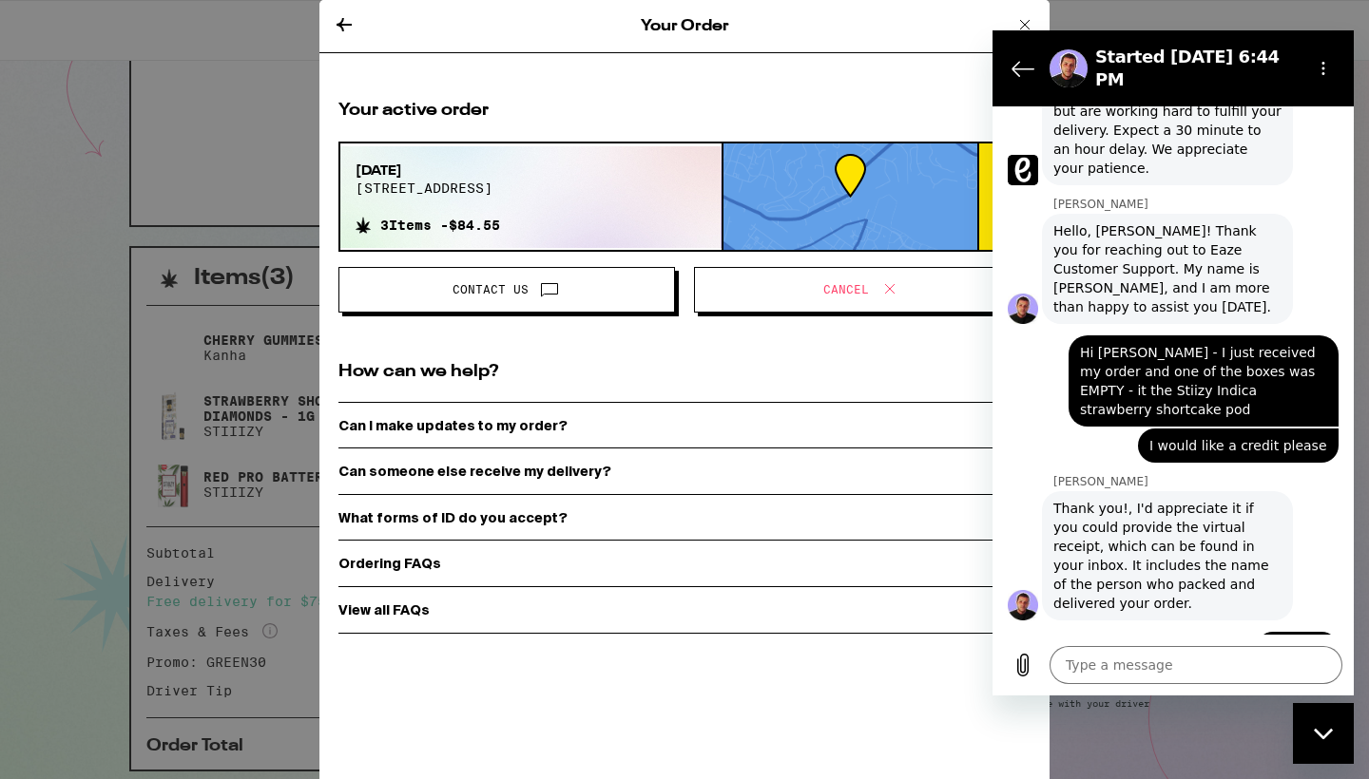
scroll to position [302, 0]
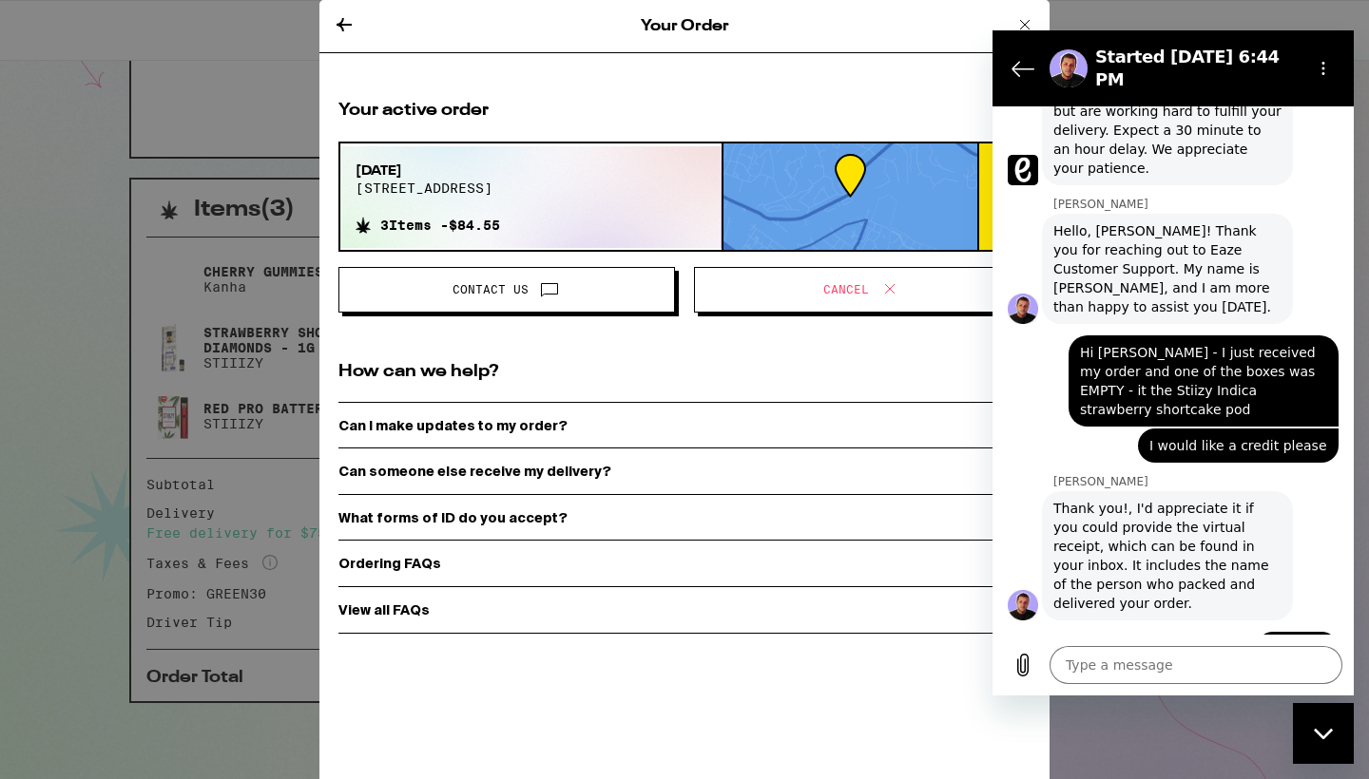
click at [343, 23] on icon at bounding box center [344, 24] width 23 height 23
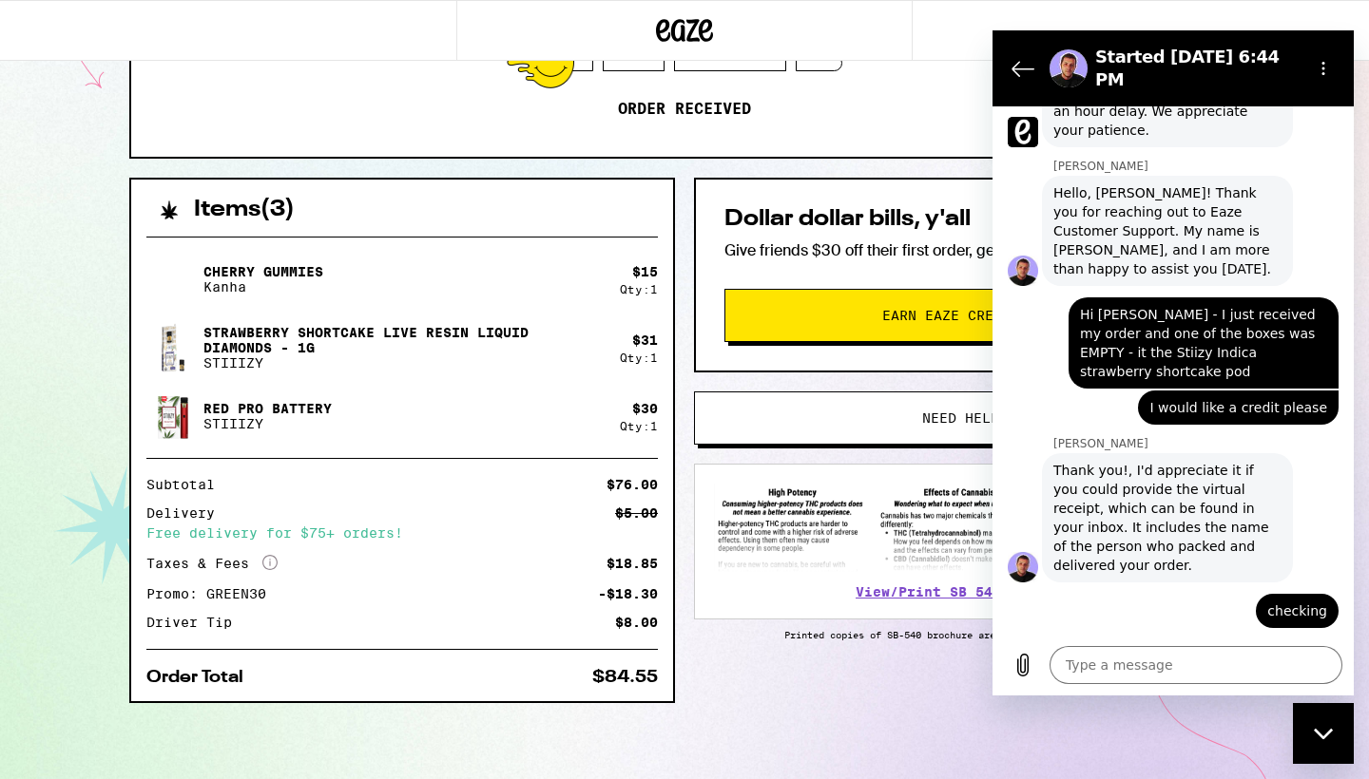
scroll to position [1519, 0]
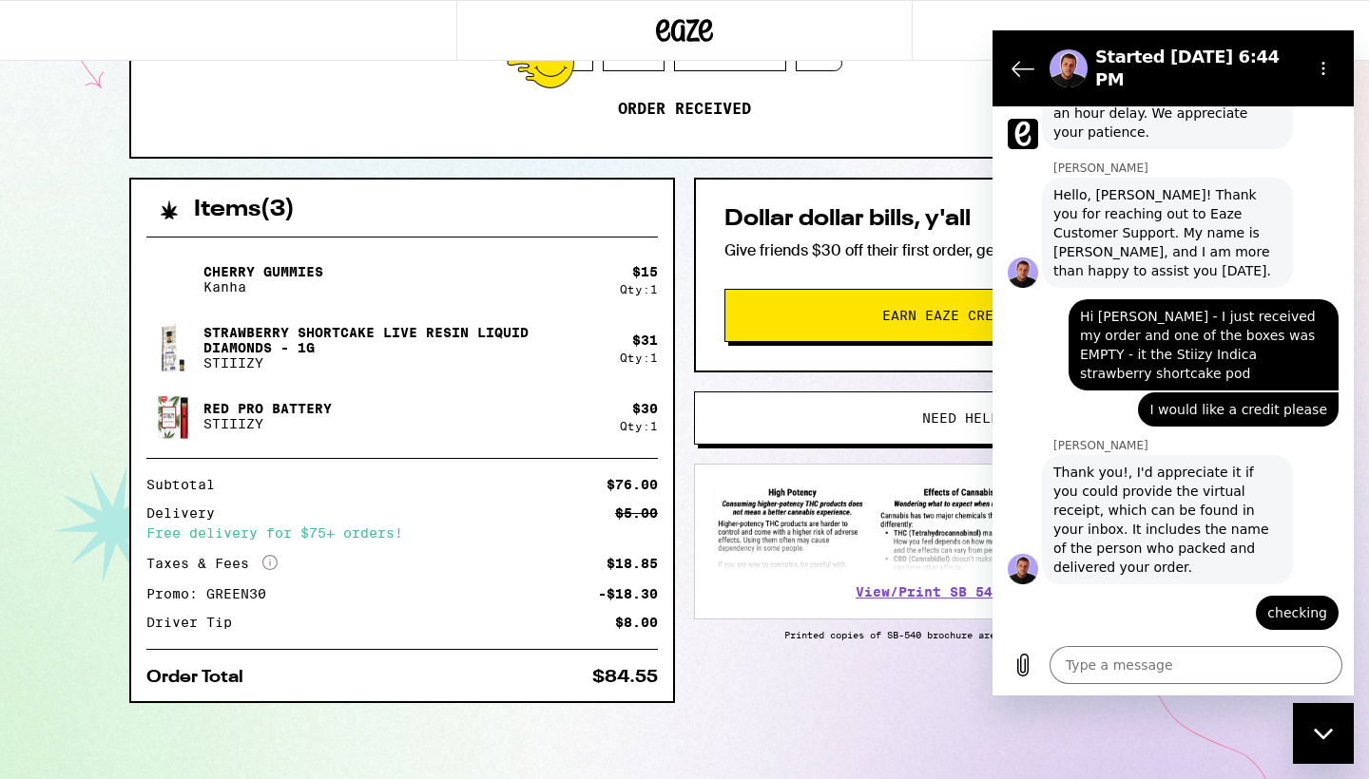
click at [1324, 738] on icon "Close messaging window" at bounding box center [1322, 733] width 19 height 10
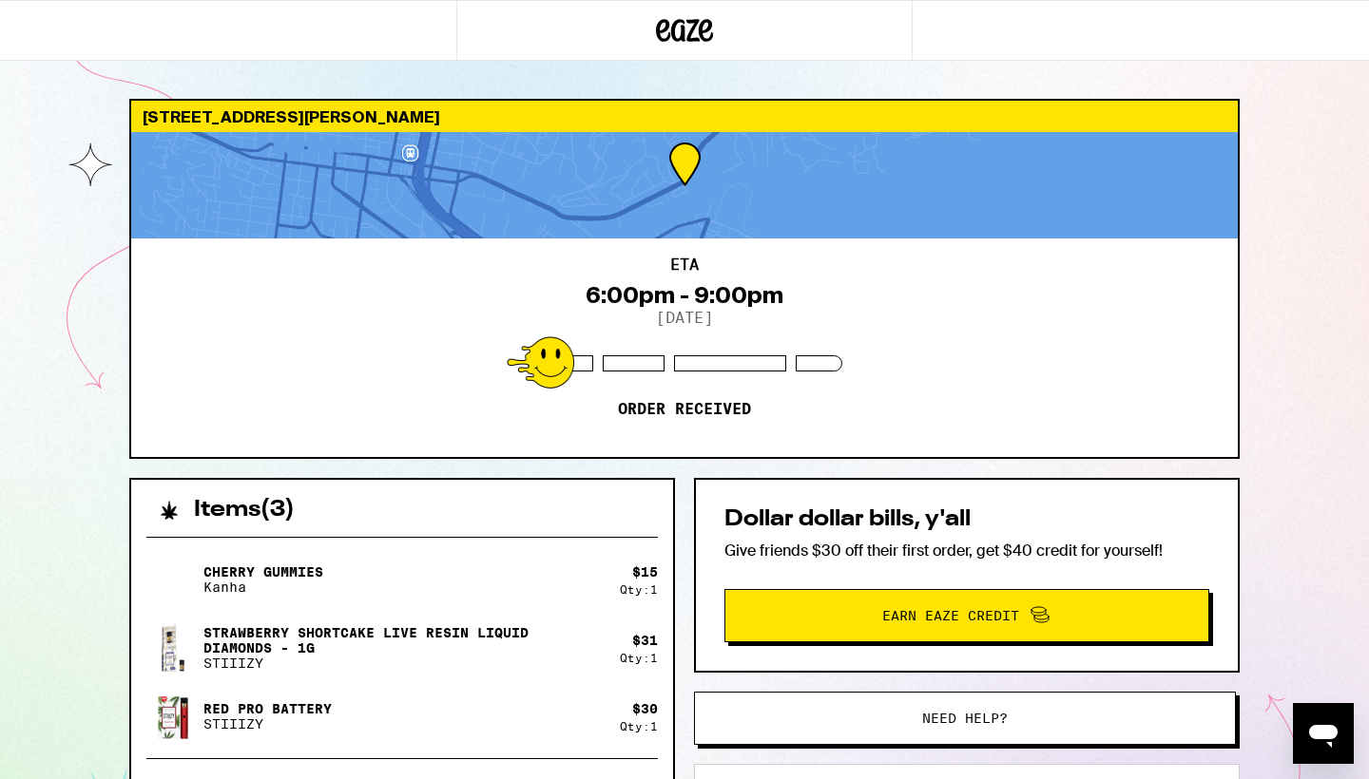
scroll to position [0, 0]
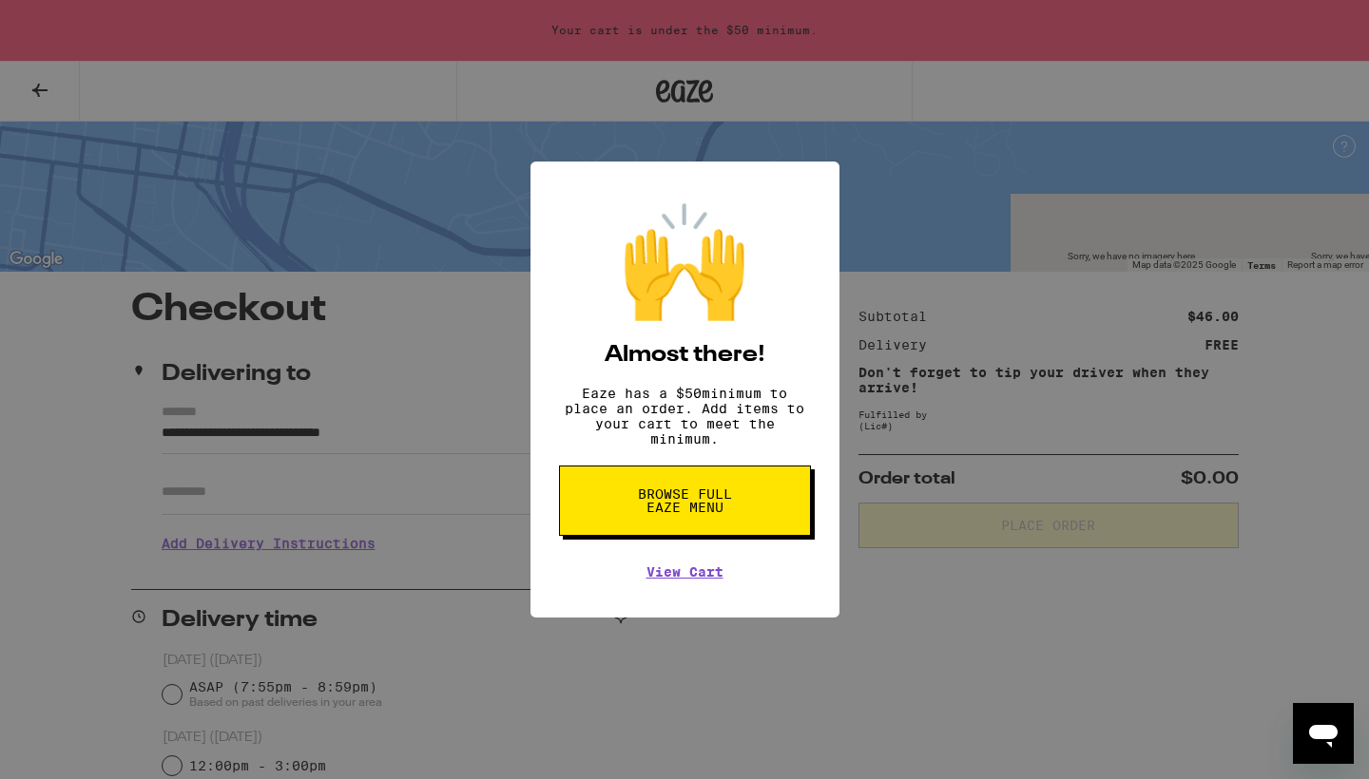
click at [546, 537] on div "🙌 Almost there! Eaze has a $ 50 minimum to place an order. Add items to your ca…" at bounding box center [684, 390] width 309 height 456
click at [306, 289] on div "🙌 Almost there! Eaze has a $ 50 minimum to place an order. Add items to your ca…" at bounding box center [684, 389] width 1369 height 779
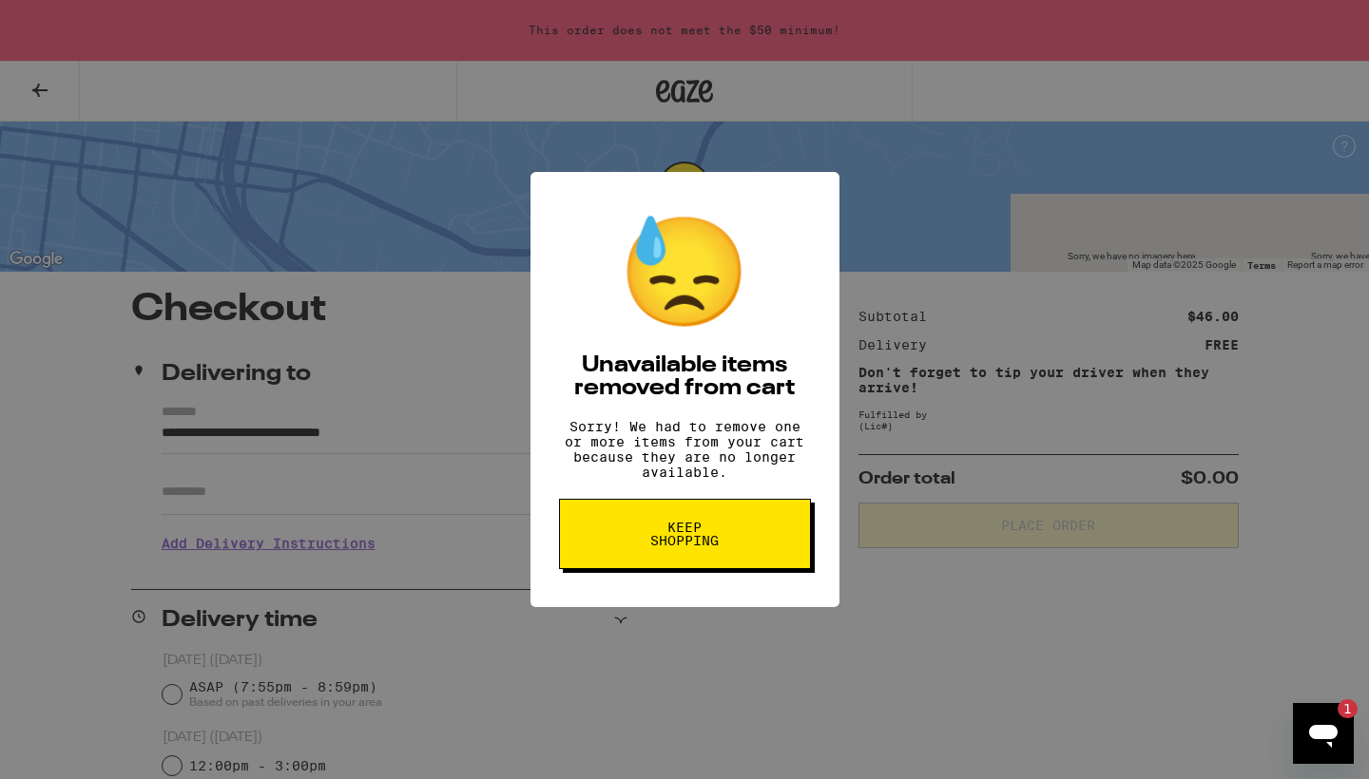
drag, startPoint x: 669, startPoint y: 534, endPoint x: 695, endPoint y: 308, distance: 227.7
click at [669, 533] on span "Keep Shopping" at bounding box center [685, 534] width 98 height 27
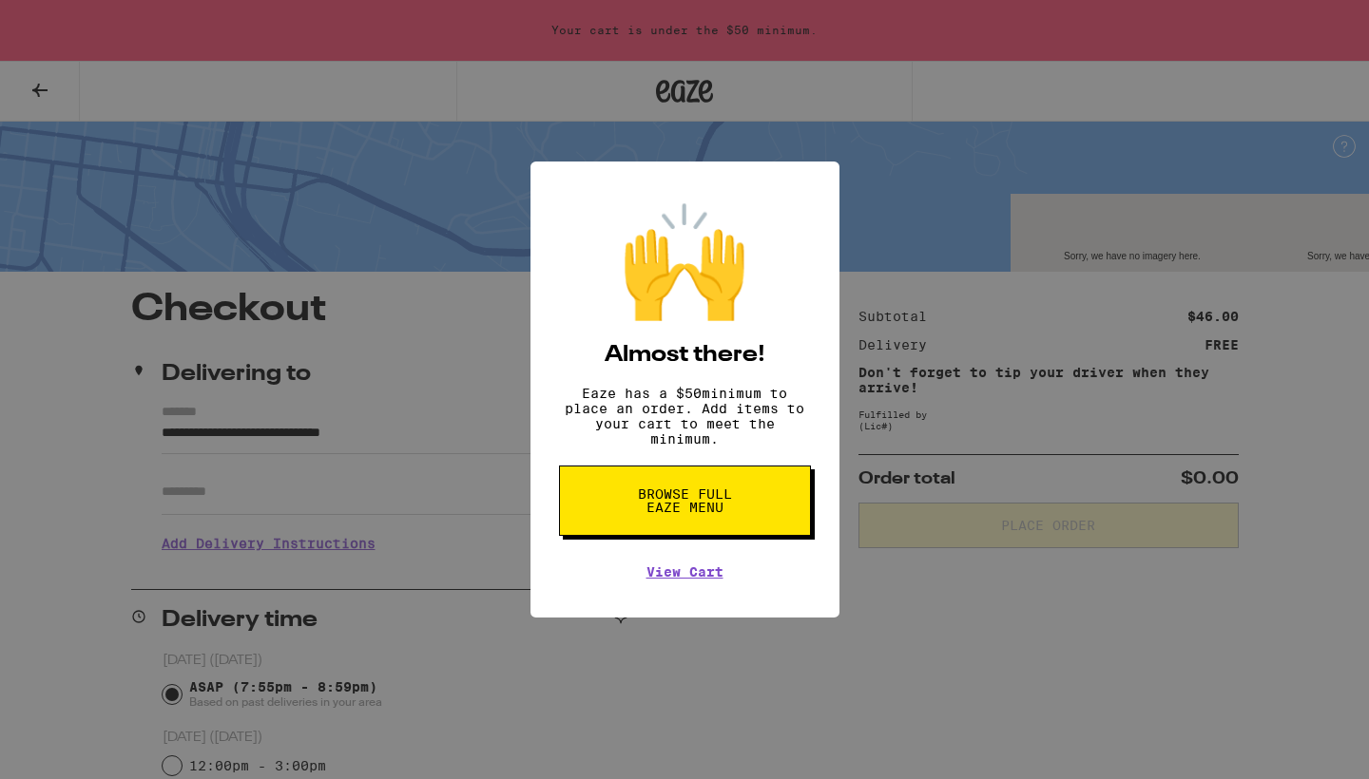
click at [687, 508] on span "Browse full Eaze Menu" at bounding box center [685, 501] width 98 height 27
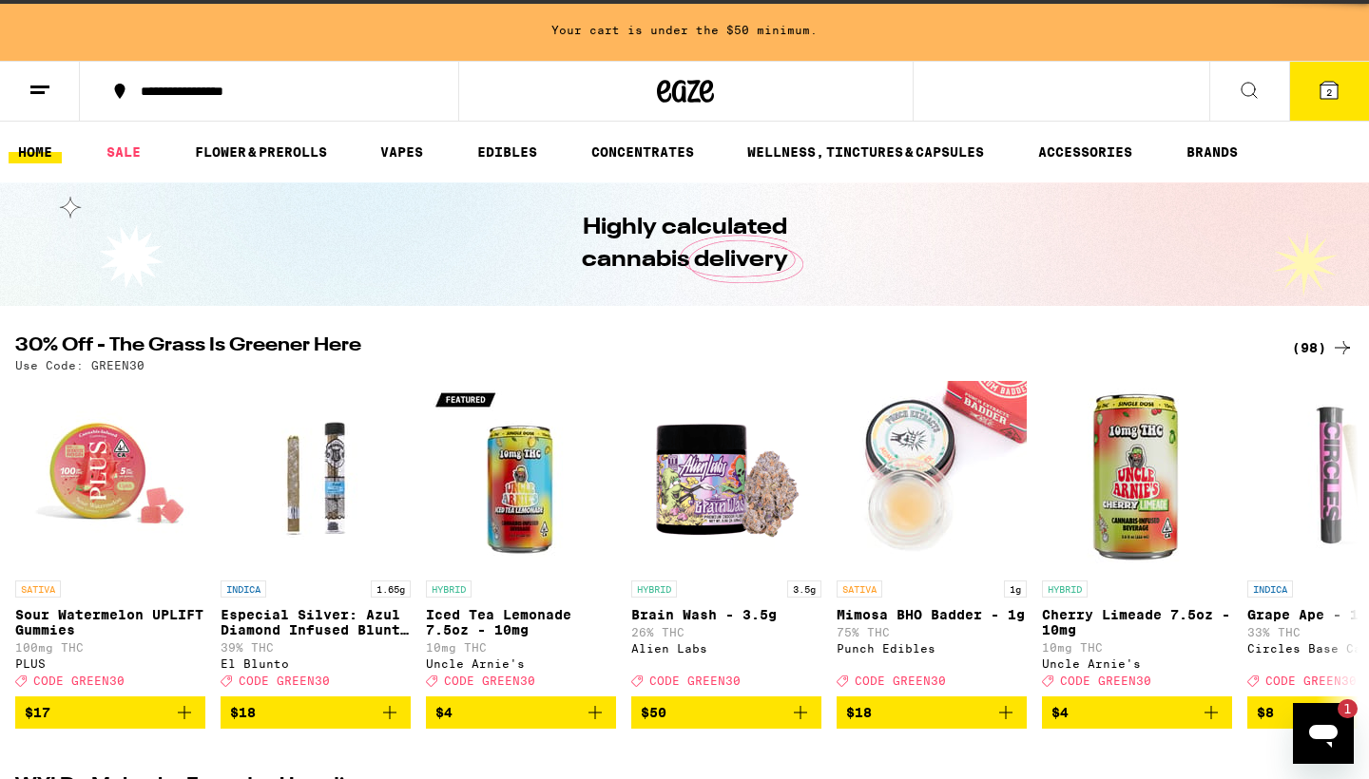
click at [30, 92] on line at bounding box center [37, 92] width 14 height 0
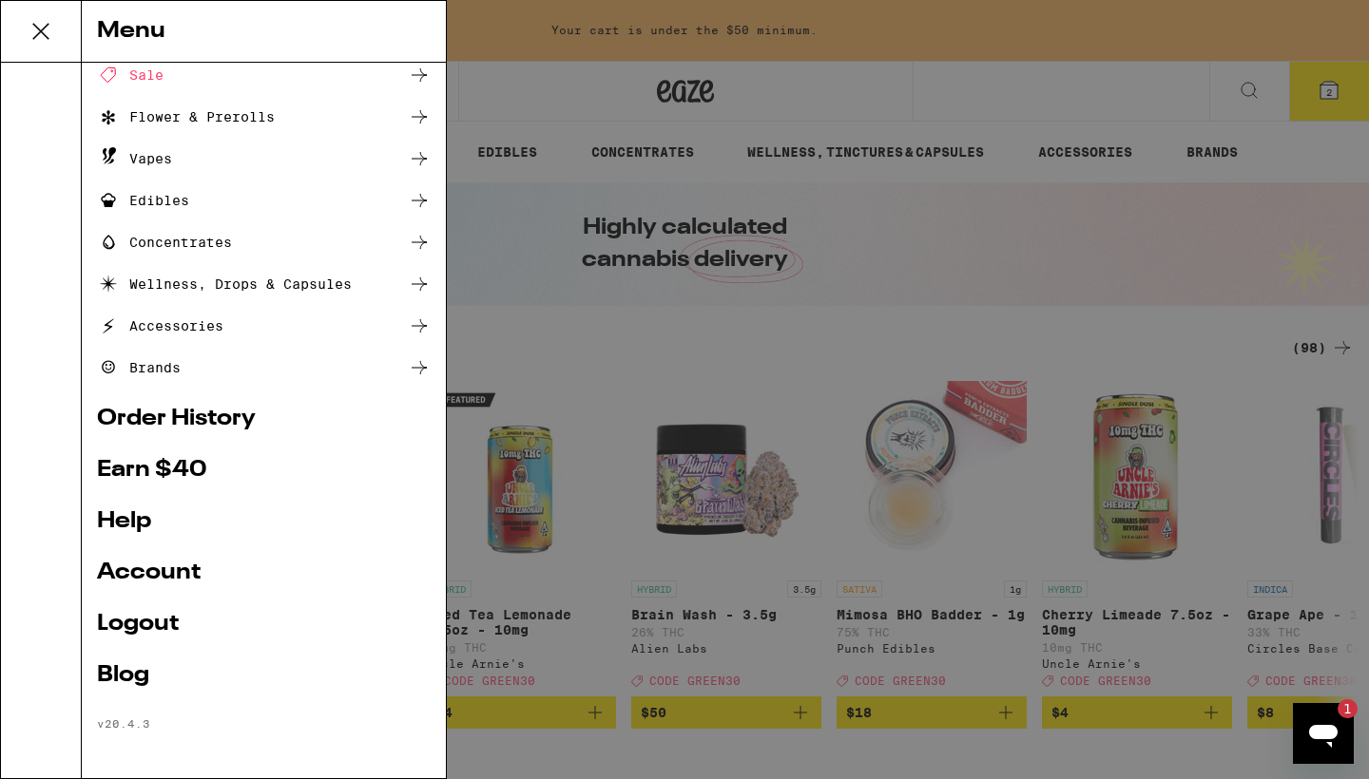
scroll to position [94, 0]
click at [225, 409] on link "Order History" at bounding box center [264, 419] width 334 height 23
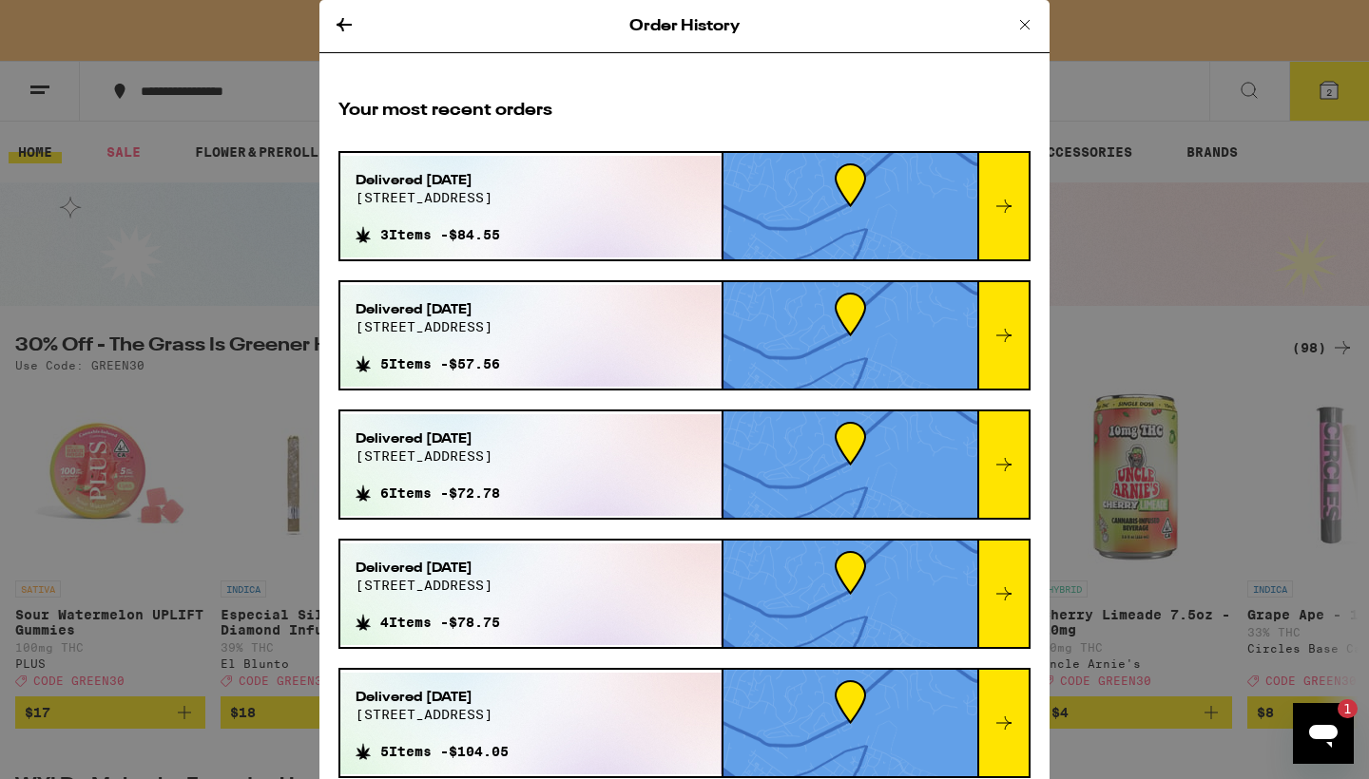
click at [1006, 203] on icon at bounding box center [1003, 206] width 15 height 13
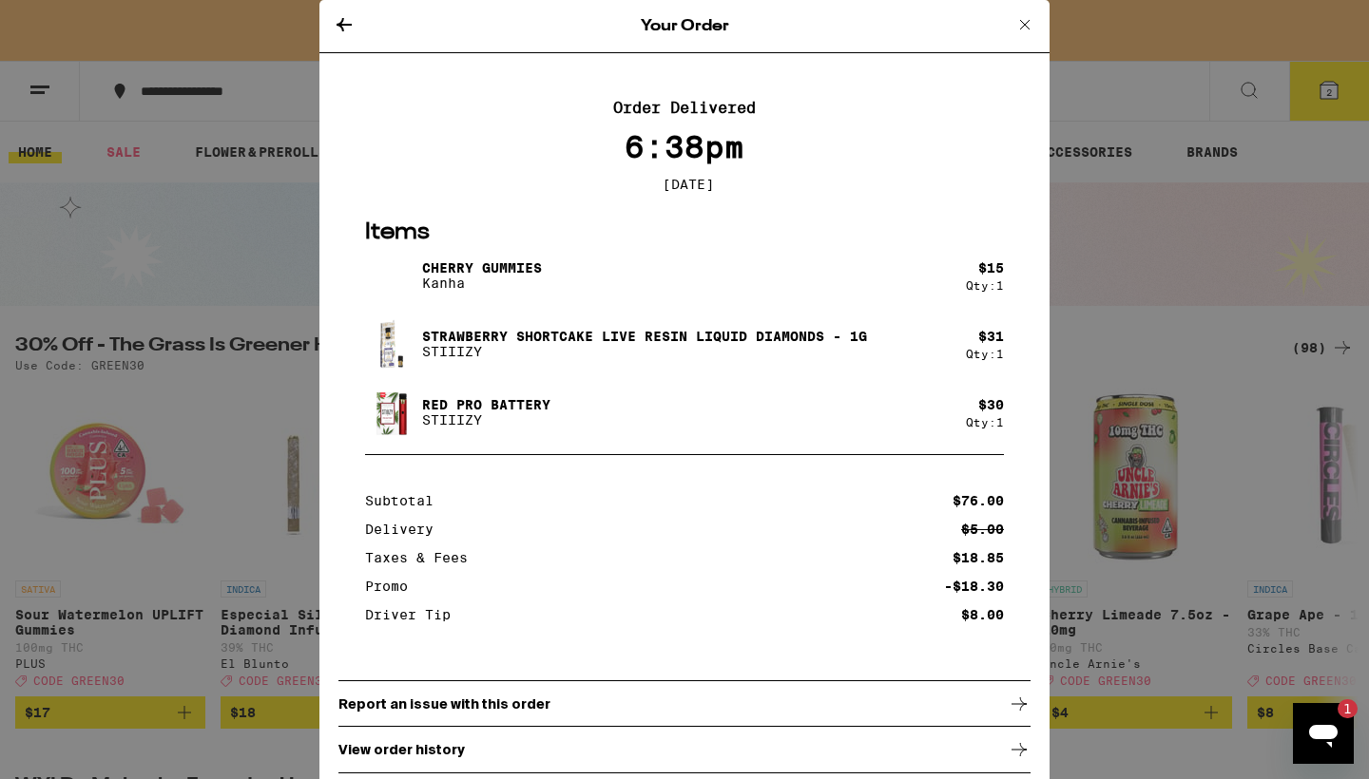
click at [1348, 714] on div "1" at bounding box center [1347, 709] width 20 height 19
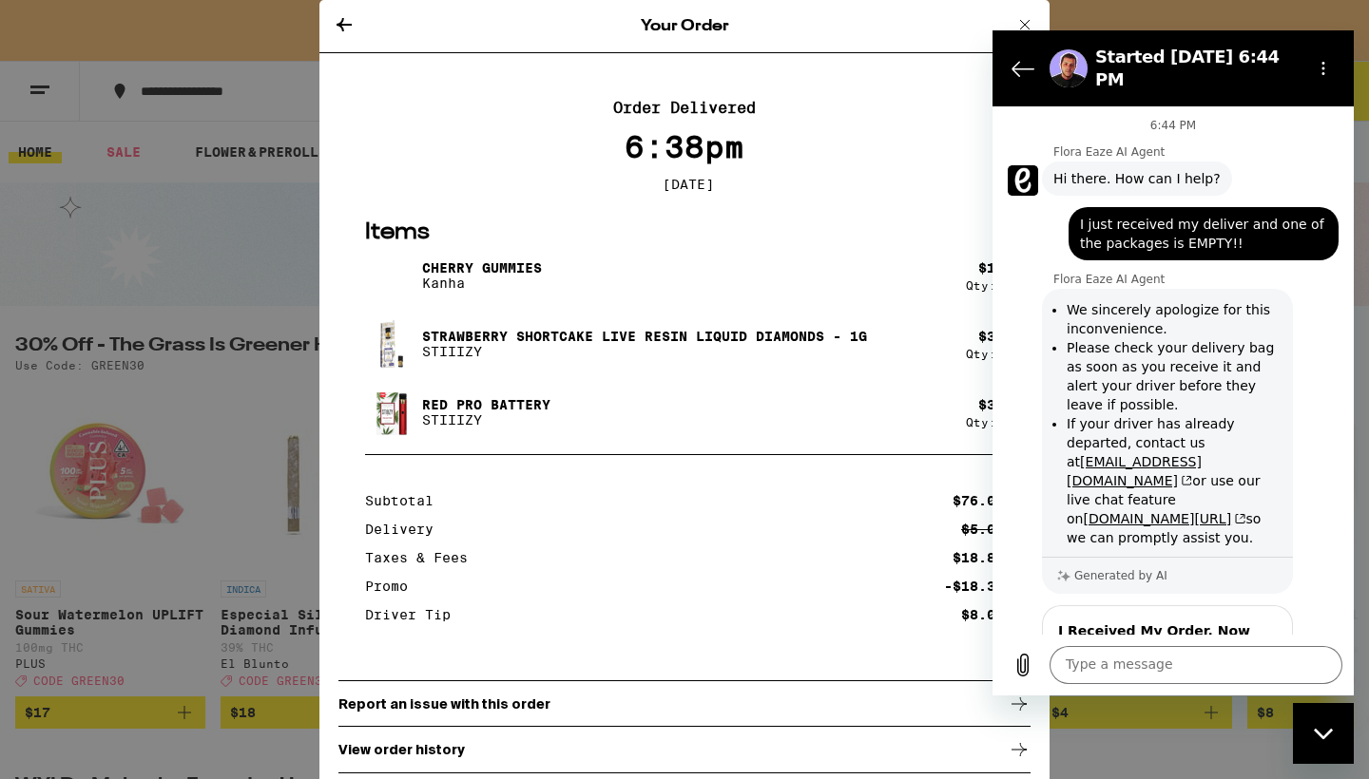
scroll to position [1595, 0]
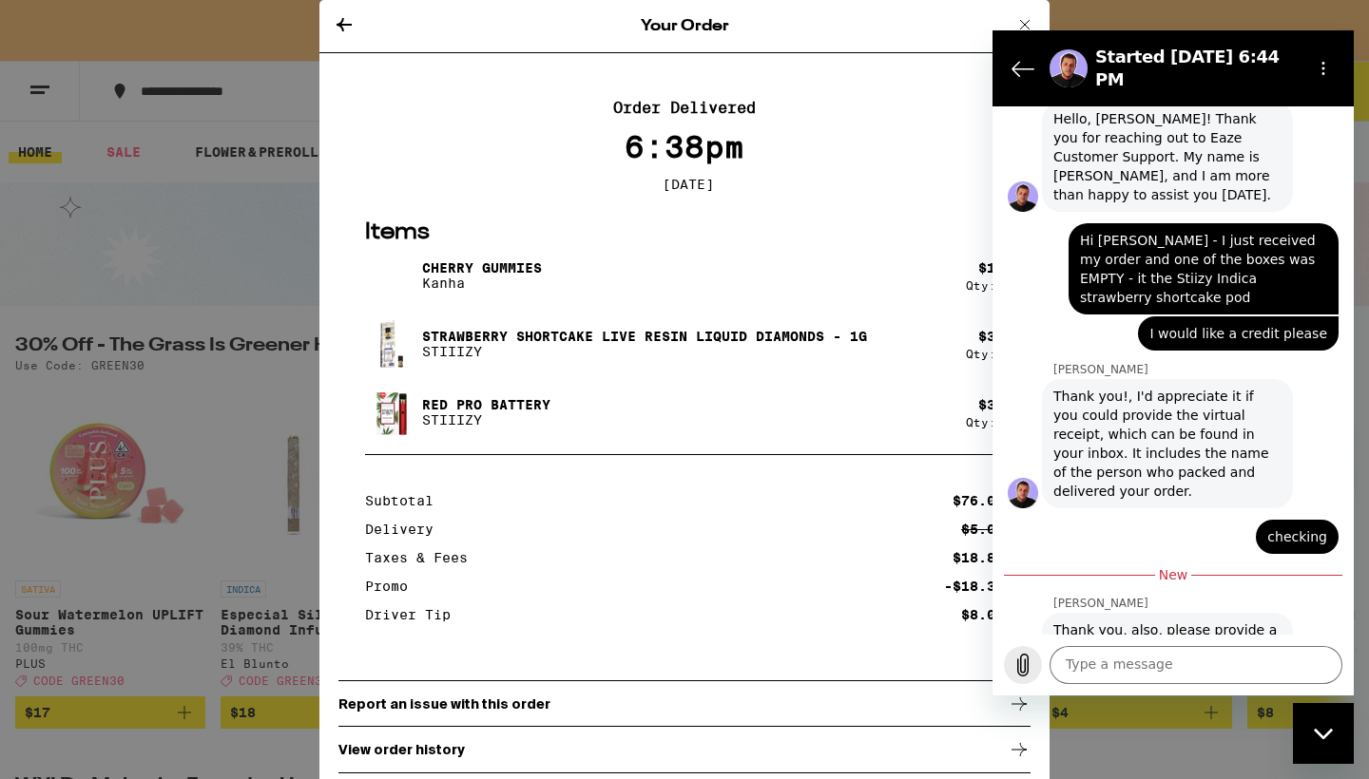
click at [1022, 666] on icon "Upload file" at bounding box center [1022, 665] width 23 height 23
click at [1022, 664] on icon "Upload file" at bounding box center [1022, 665] width 23 height 23
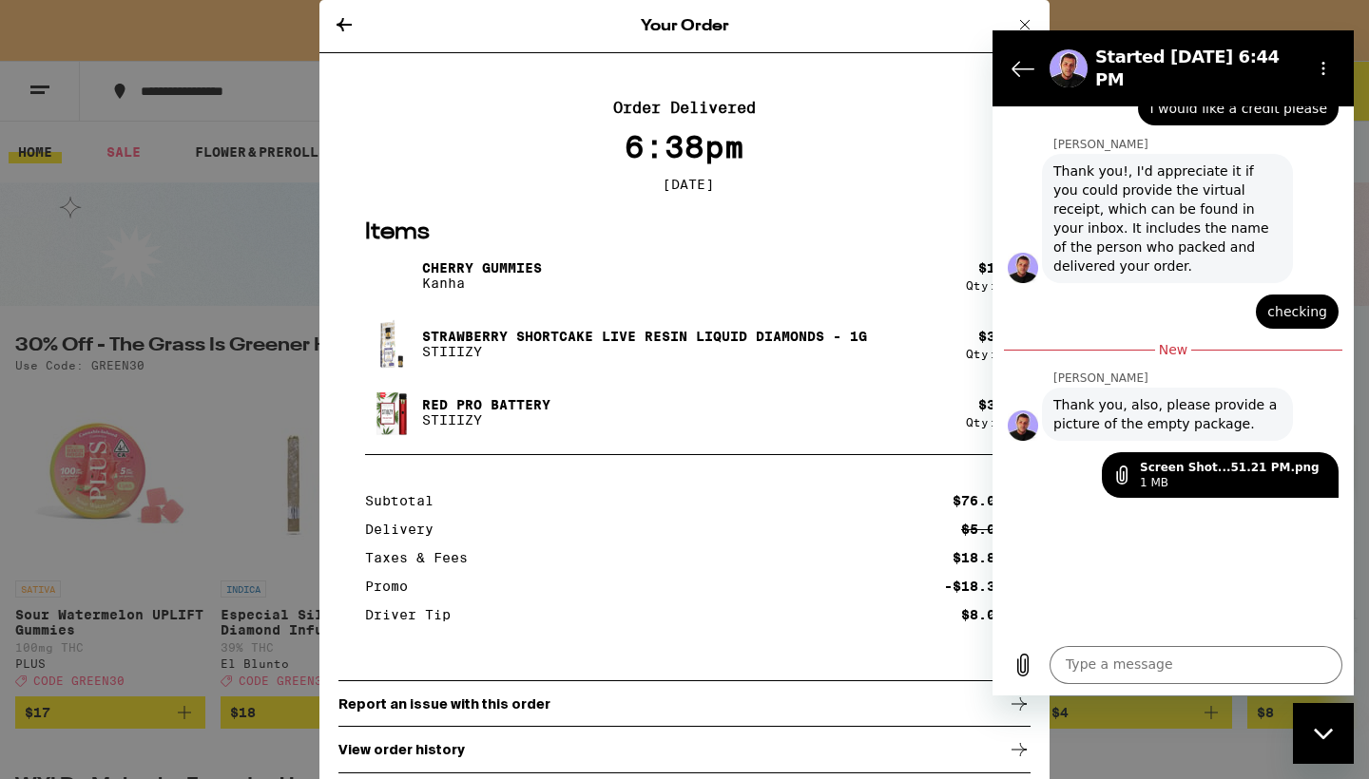
scroll to position [1827, 0]
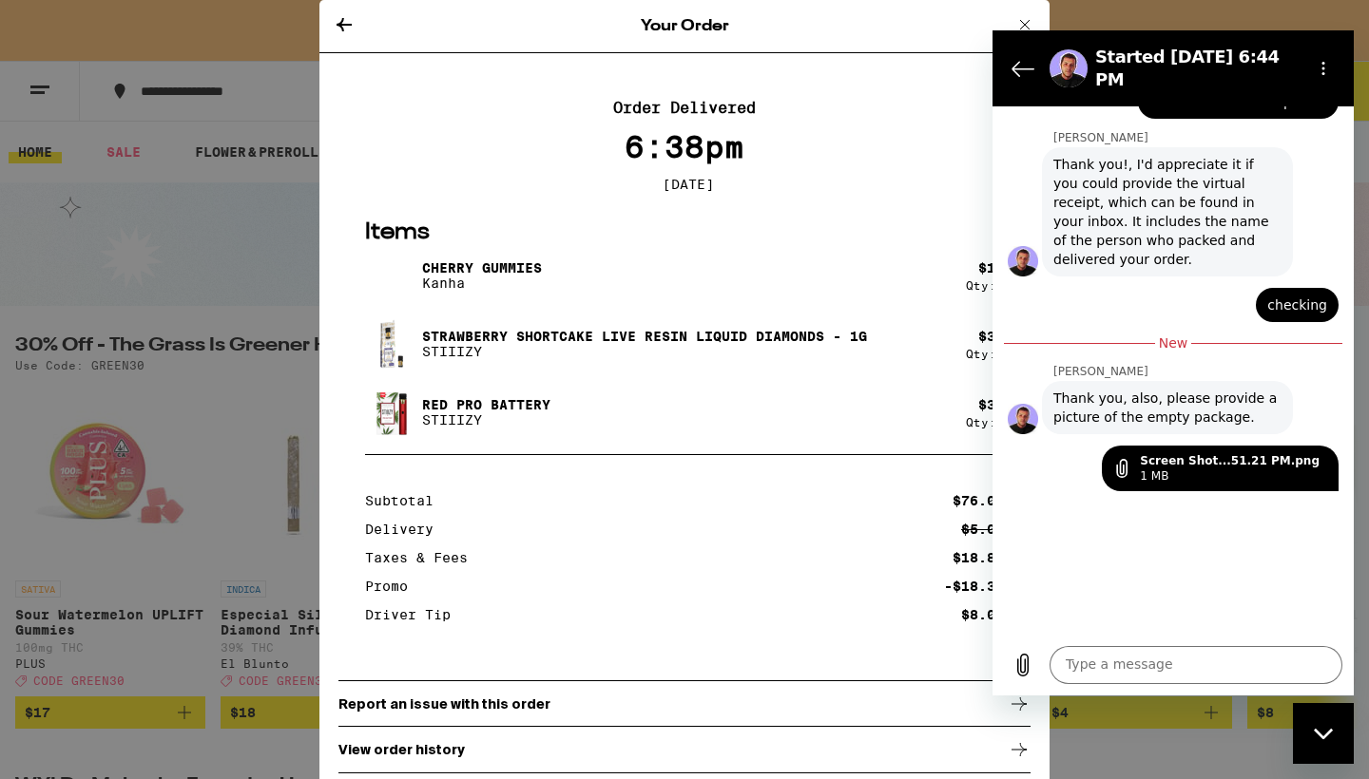
type textarea "x"
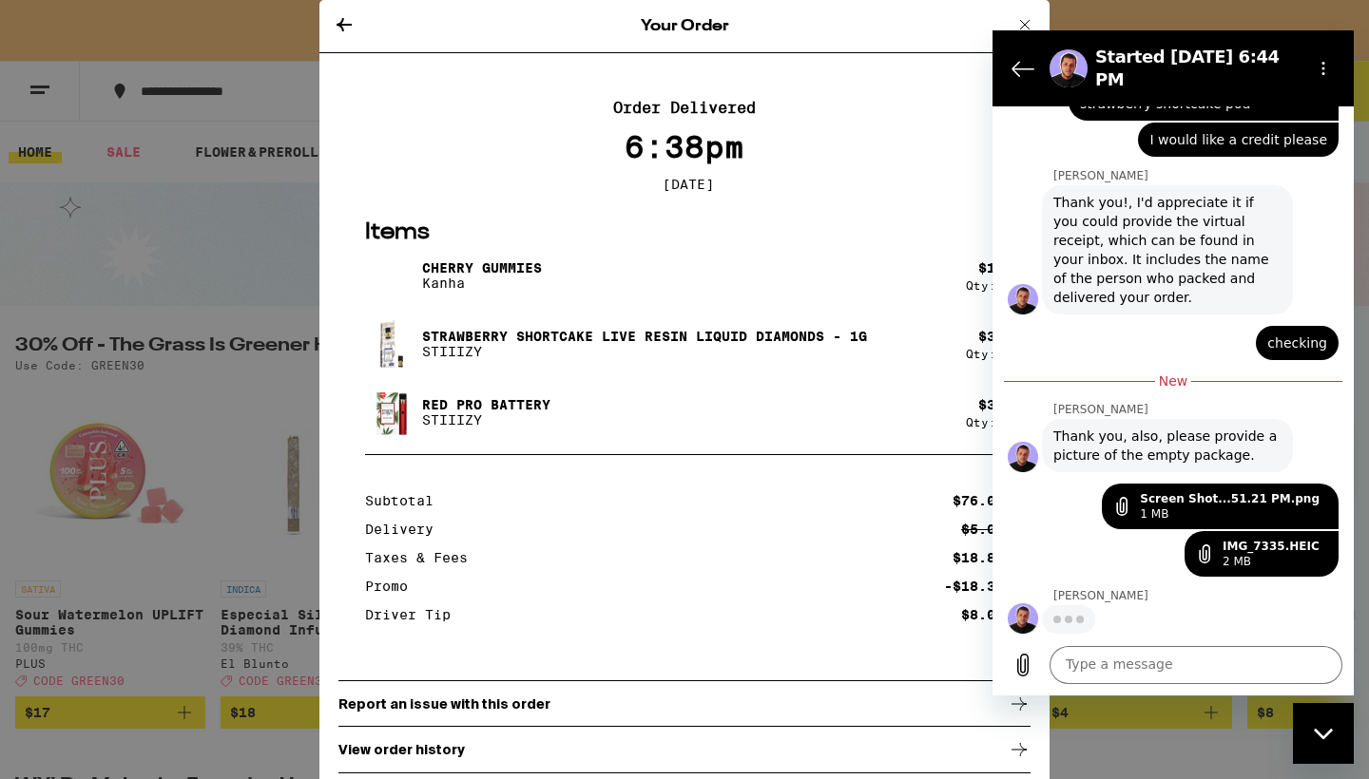
scroll to position [1736, 0]
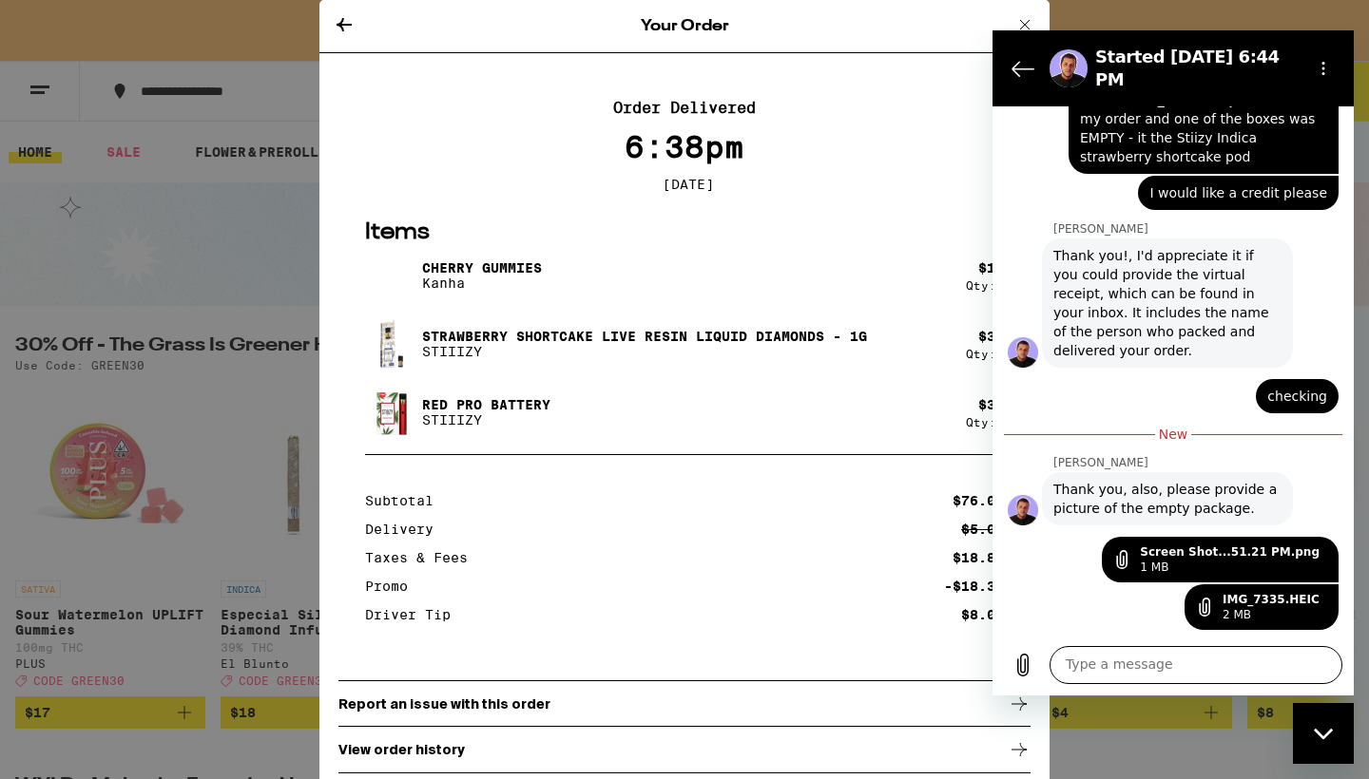
click at [1190, 662] on textarea at bounding box center [1195, 665] width 293 height 38
type textarea "i"
type textarea "x"
type textarea "is"
type textarea "x"
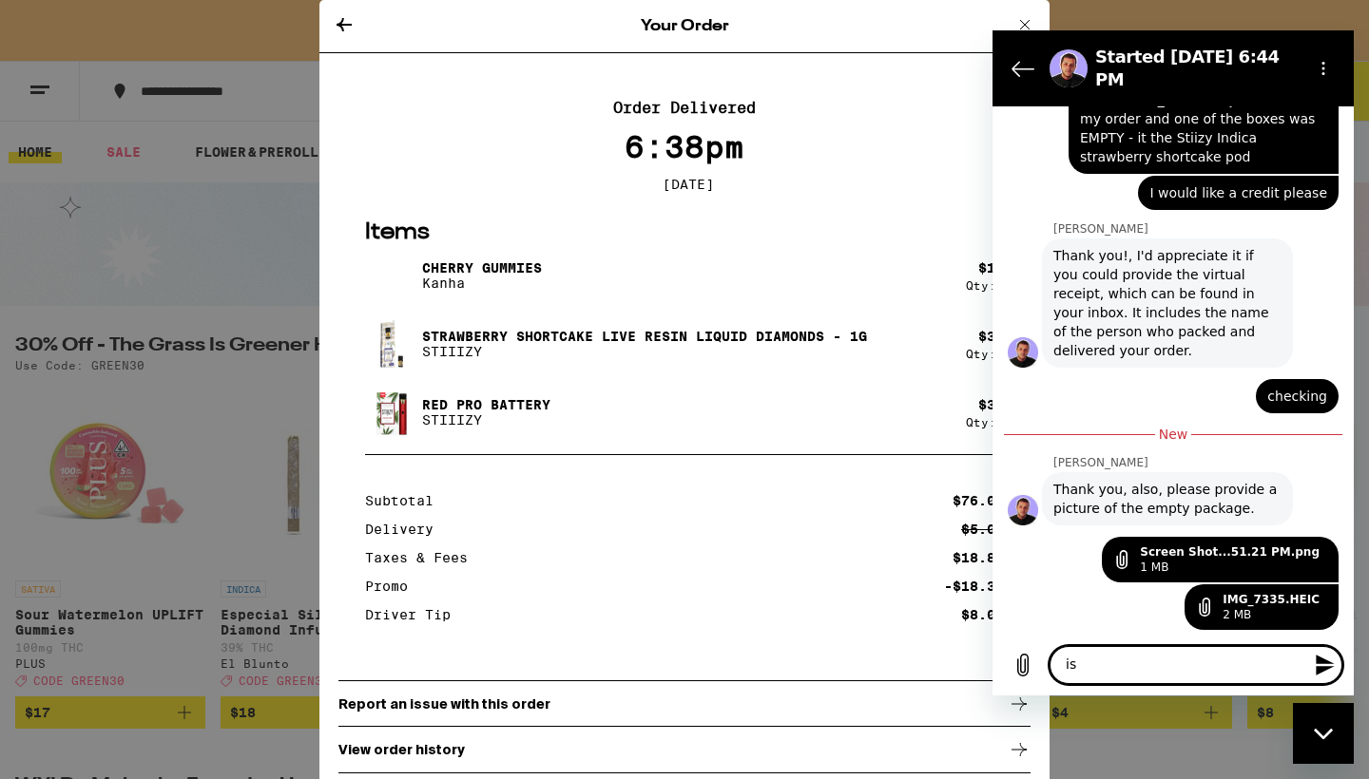
type textarea "is"
type textarea "x"
type textarea "is t"
type textarea "x"
type textarea "is th"
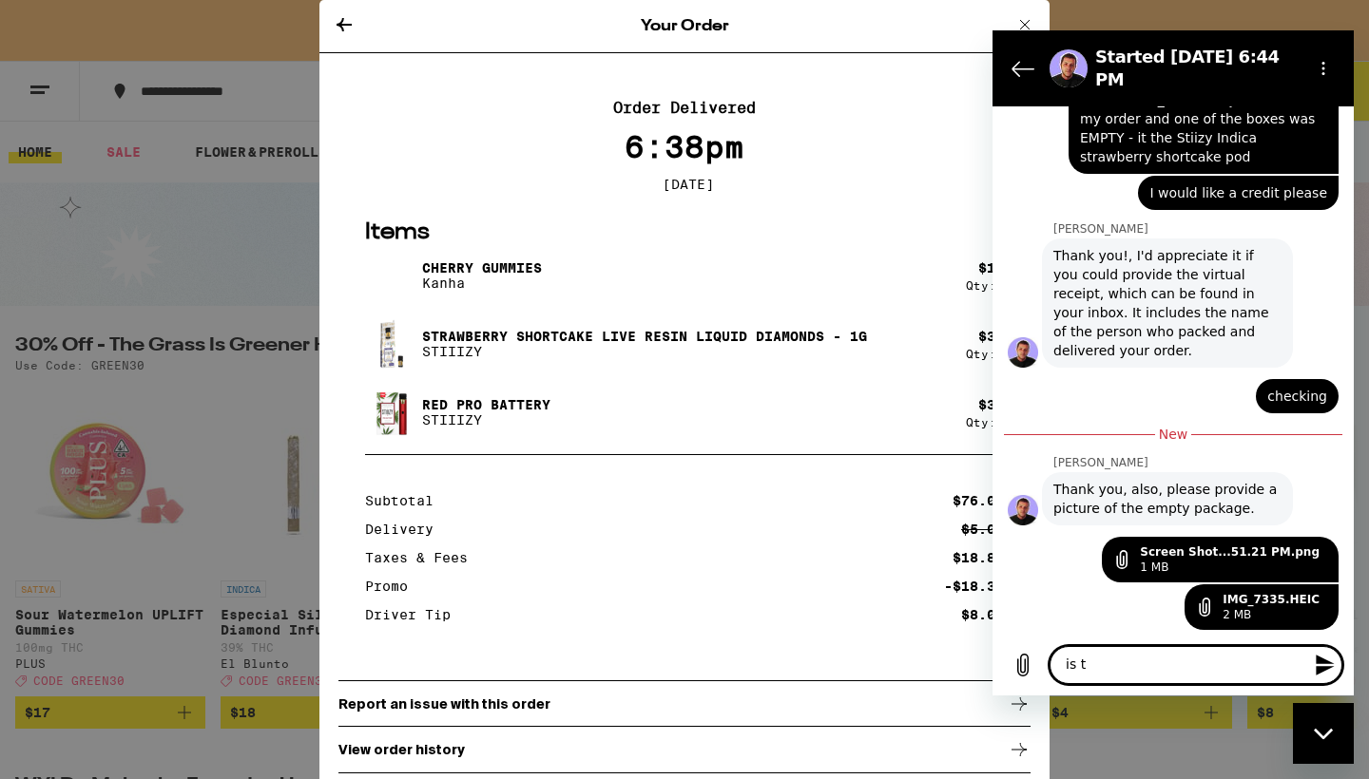
type textarea "x"
type textarea "is tha"
type textarea "x"
type textarea "is that"
type textarea "x"
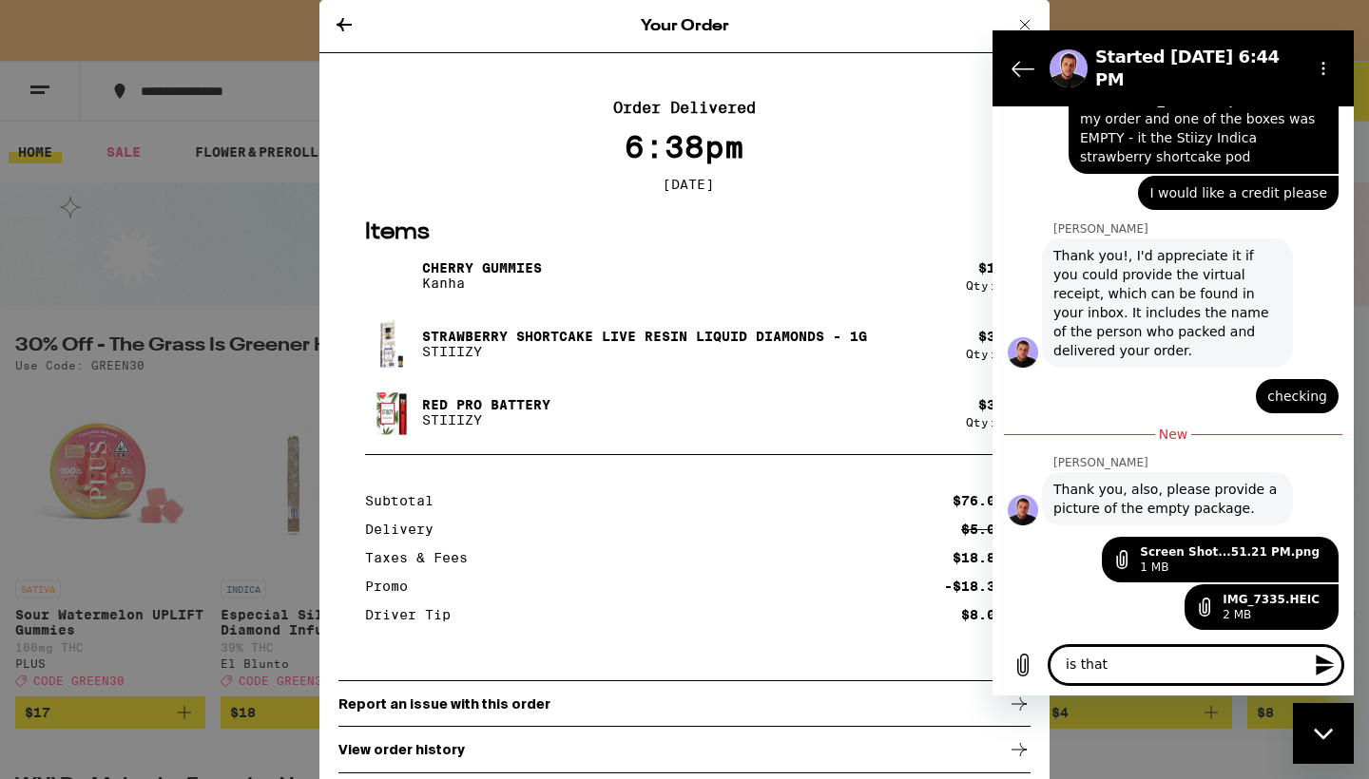
type textarea "is that"
type textarea "x"
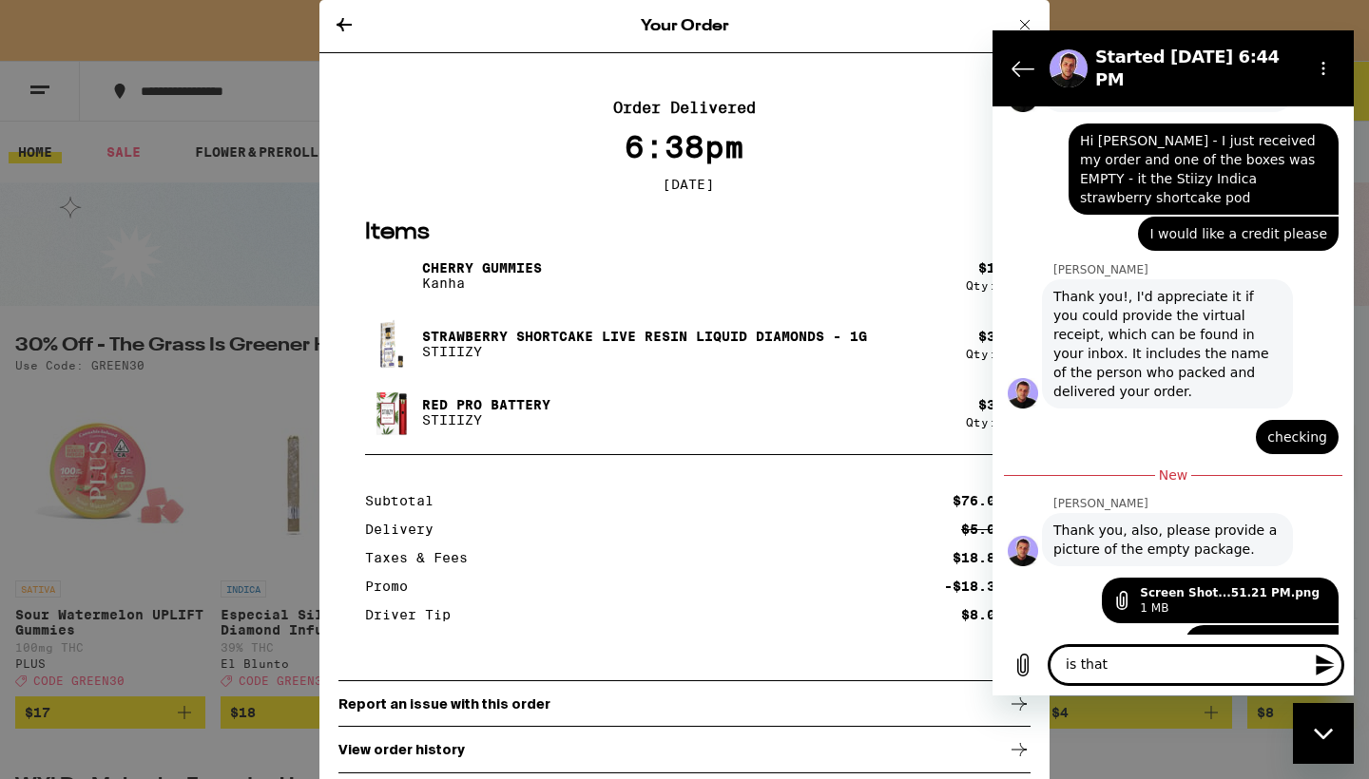
type textarea "is that w"
type textarea "x"
type textarea "is that wh"
type textarea "x"
type textarea "is that wha"
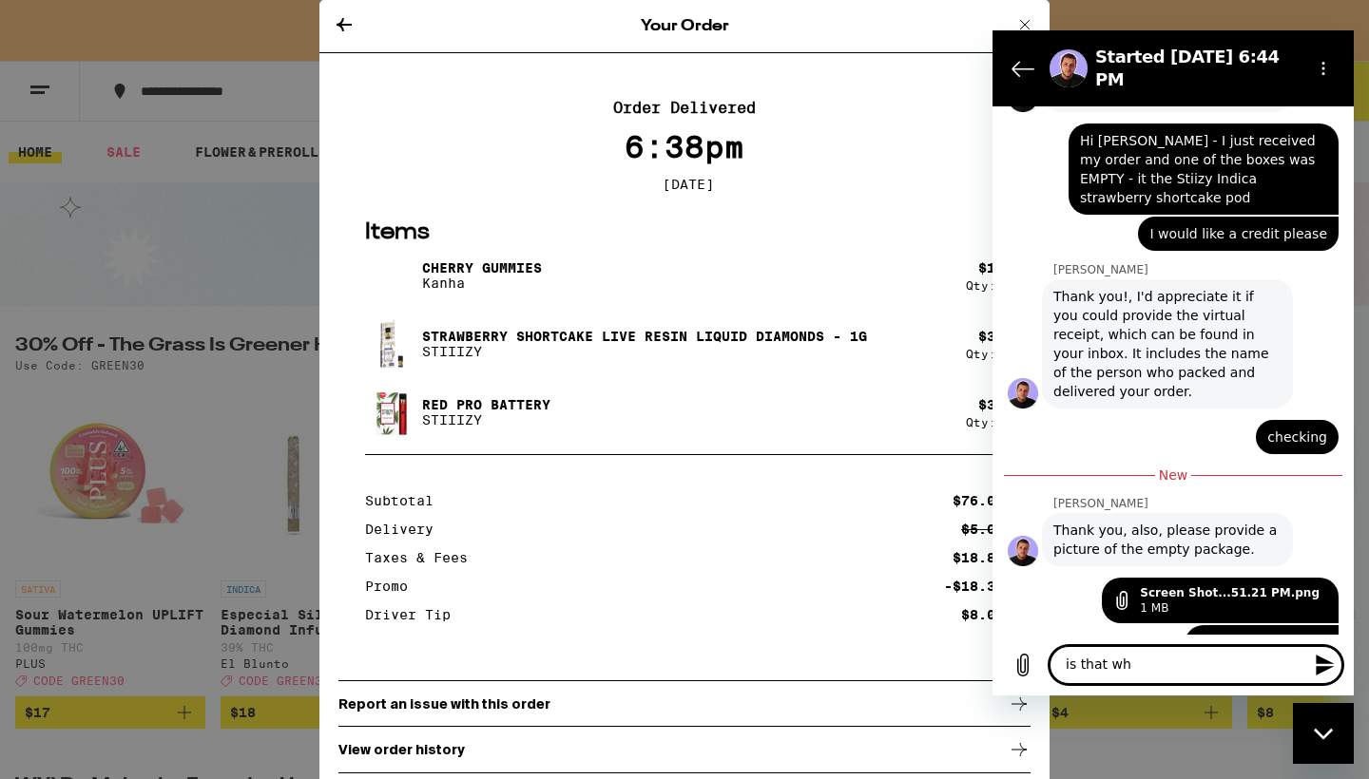
type textarea "x"
type textarea "is that what"
type textarea "x"
type textarea "is that what"
type textarea "x"
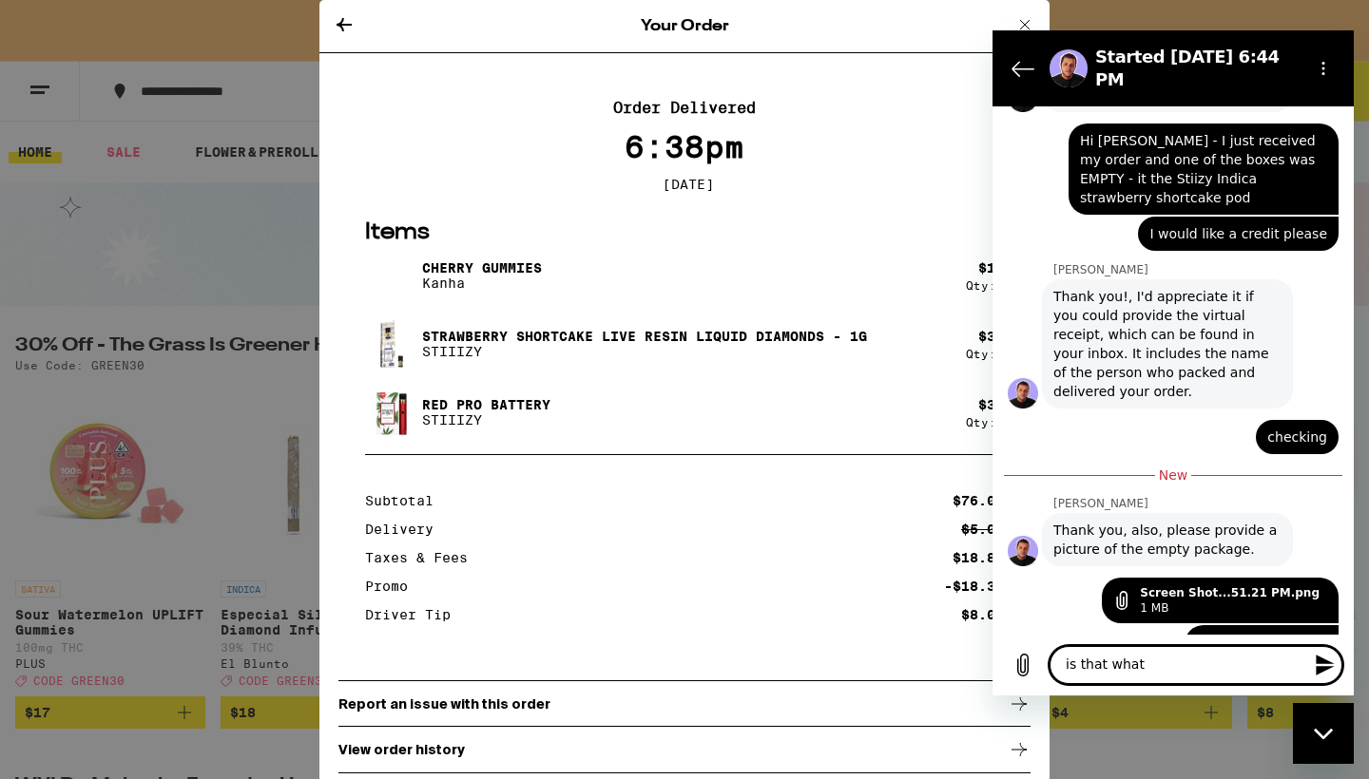
type textarea "is that what y"
type textarea "x"
type textarea "is that what yo"
type textarea "x"
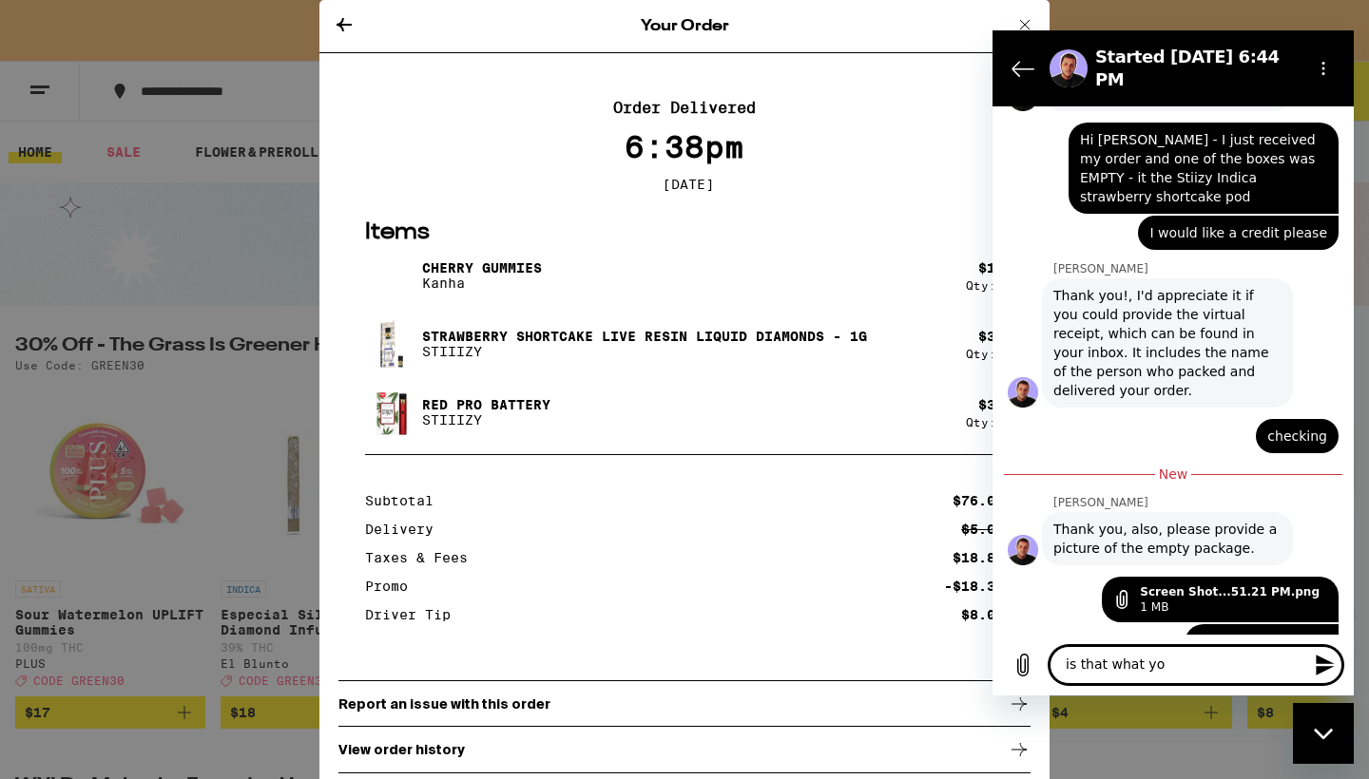
type textarea "is that what you"
type textarea "x"
type textarea "is that what you"
type textarea "x"
type textarea "is that what you n"
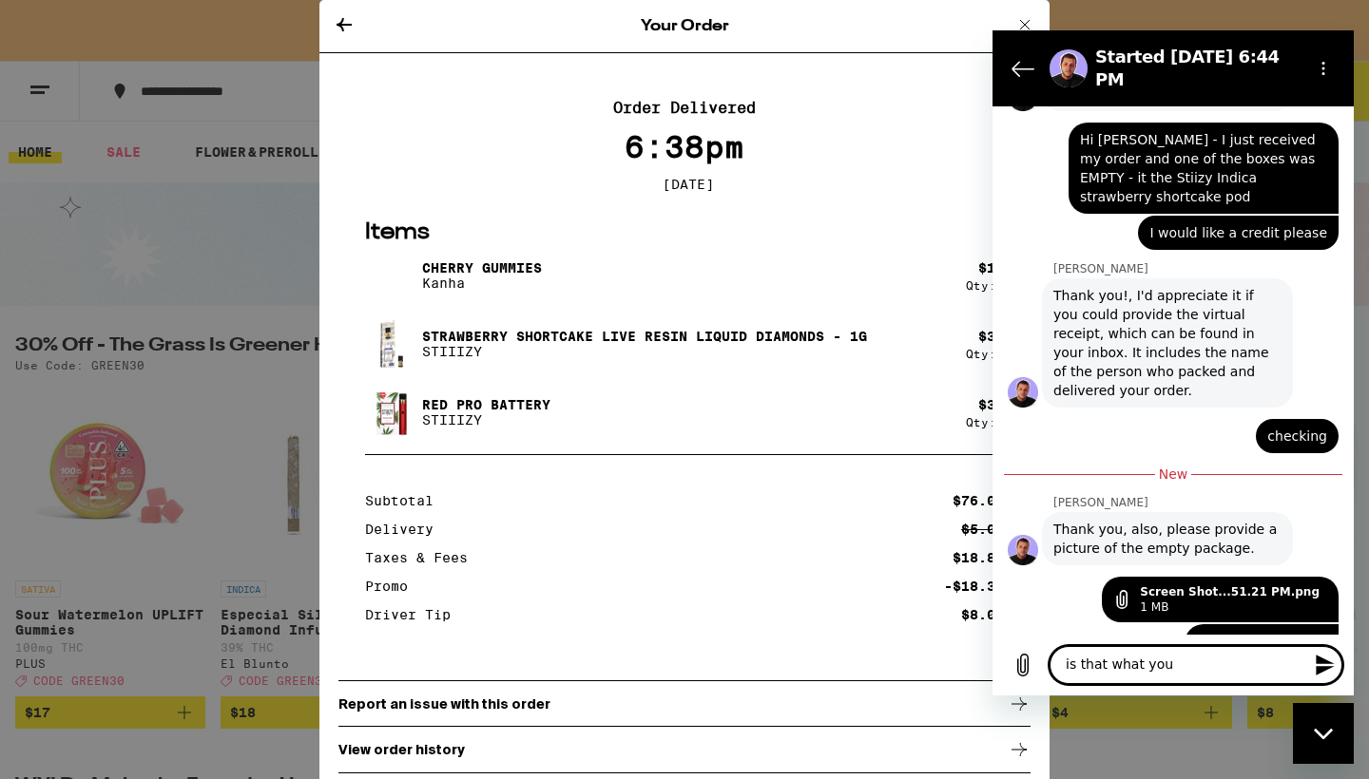
type textarea "x"
type textarea "is that what you ne"
type textarea "x"
type textarea "is that what you nee"
type textarea "x"
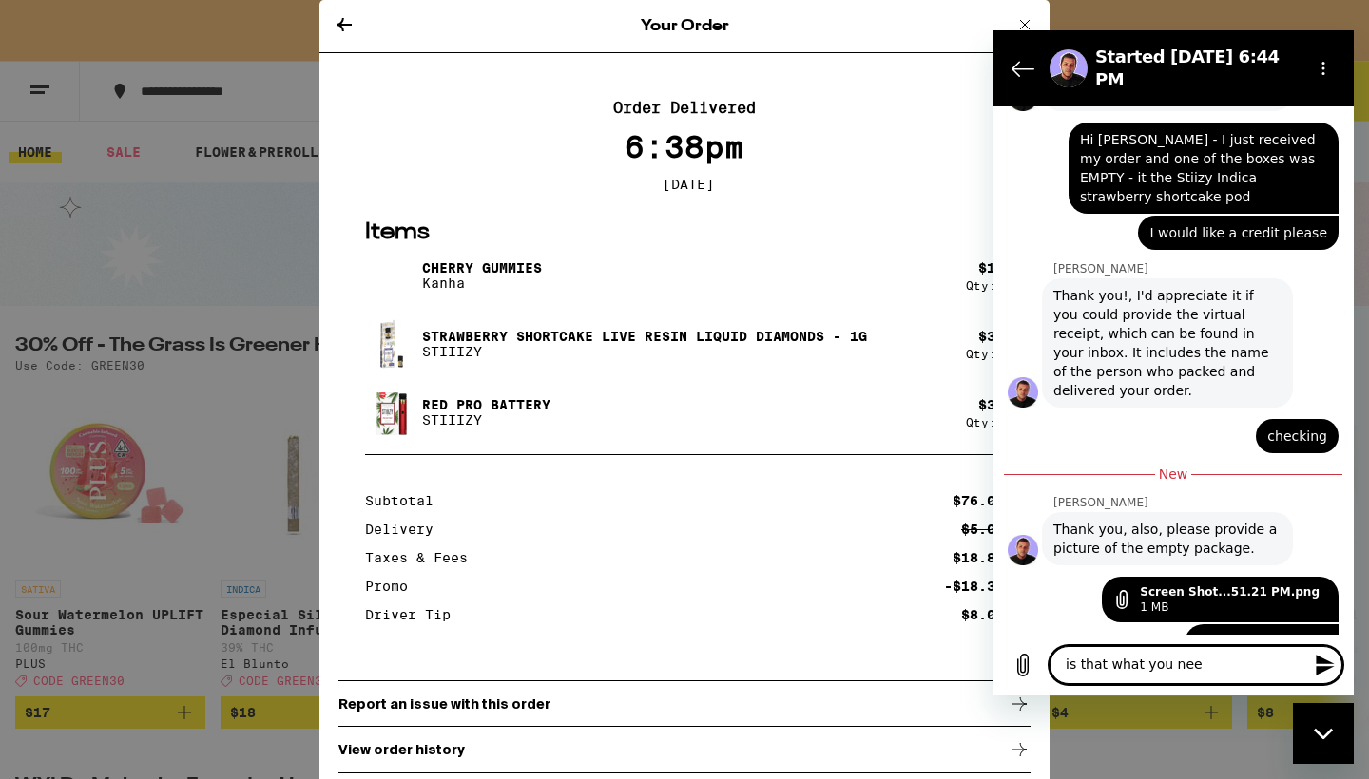
type textarea "is that what you need"
type textarea "x"
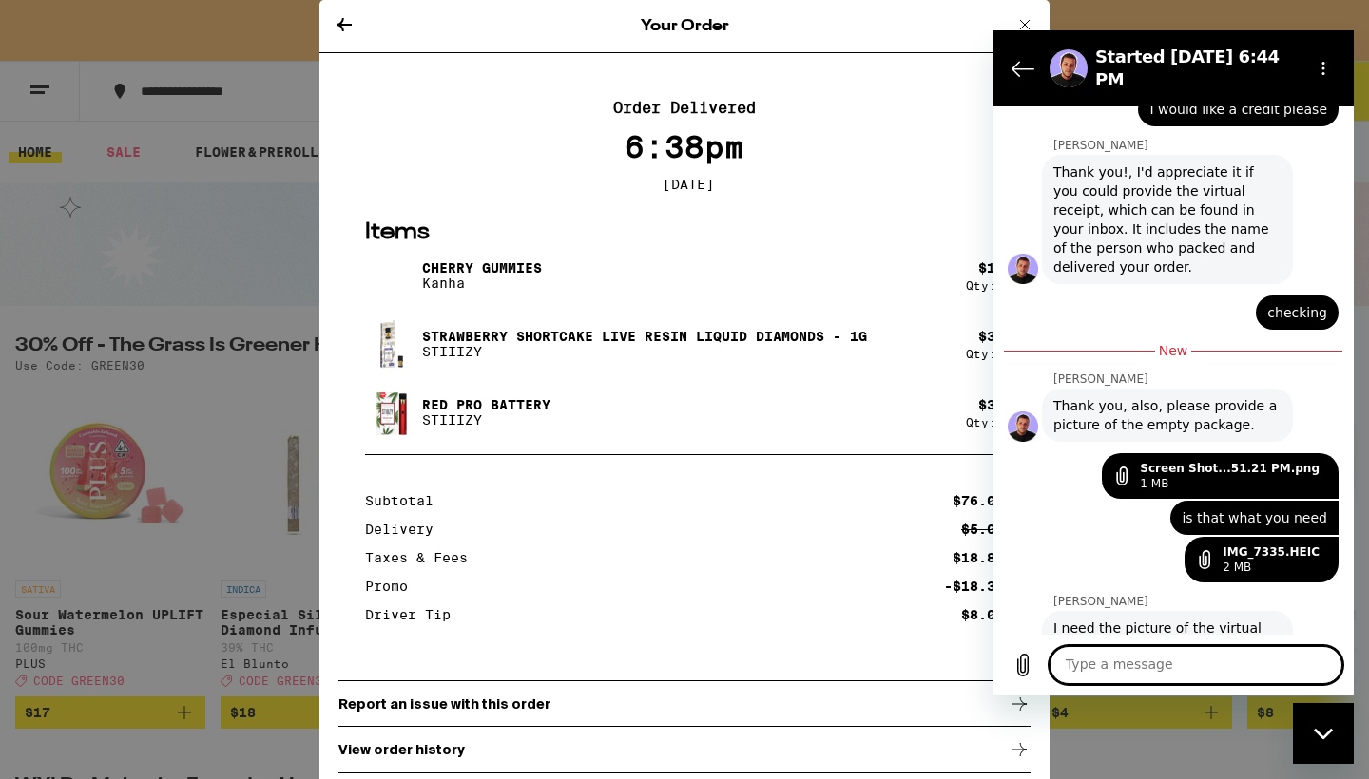
scroll to position [1836, 0]
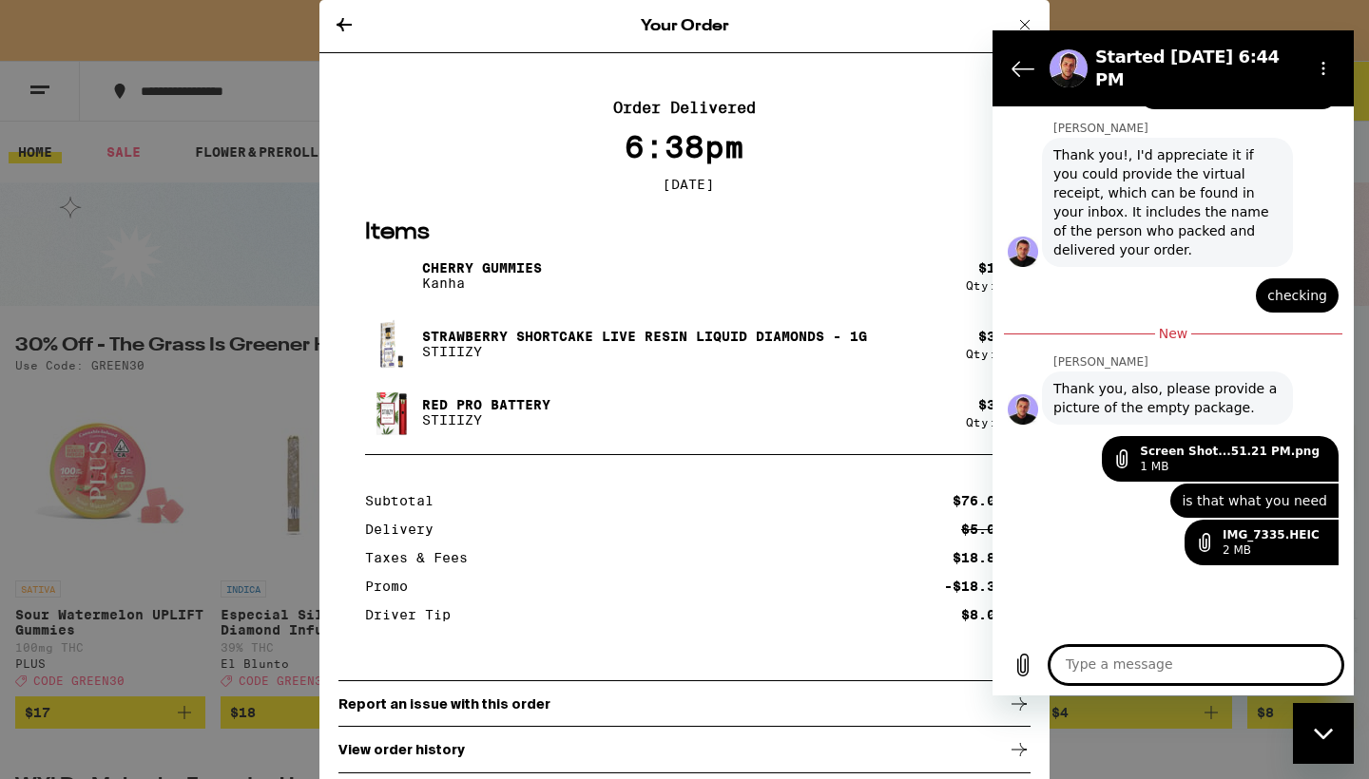
type textarea "x"
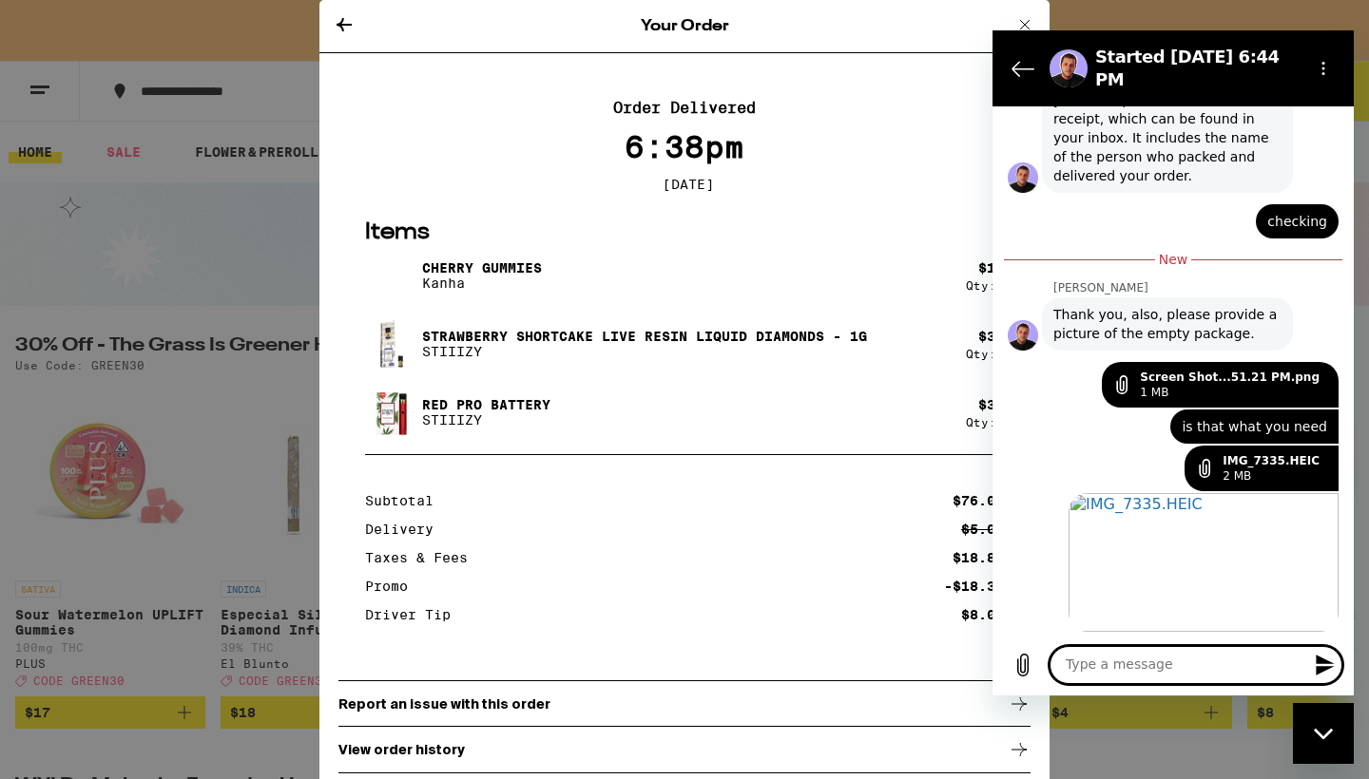
type textarea "i"
type textarea "x"
type textarea "ibe"
type textarea "x"
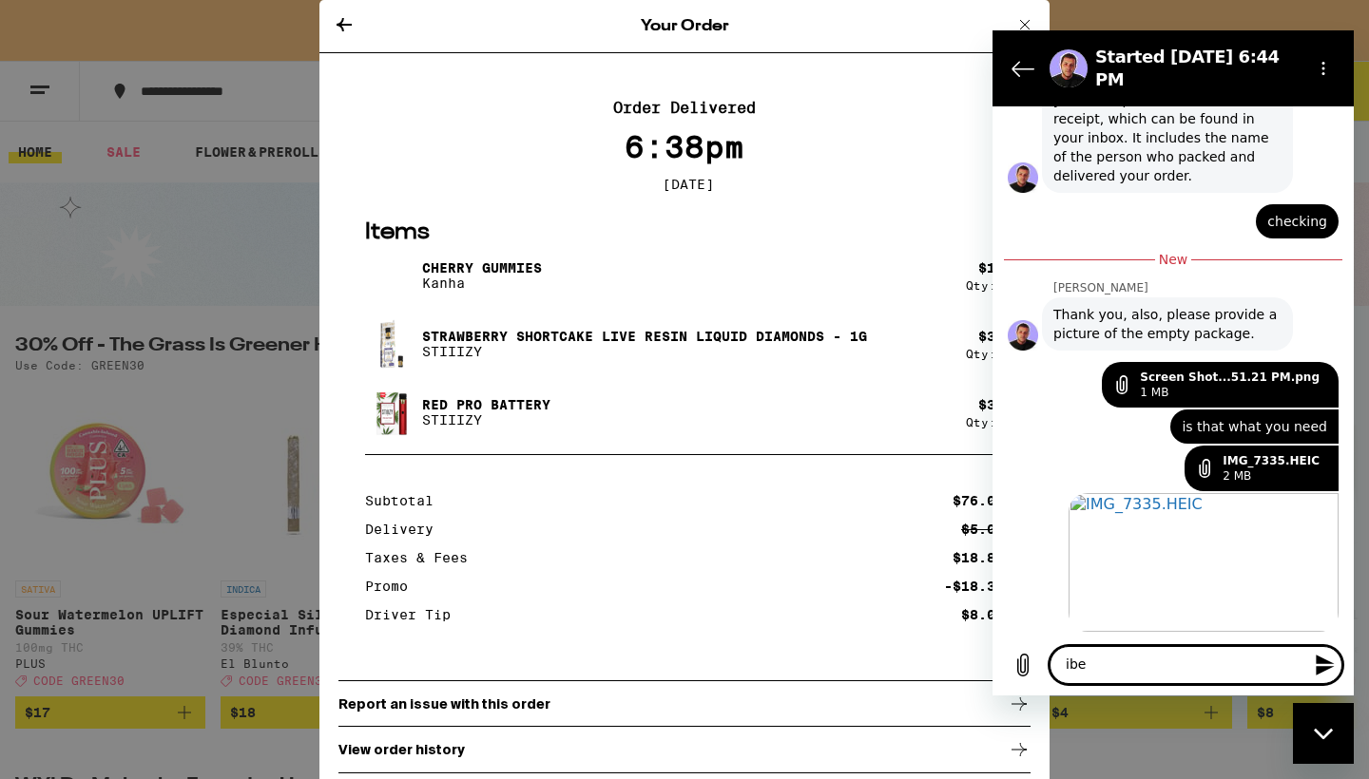
type textarea "ibe"
type textarea "x"
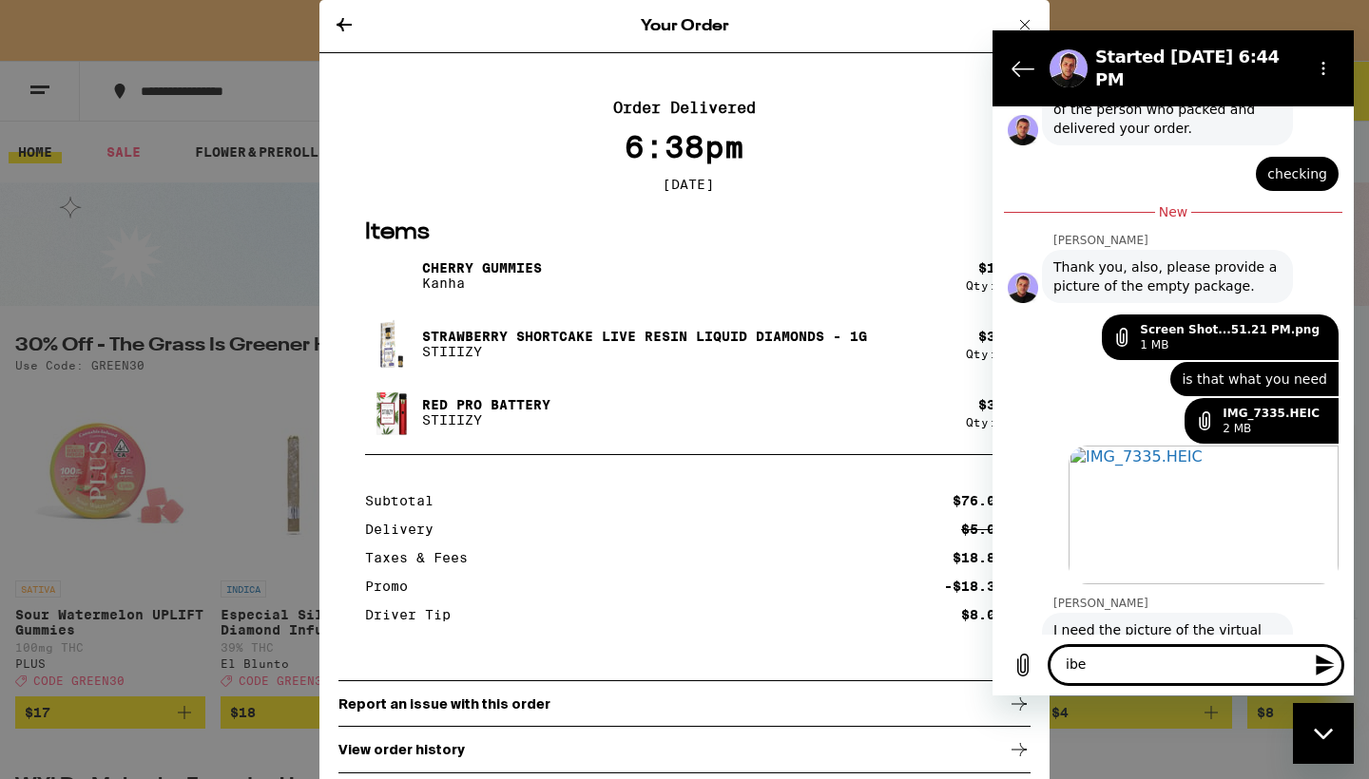
type textarea "ibe n"
type textarea "x"
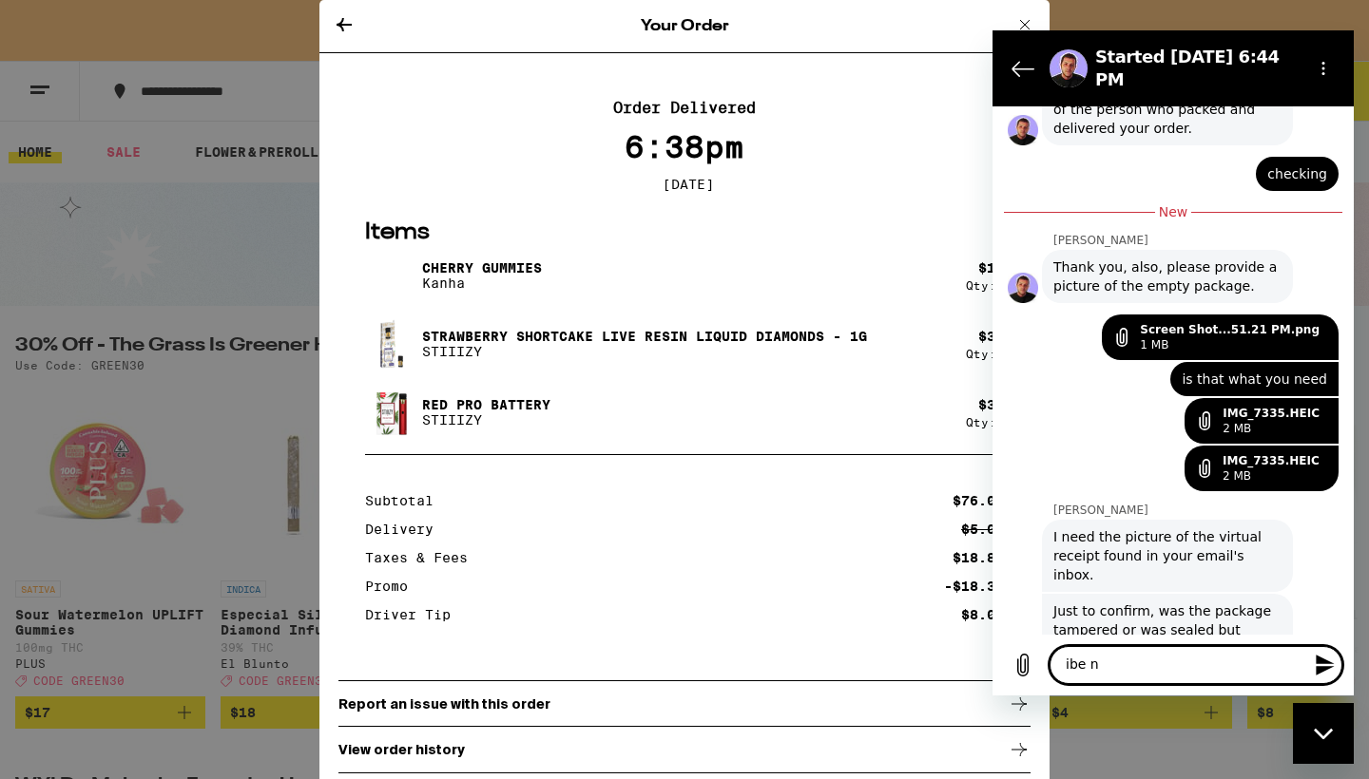
type textarea "ibe ne"
type textarea "x"
type textarea "ibe nev"
type textarea "x"
type textarea "ibe neve"
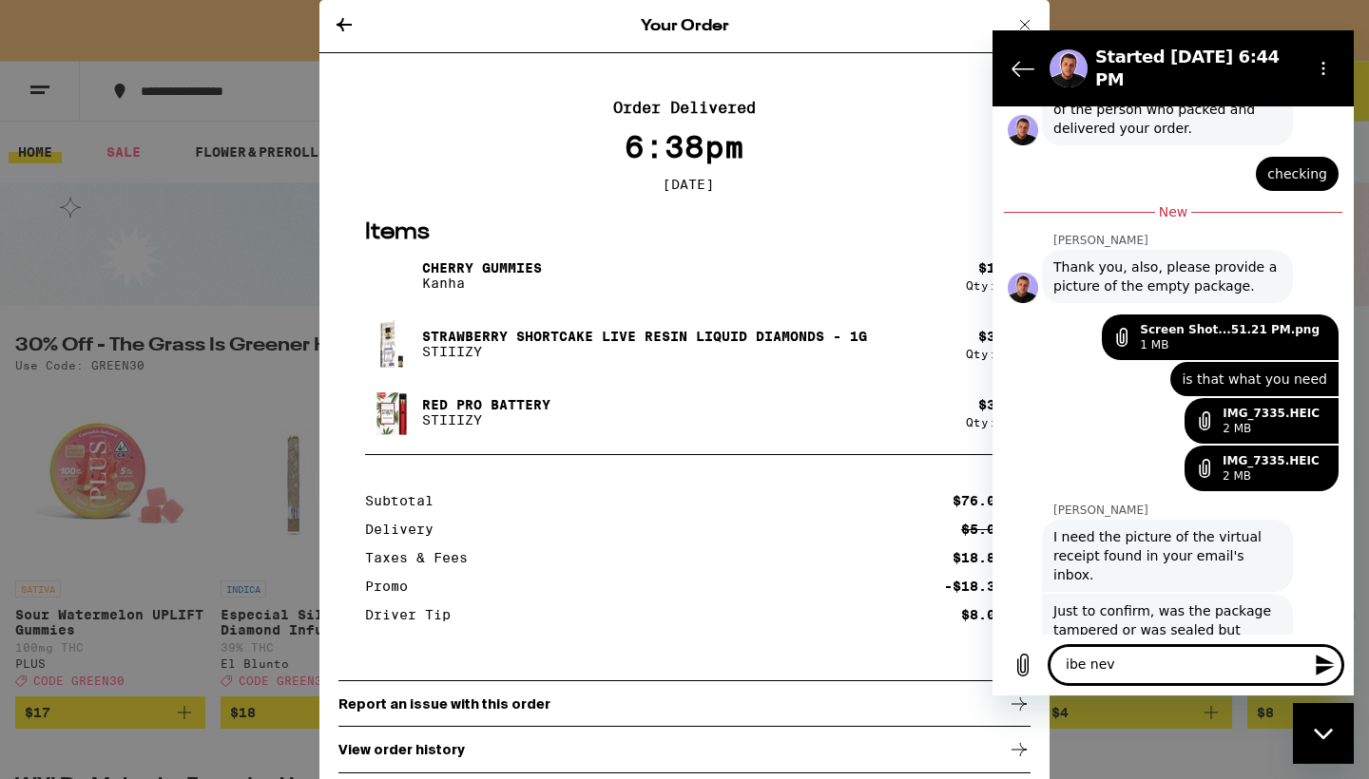
type textarea "x"
type textarea "ibe never"
type textarea "x"
type textarea "ice never"
type textarea "x"
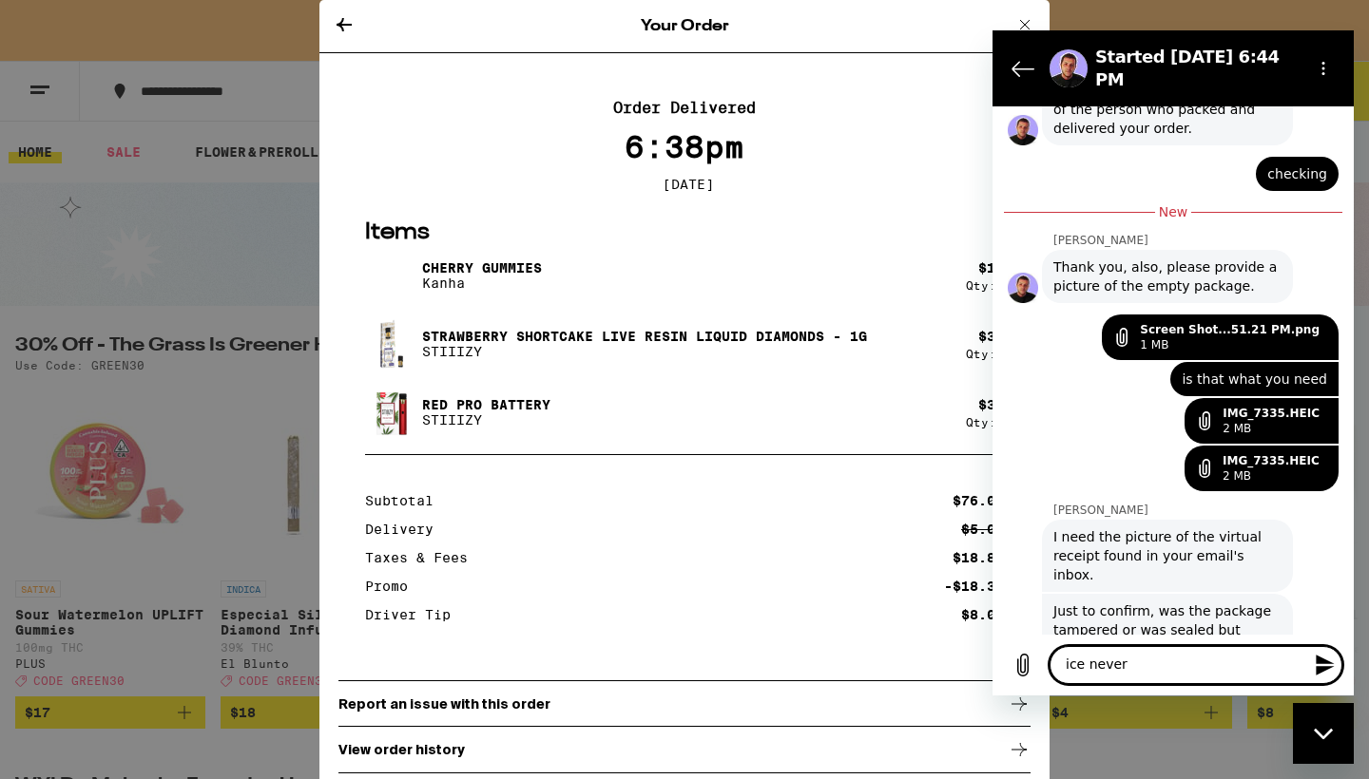
type textarea "ice never r"
type textarea "x"
type textarea "ice never re"
type textarea "x"
type textarea "ice never rec"
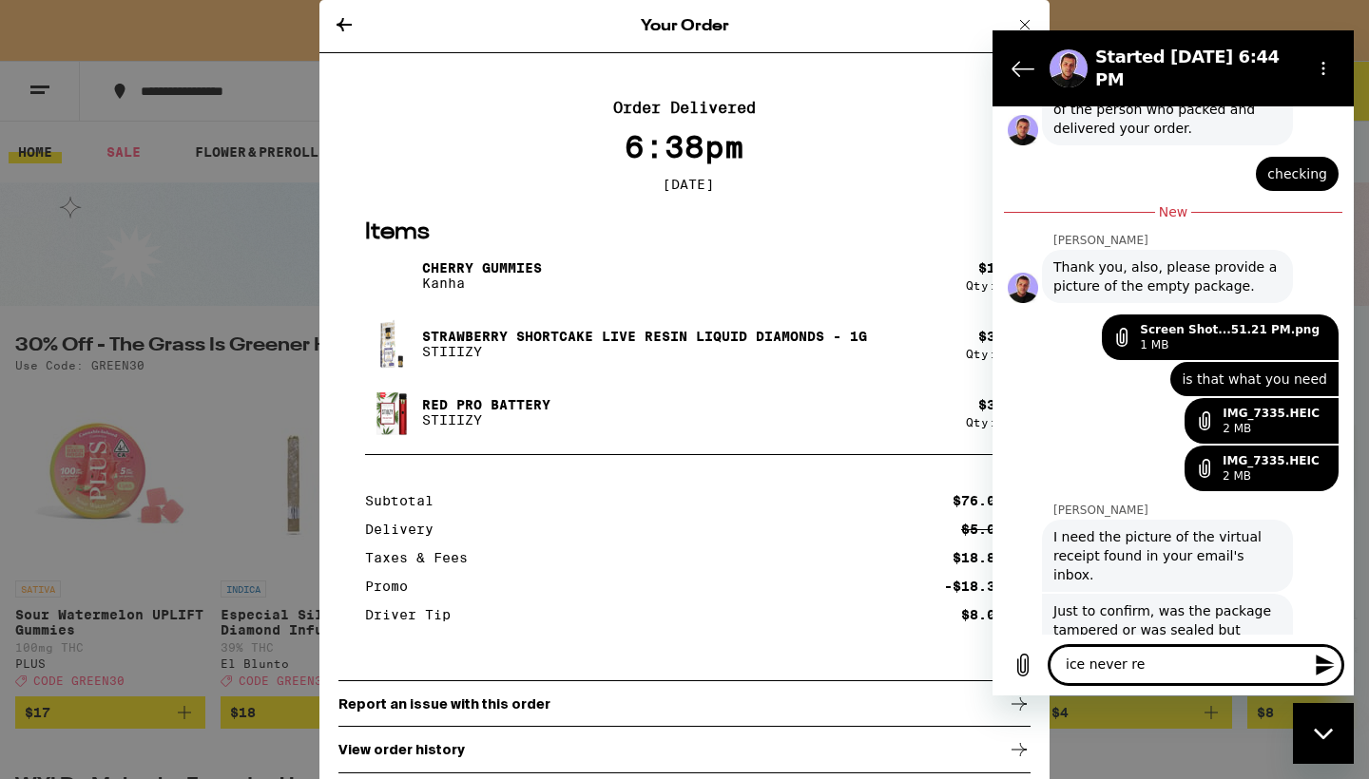
type textarea "x"
type textarea "ice never rece"
type textarea "x"
type textarea "ice never recei"
type textarea "x"
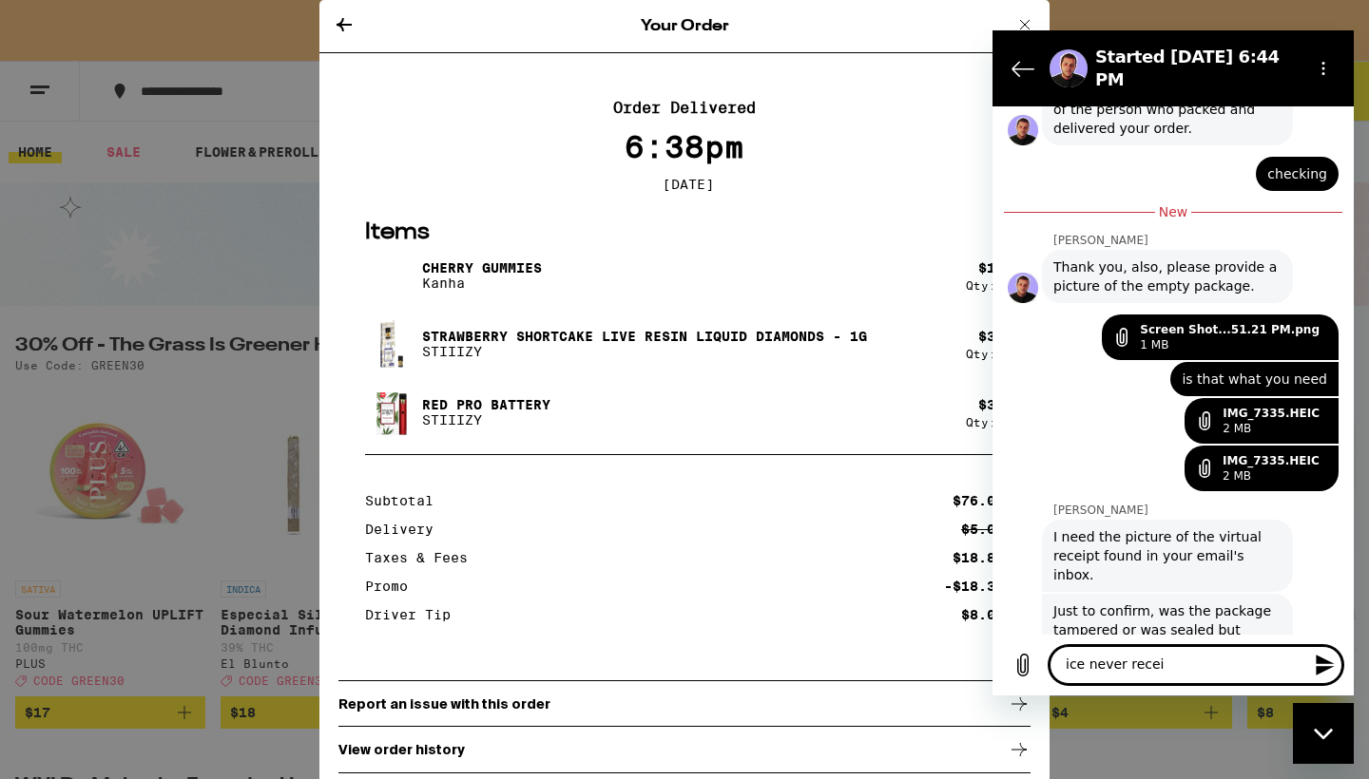
type textarea "ice never receiv"
type textarea "x"
type textarea "ice never receive"
type textarea "x"
type textarea "ice never received"
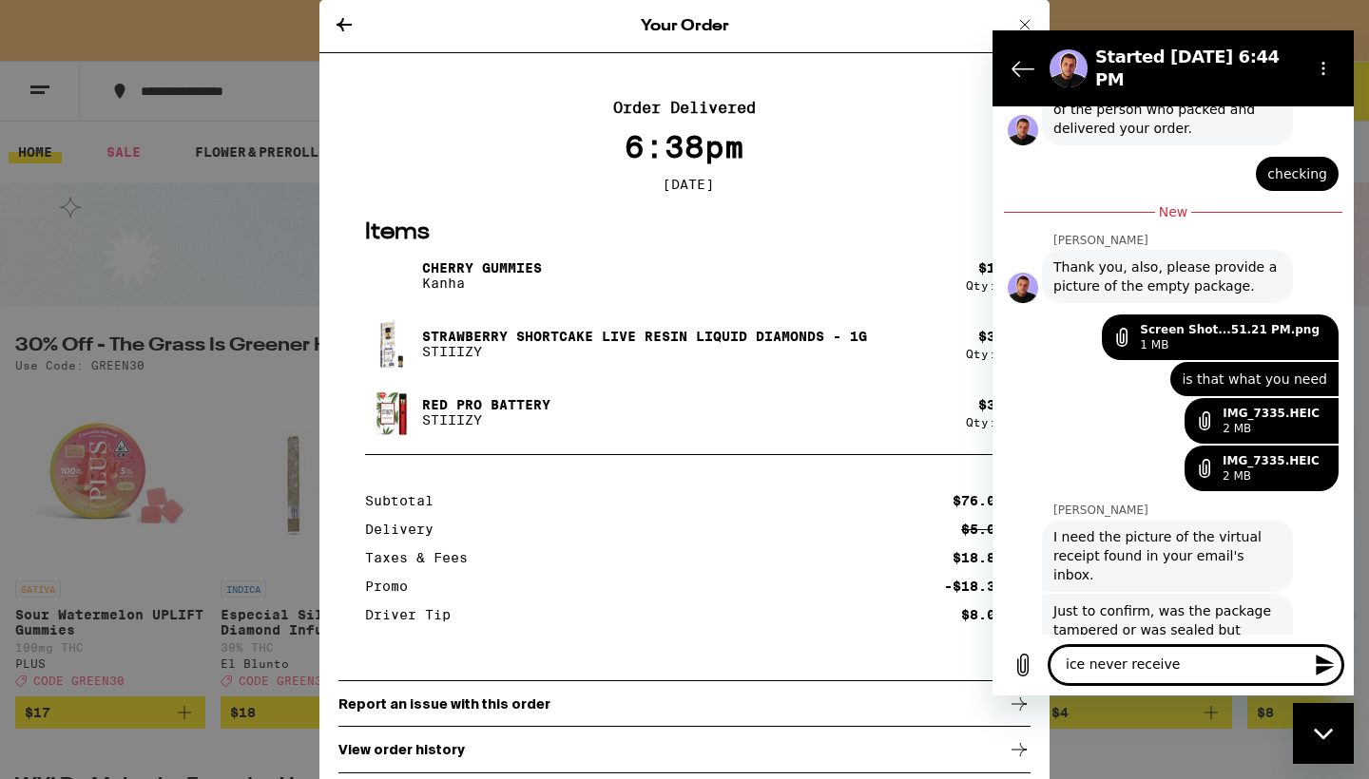
type textarea "x"
type textarea "ice never received"
type textarea "x"
type textarea "ice never received a"
type textarea "x"
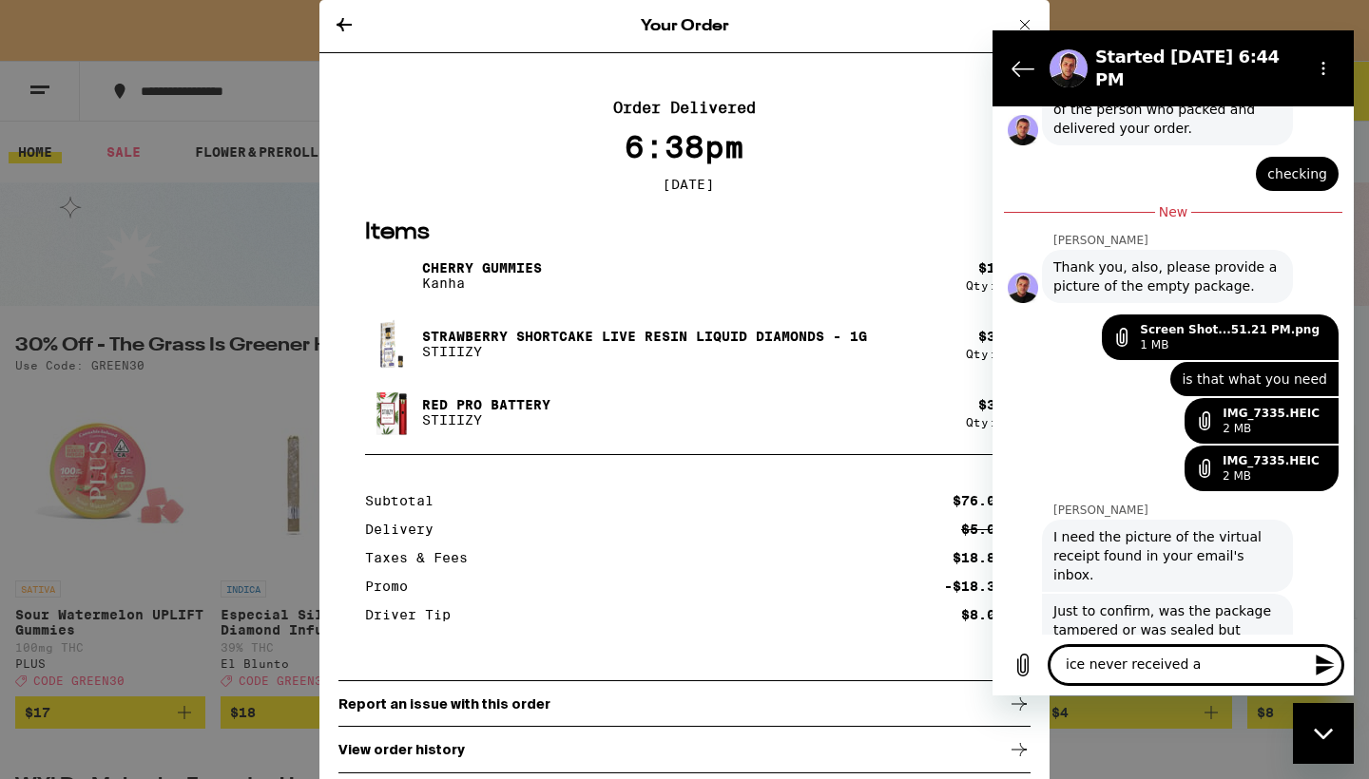
type textarea "ice never received a"
type textarea "x"
type textarea "ice never received a"
type textarea "x"
type textarea "ice never received"
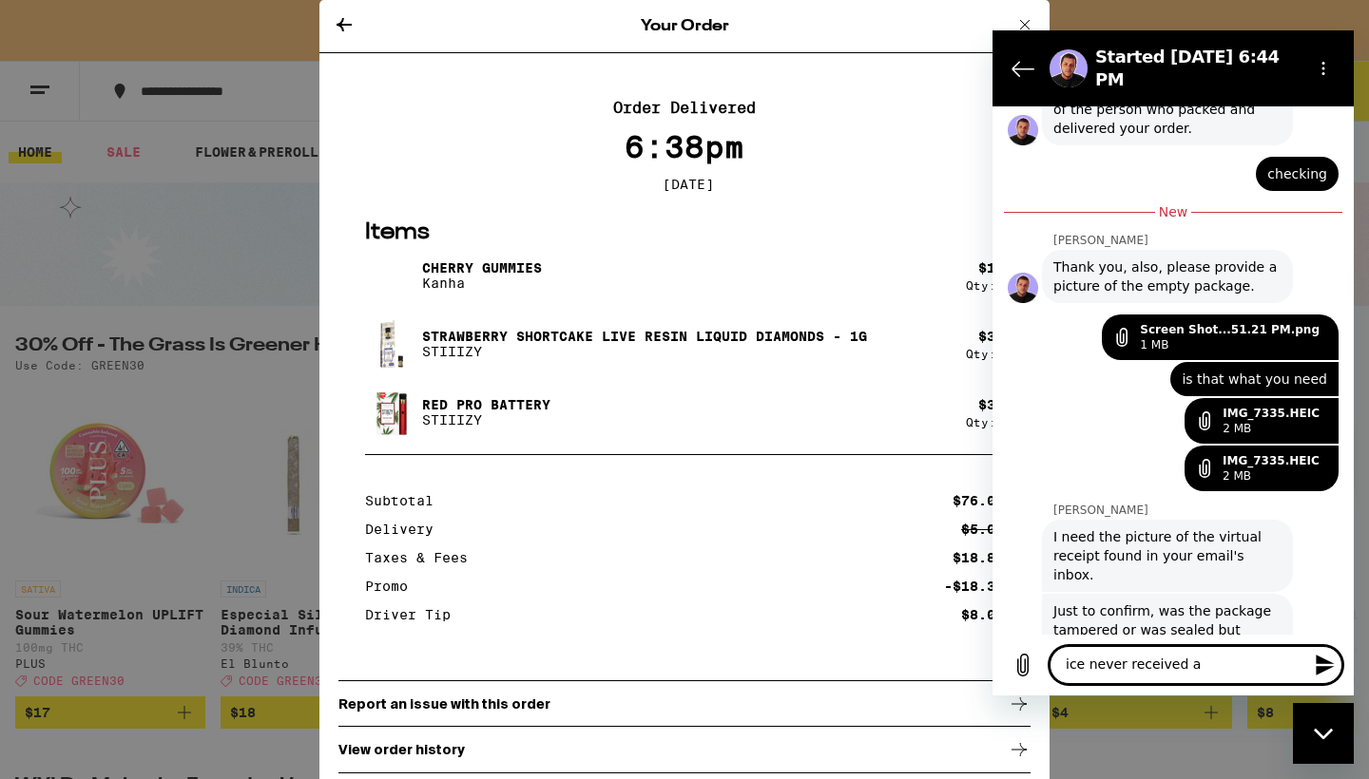
type textarea "x"
type textarea "ice never received"
type textarea "x"
type textarea "ice never receive"
type textarea "x"
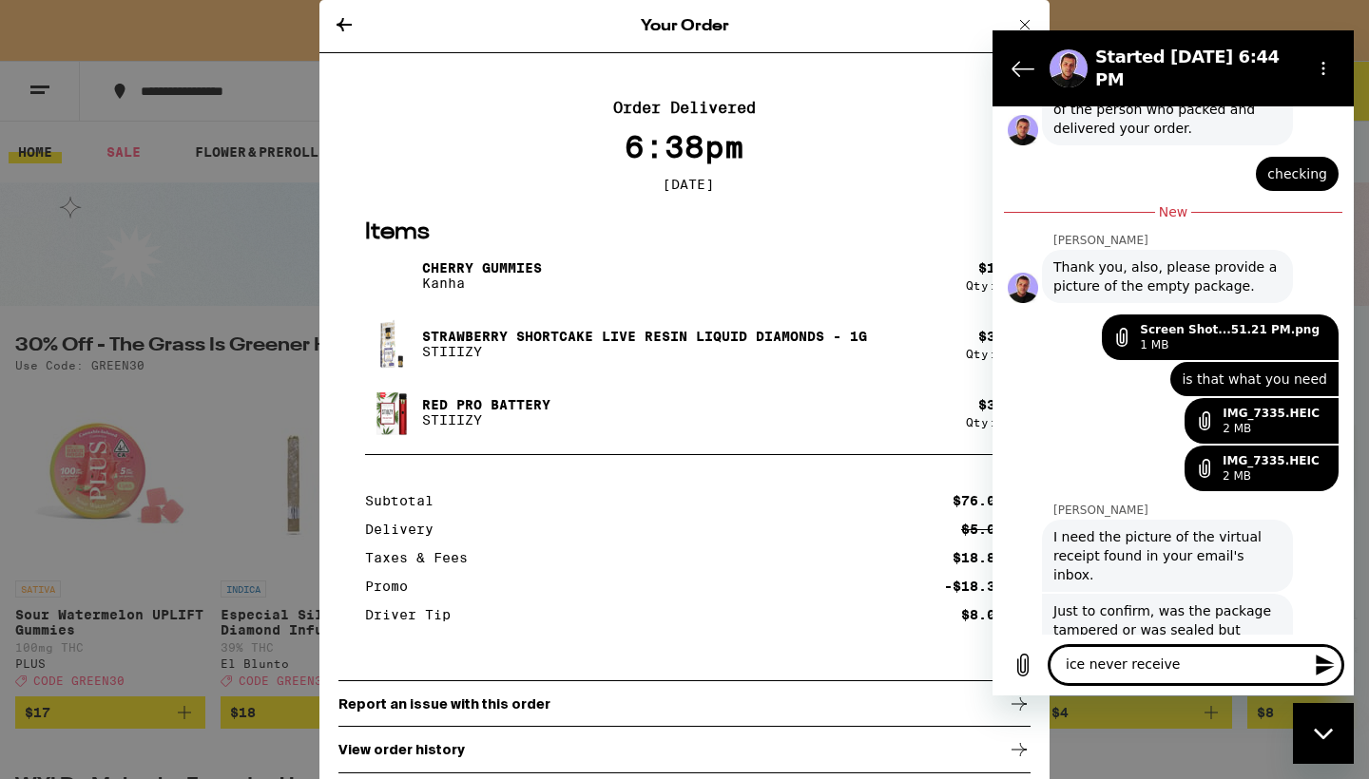
type textarea "ice never receiv"
type textarea "x"
type textarea "ice never recei"
type textarea "x"
type textarea "ice never rece"
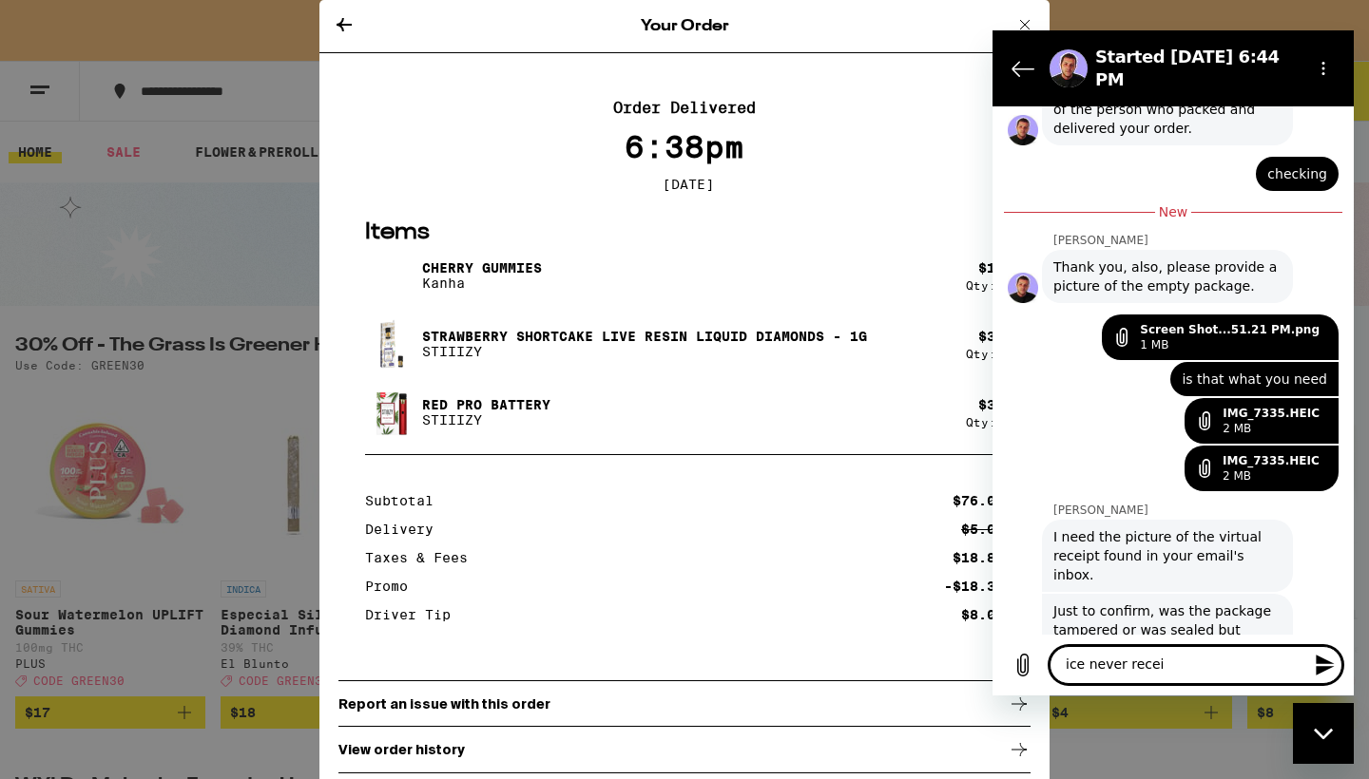
type textarea "x"
type textarea "ice never rec"
type textarea "x"
type textarea "ice never re"
type textarea "x"
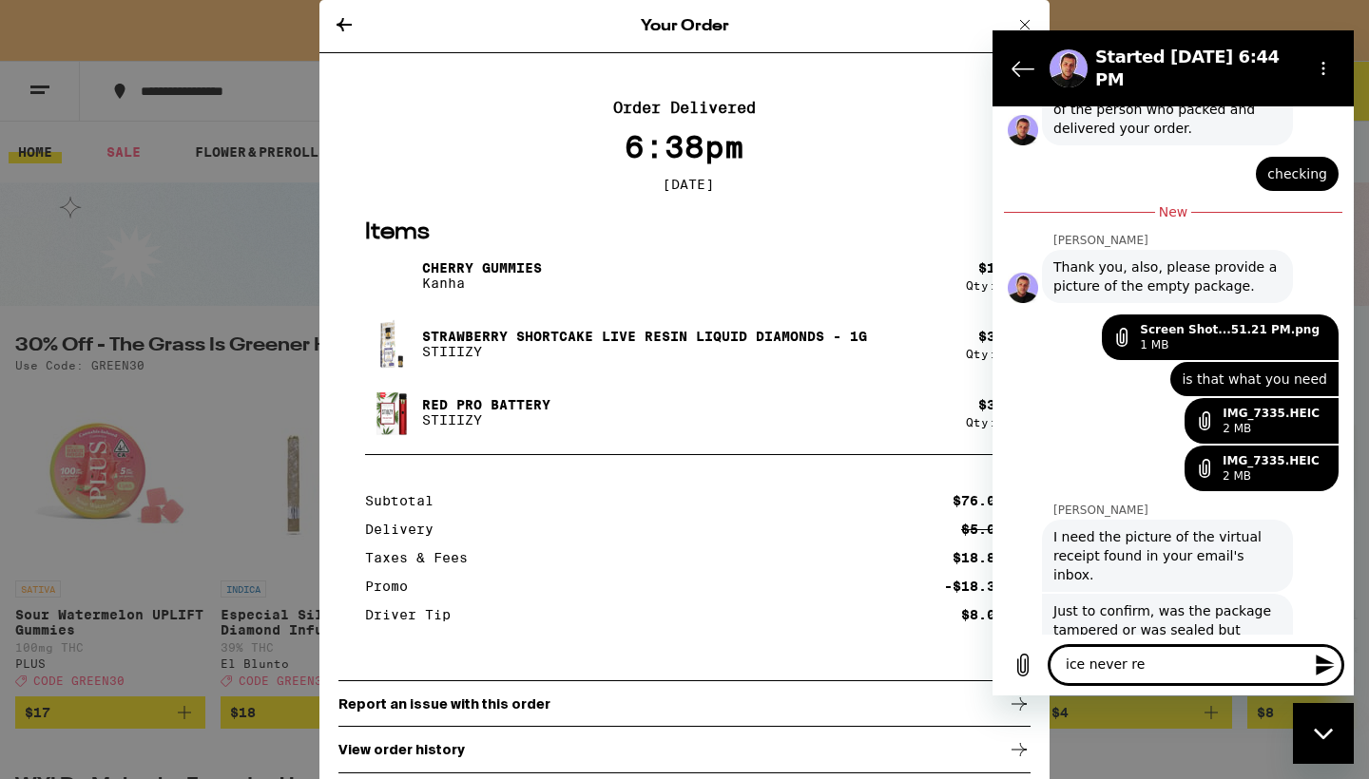
type textarea "ice never r"
type textarea "x"
type textarea "ice never"
type textarea "x"
type textarea "ice never"
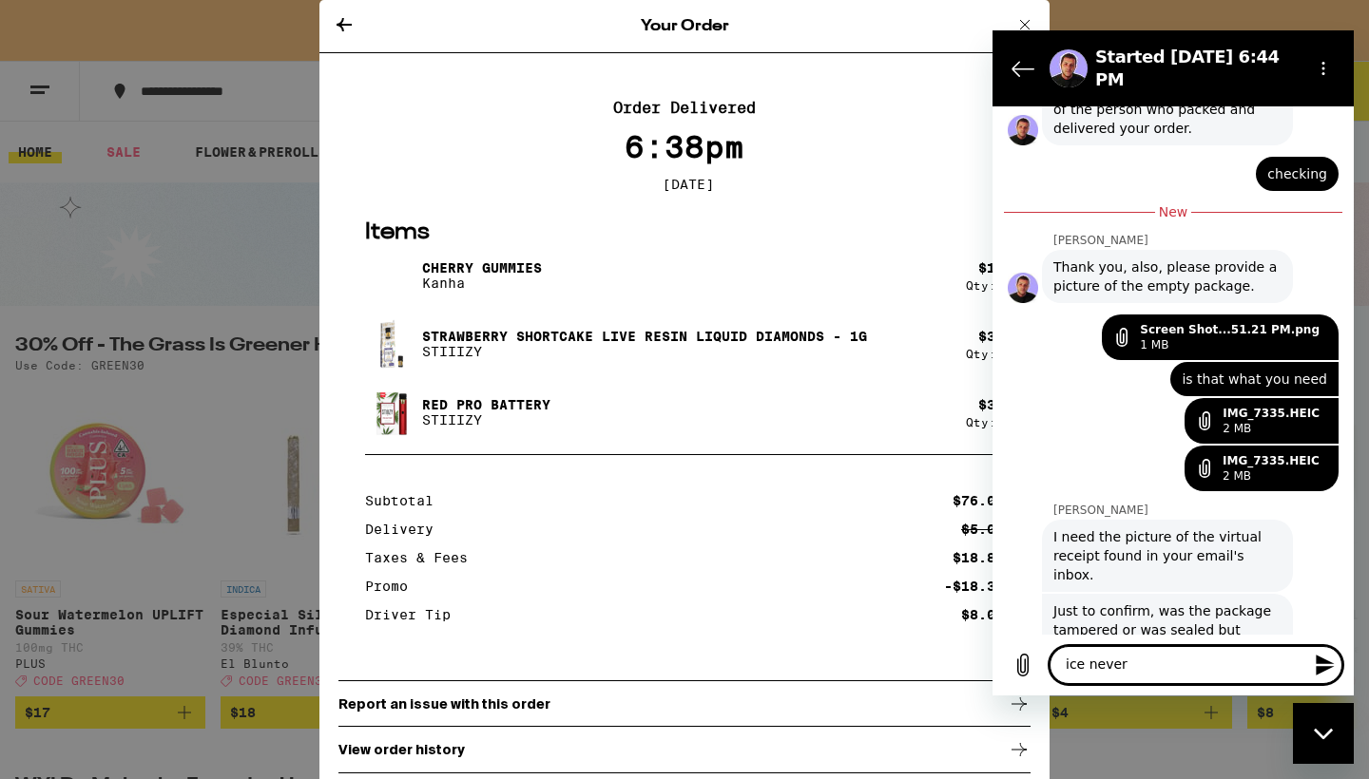
type textarea "x"
type textarea "ice neve"
type textarea "x"
type textarea "ice nev"
type textarea "x"
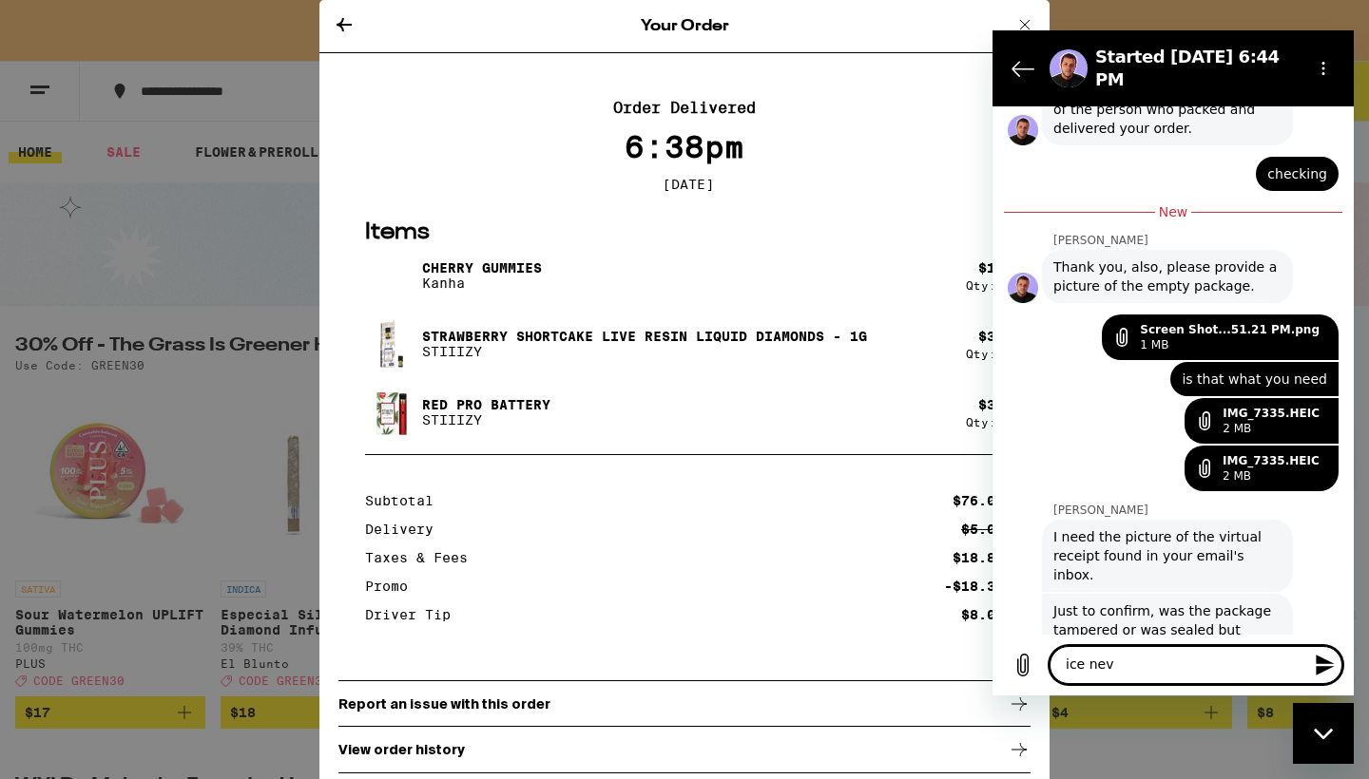
type textarea "ice ne"
type textarea "x"
type textarea "ice n"
type textarea "x"
type textarea "ice"
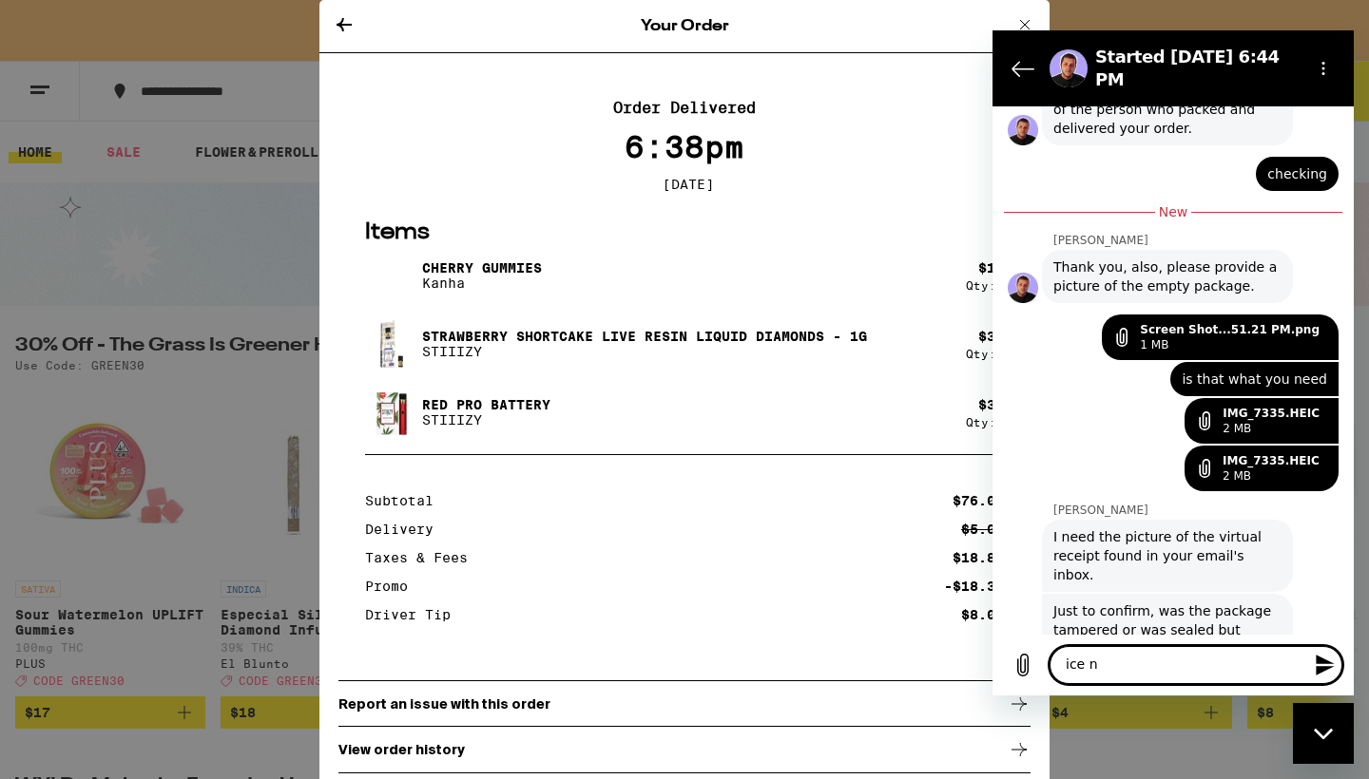
type textarea "x"
type textarea "ice"
type textarea "x"
type textarea "ic"
type textarea "x"
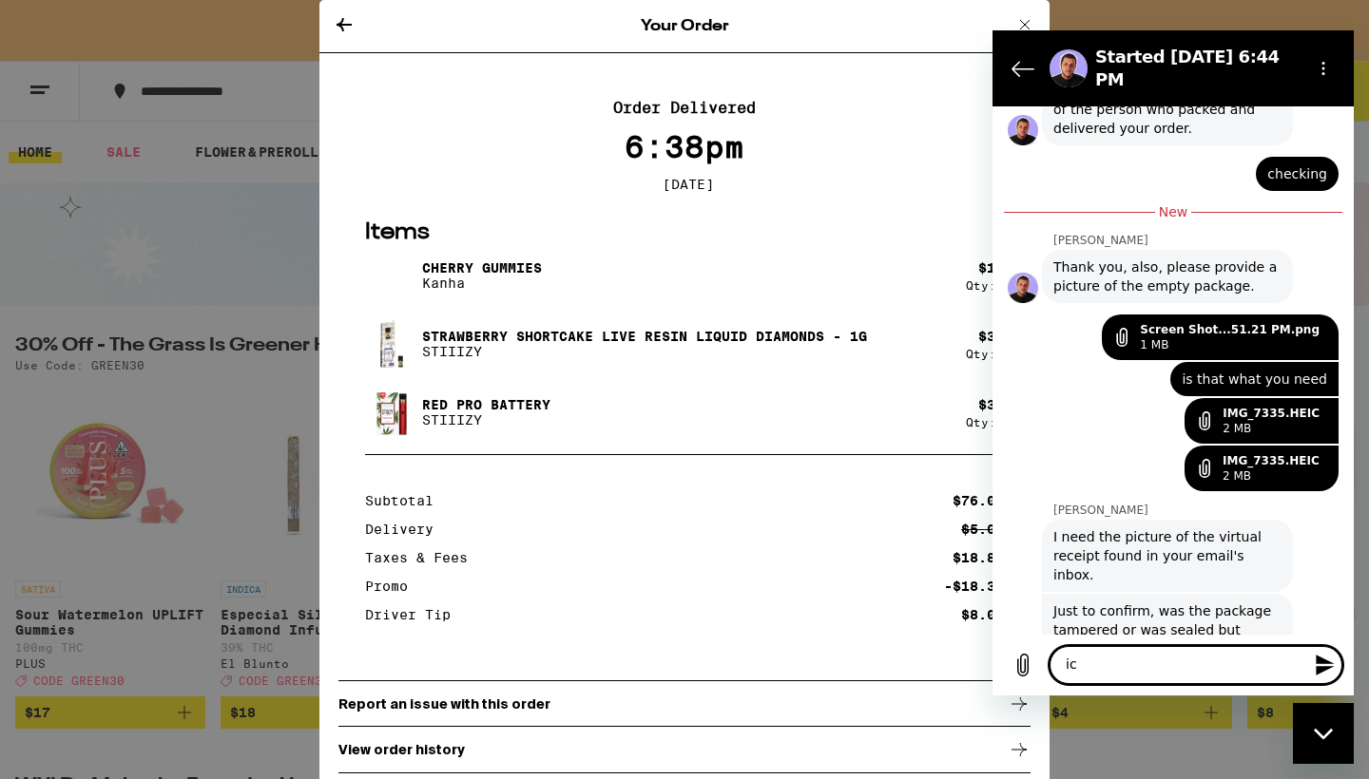
type textarea "i"
type textarea "x"
type textarea "iv"
type textarea "x"
type textarea "ive"
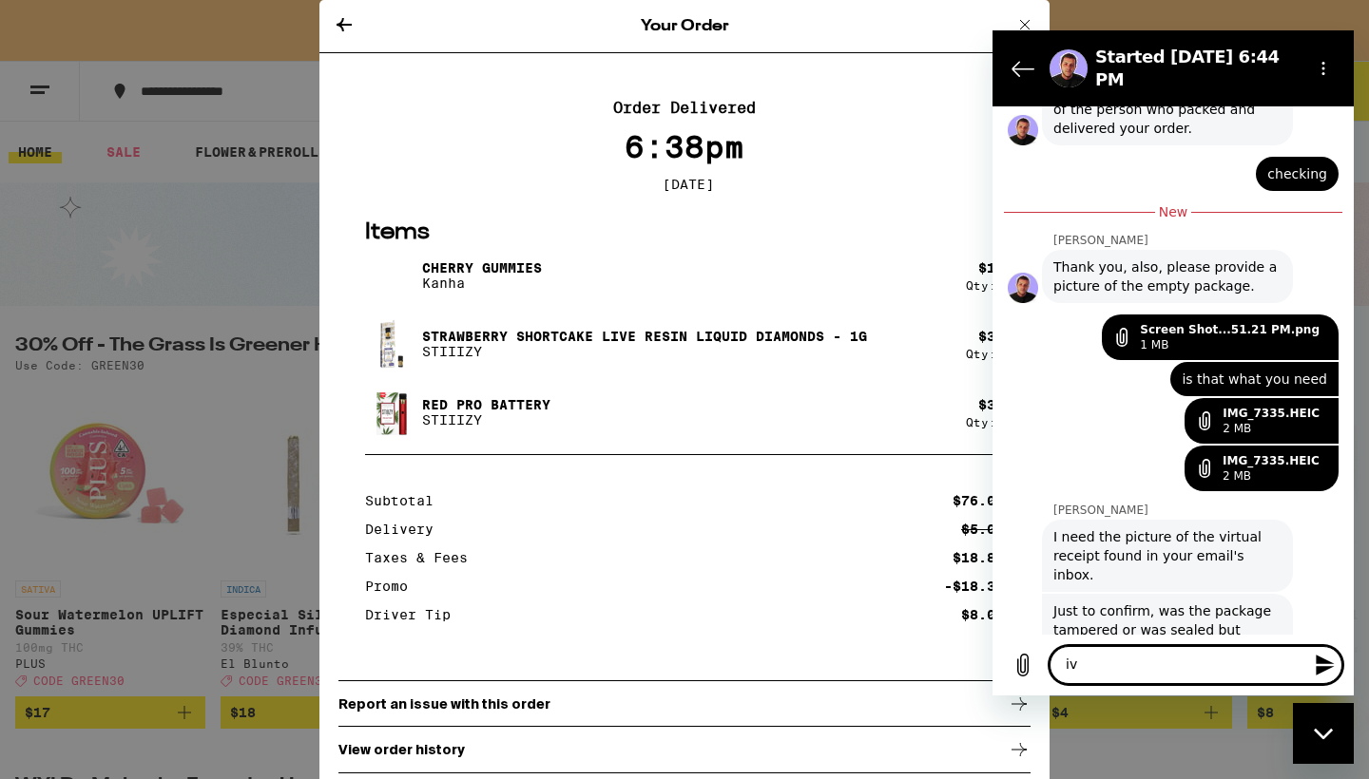
type textarea "x"
type textarea "ive"
type textarea "x"
type textarea "ive n"
type textarea "x"
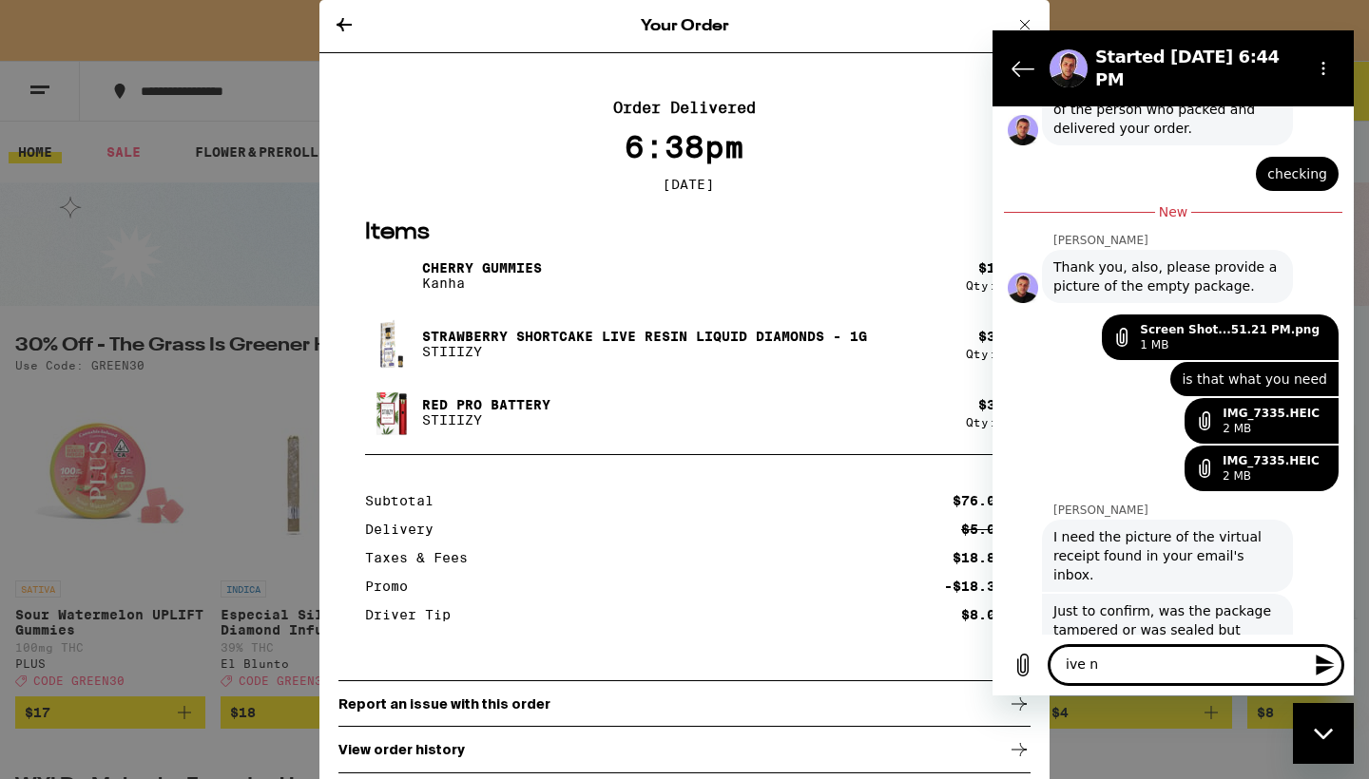
type textarea "ive ne"
type textarea "x"
type textarea "ive nev"
type textarea "x"
type textarea "ive neve"
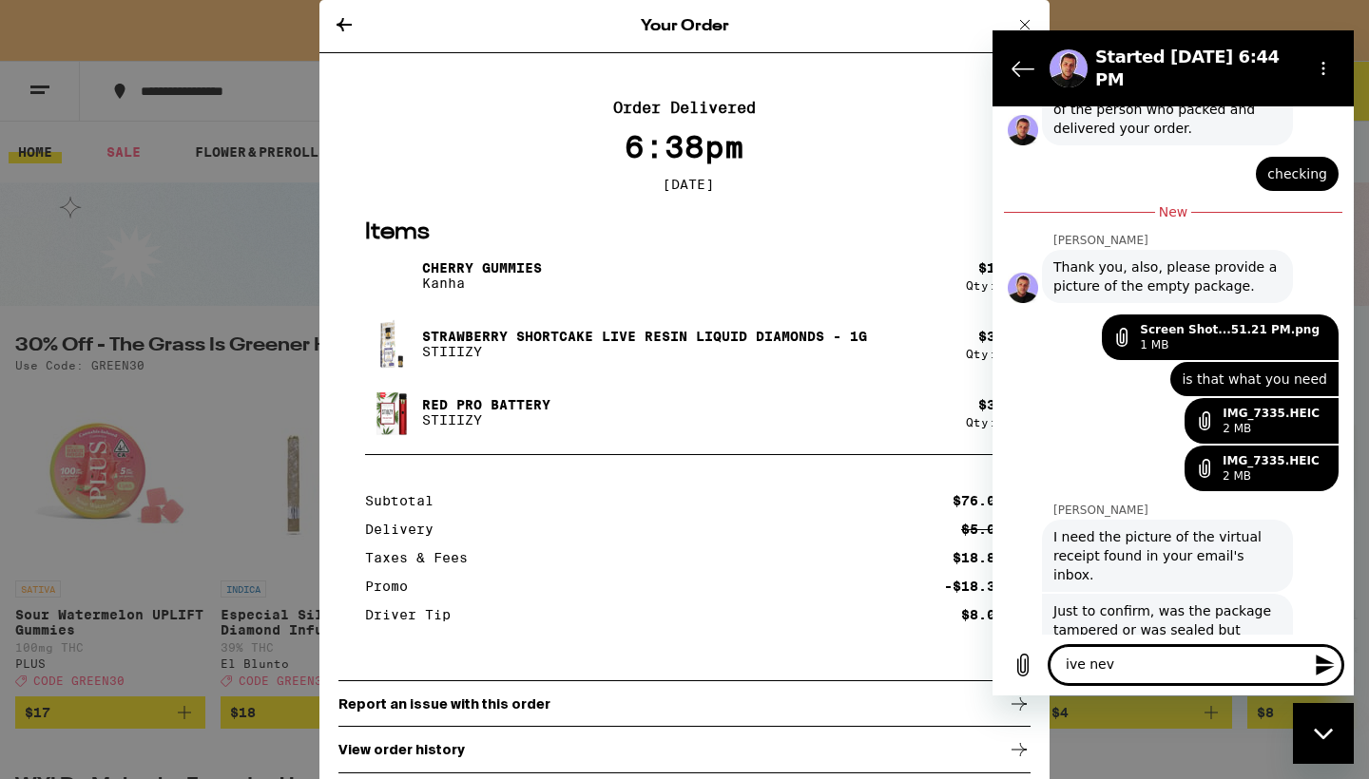
type textarea "x"
type textarea "ive never"
type textarea "x"
type textarea "ive never"
type textarea "x"
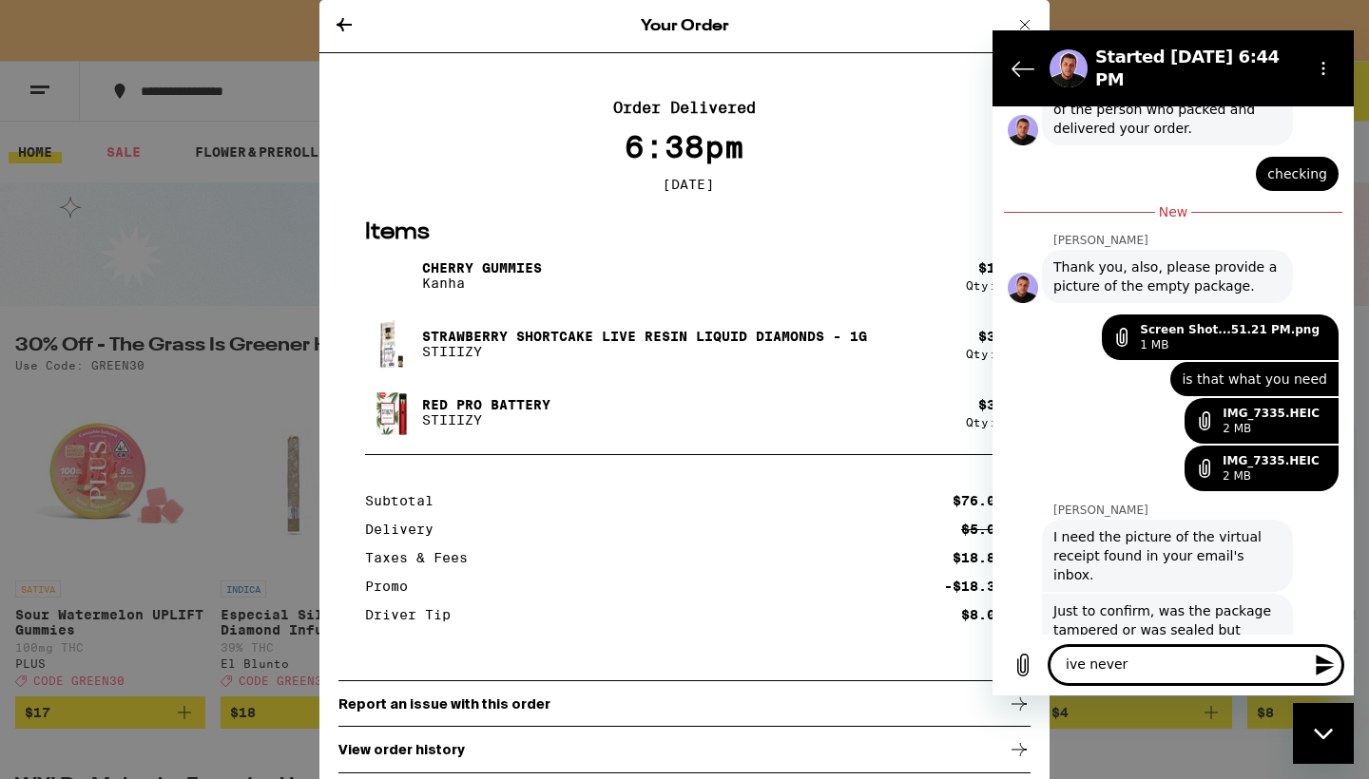
type textarea "ive never r"
type textarea "x"
type textarea "ive never re"
type textarea "x"
type textarea "ive never rec"
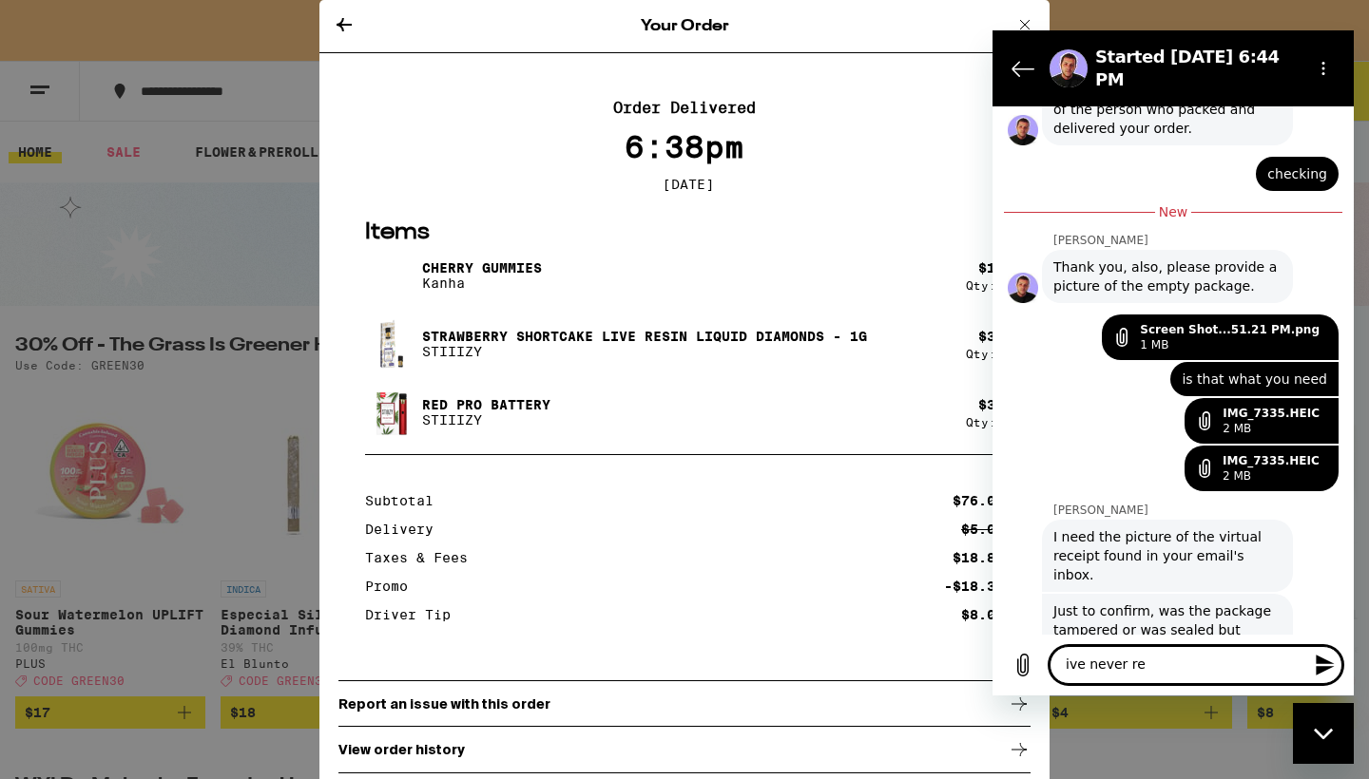
type textarea "x"
type textarea "ive never rece"
type textarea "x"
type textarea "ive never recei"
type textarea "x"
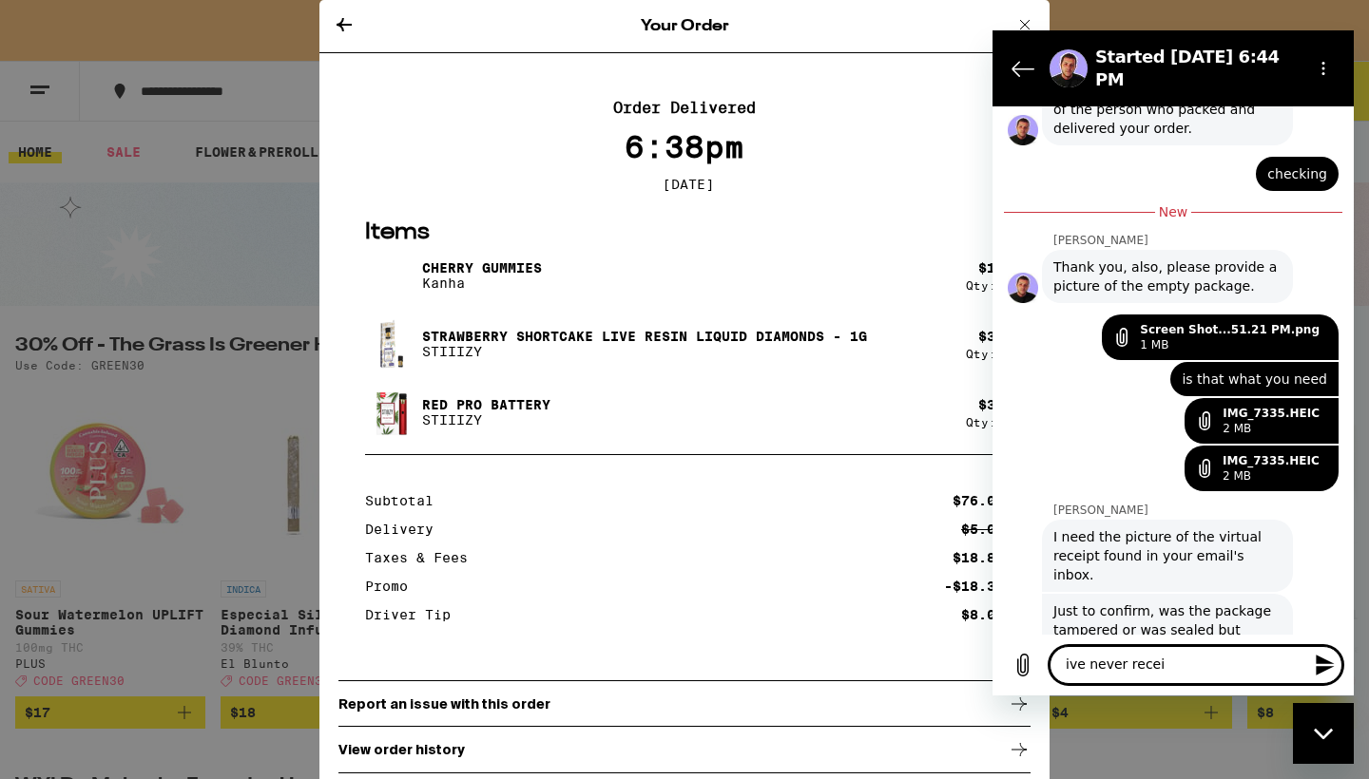
type textarea "ive never receiv"
type textarea "x"
type textarea "ive never receive"
type textarea "x"
type textarea "ive never received"
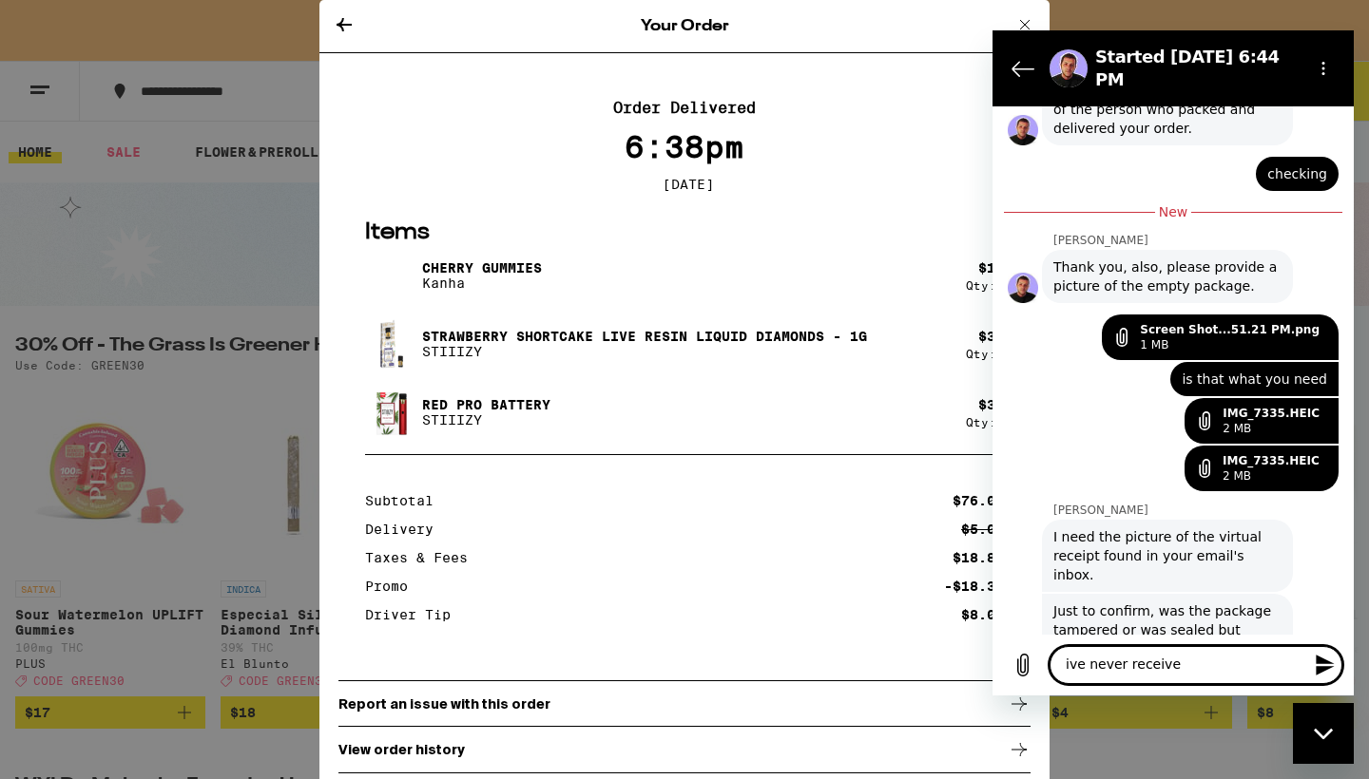
type textarea "x"
type textarea "ive never received"
type textarea "x"
type textarea "ive never received a"
type textarea "x"
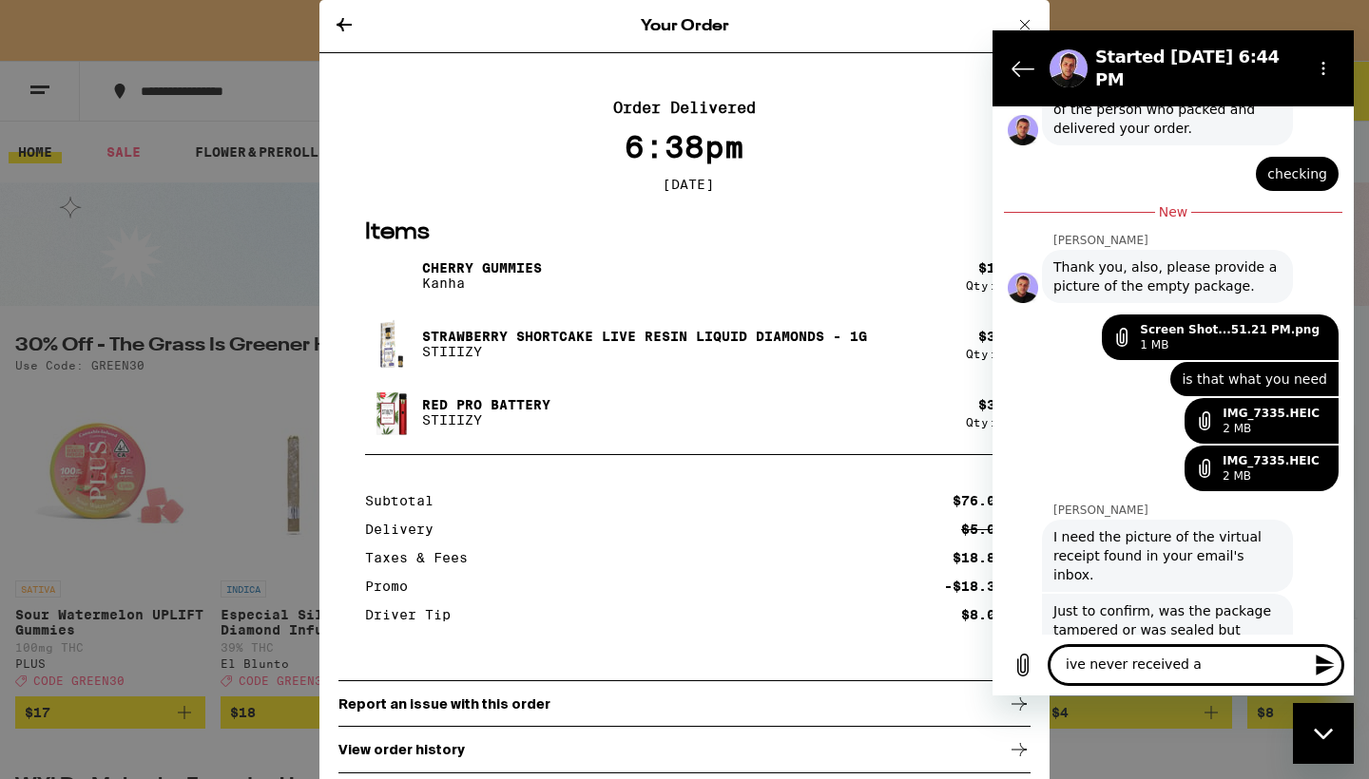
type textarea "ive never received a"
type textarea "x"
type textarea "ive never received a v"
type textarea "x"
type textarea "ive never received a vi"
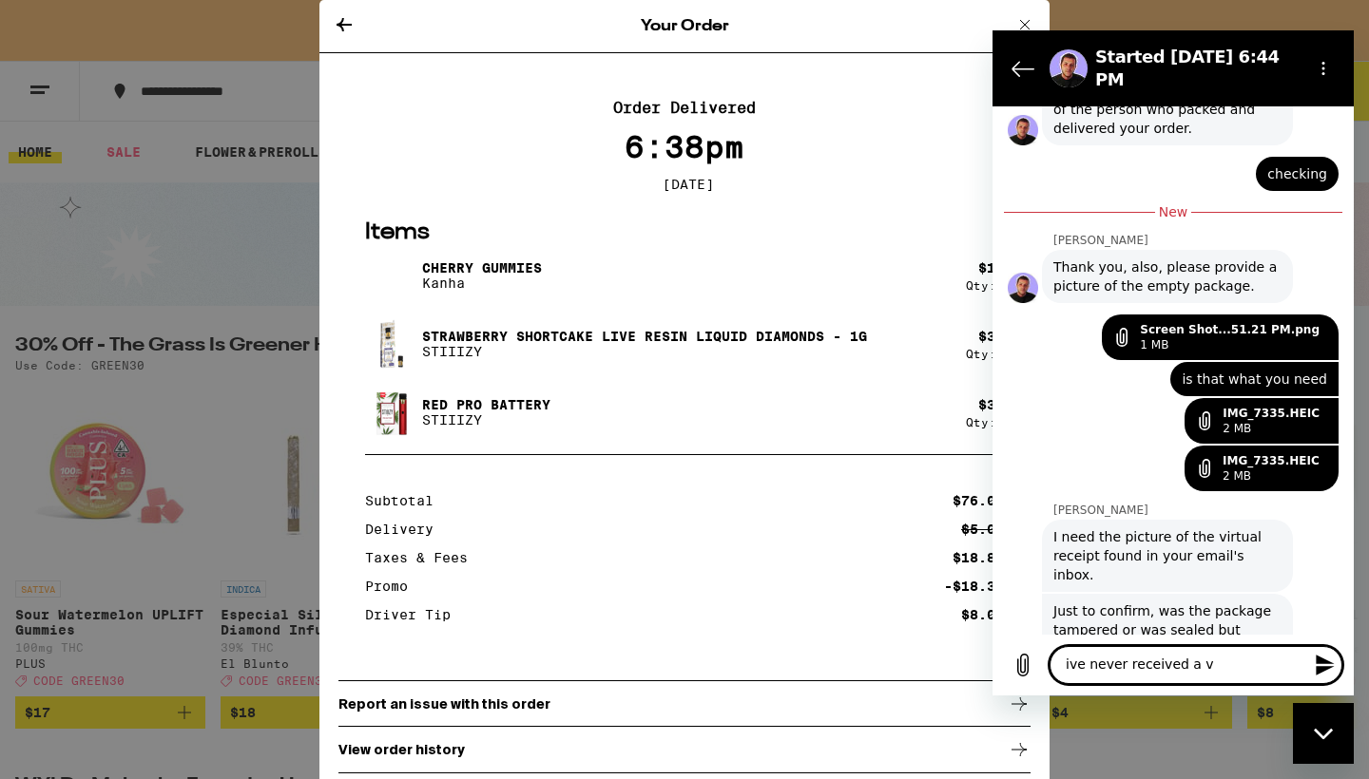
type textarea "x"
type textarea "ive never received a vir"
type textarea "x"
type textarea "ive never received a virt"
type textarea "x"
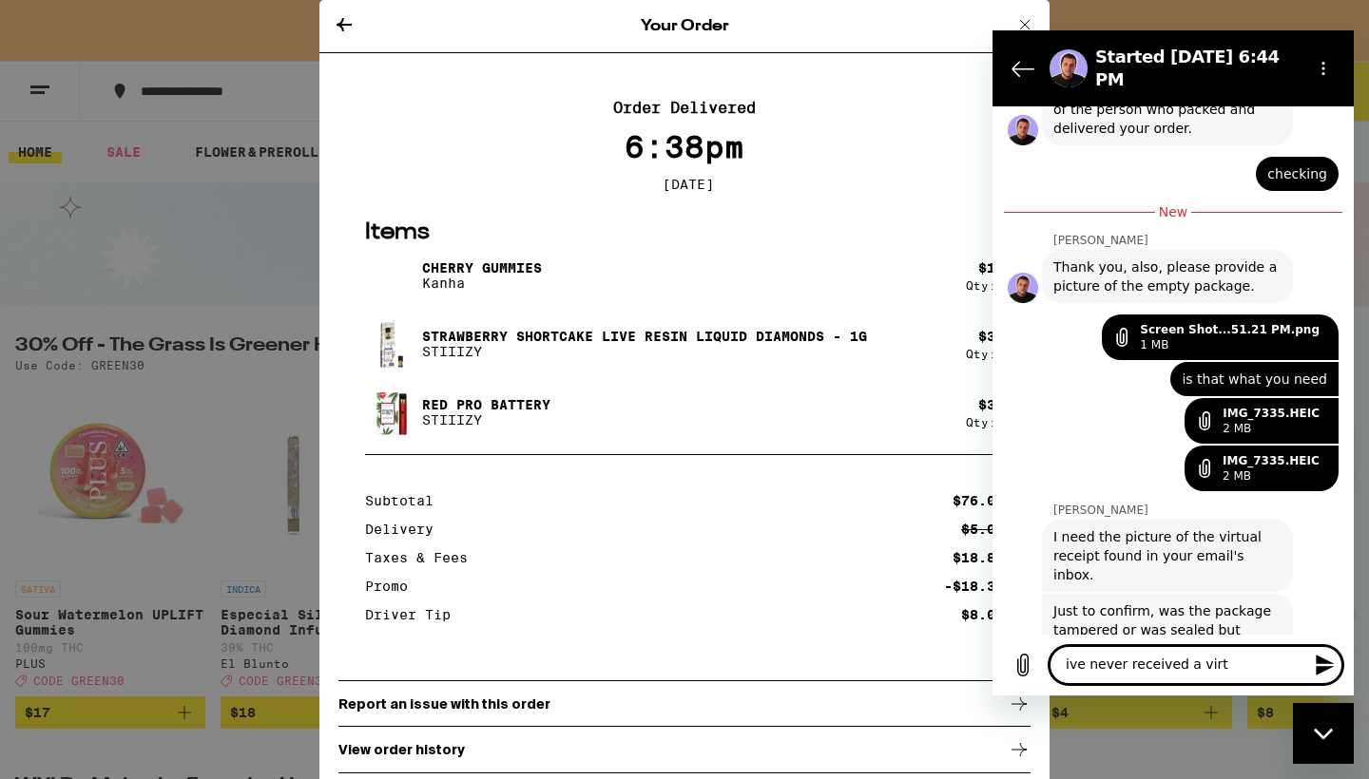
type textarea "ive never received a virtu"
type textarea "x"
type textarea "ive never received a virtua"
type textarea "x"
type textarea "ive never received a virtual"
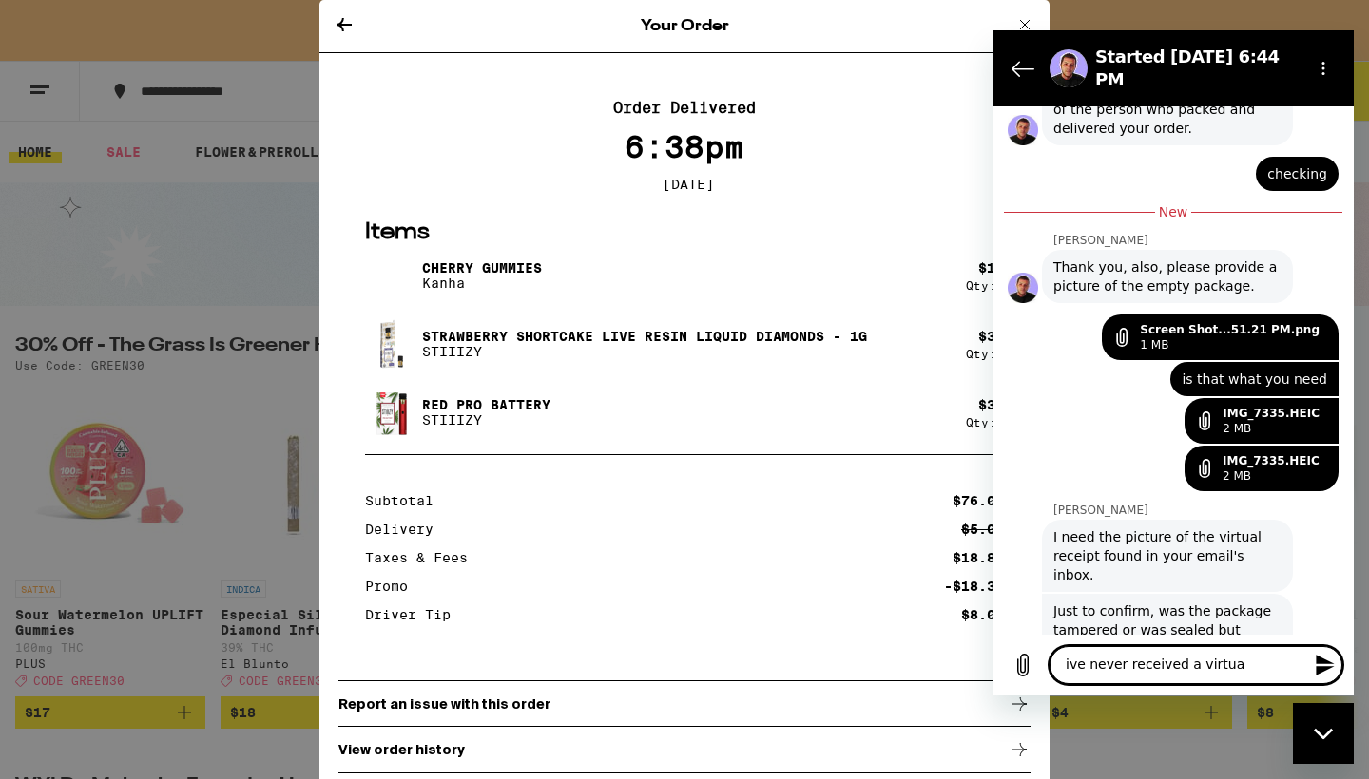
type textarea "x"
type textarea "ive never received a virtual"
type textarea "x"
type textarea "ive never received a virtual r"
type textarea "x"
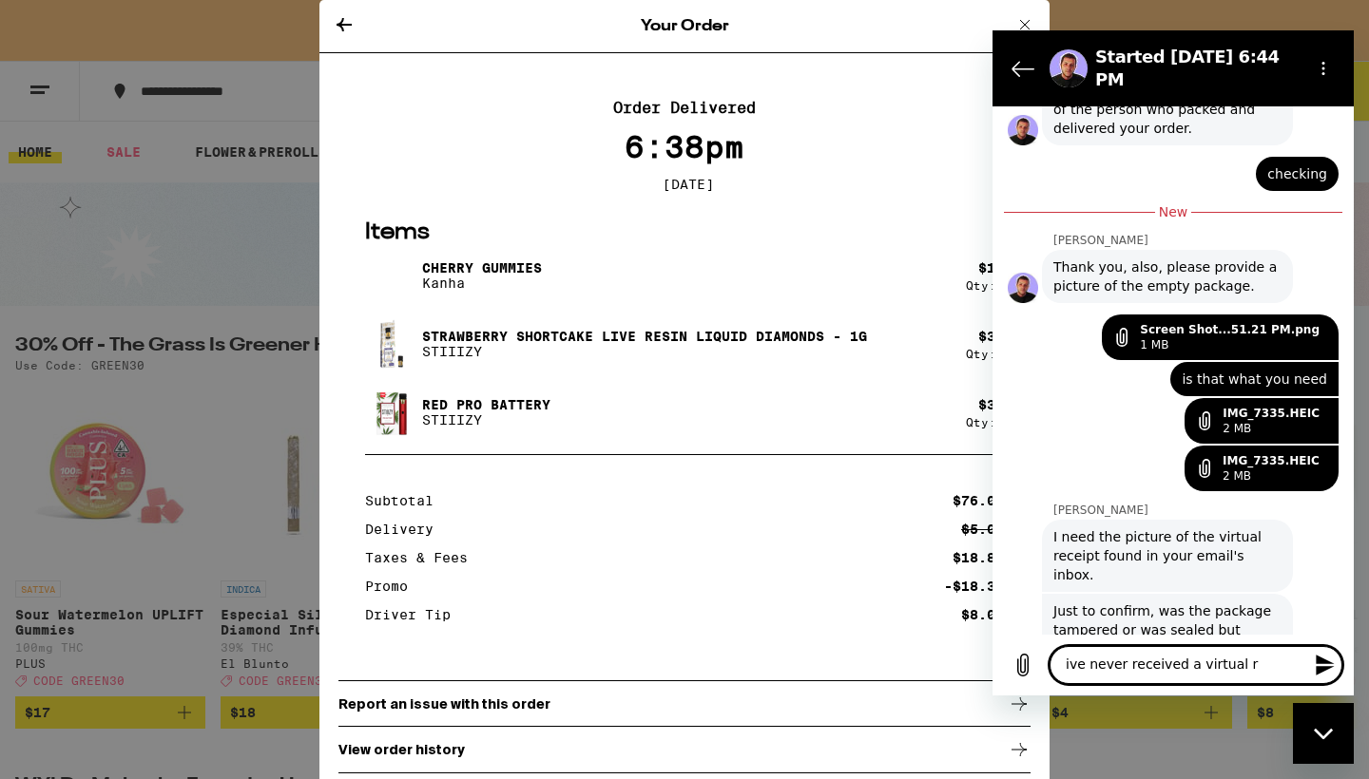
type textarea "ive never received a virtual re"
type textarea "x"
type textarea "ive never received a virtual rec"
type textarea "x"
type textarea "ive never received a virtual rece"
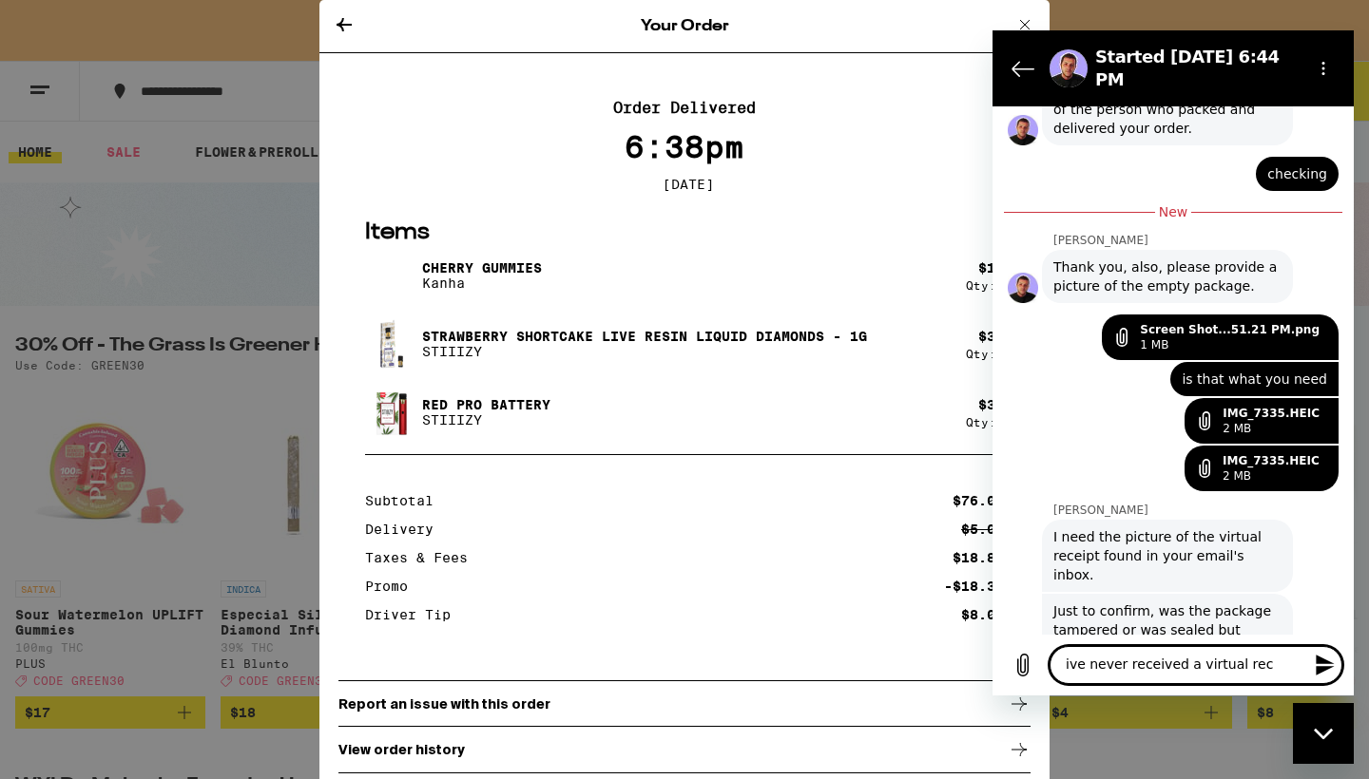
type textarea "x"
type textarea "ive never received a virtual recei"
type textarea "x"
type textarea "ive never received a virtual receit"
type textarea "x"
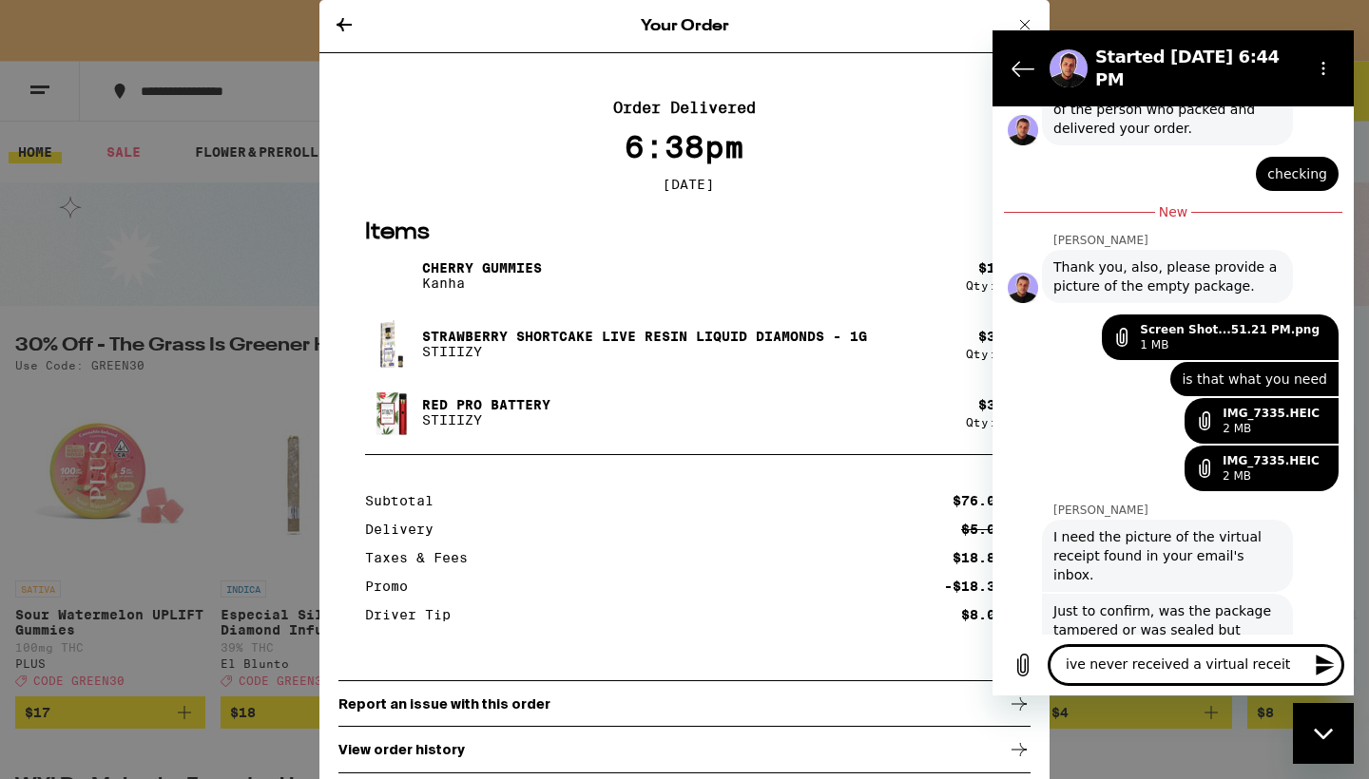
type textarea "ive never received a virtual receito"
type textarea "x"
type textarea "ive never received a virtual receit"
type textarea "x"
type textarea "ive never received a virtual recei"
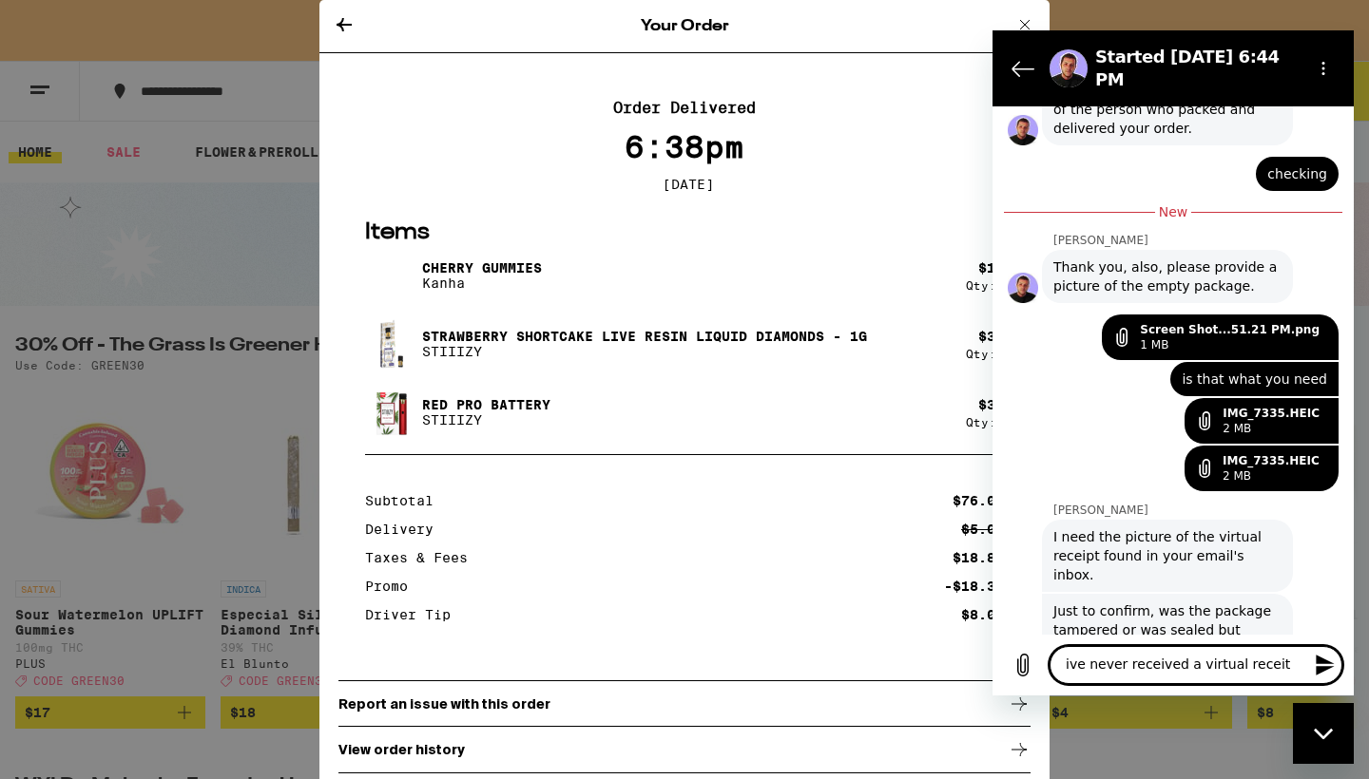
type textarea "x"
type textarea "ive never received a virtual receip"
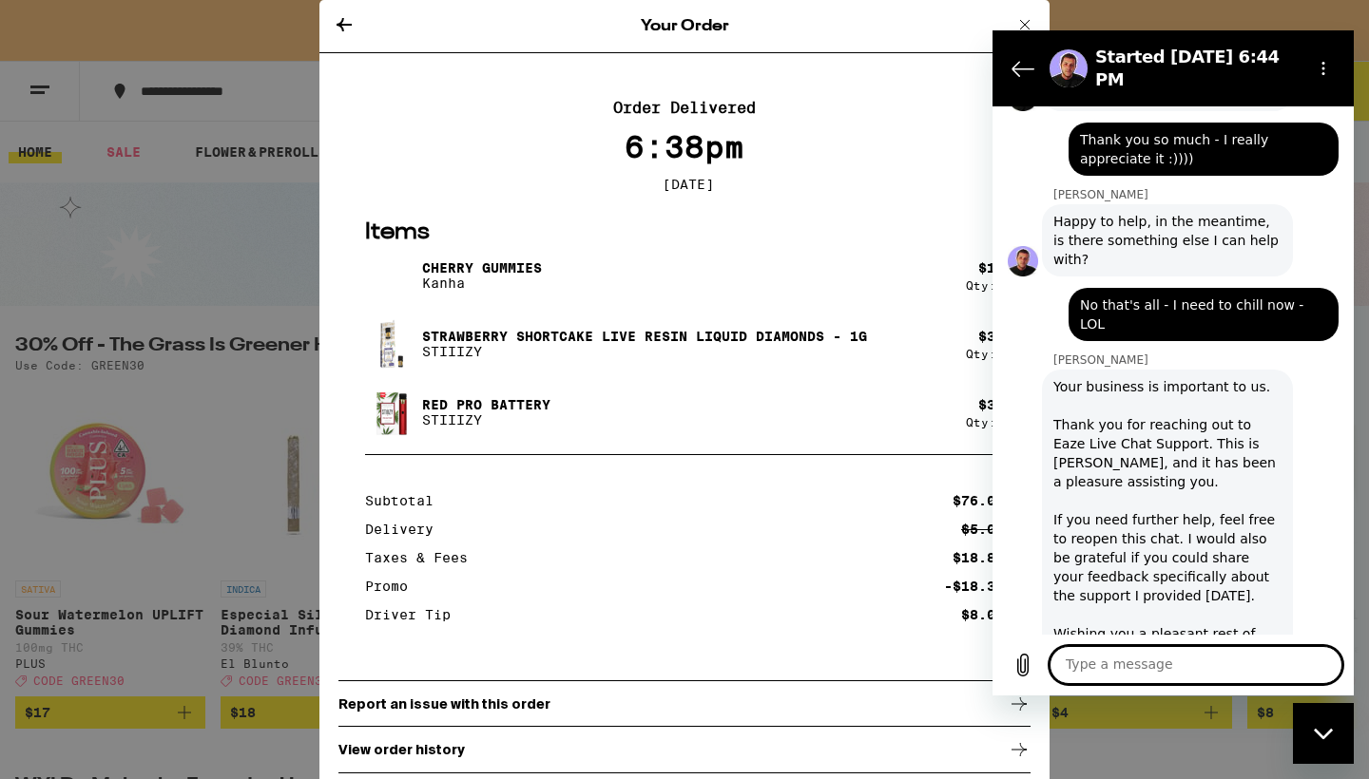
scroll to position [2888, 0]
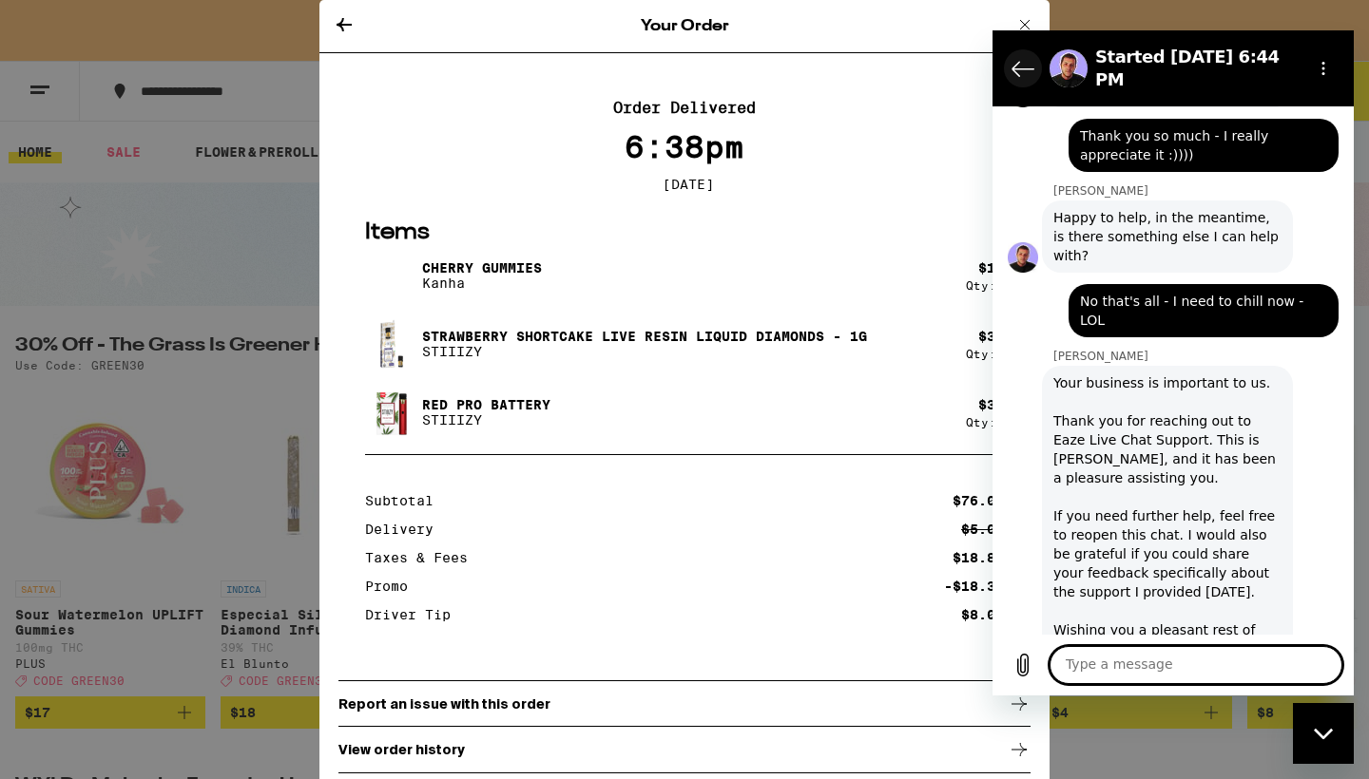
click at [1018, 67] on icon "Back to the conversation list" at bounding box center [1022, 69] width 21 height 14
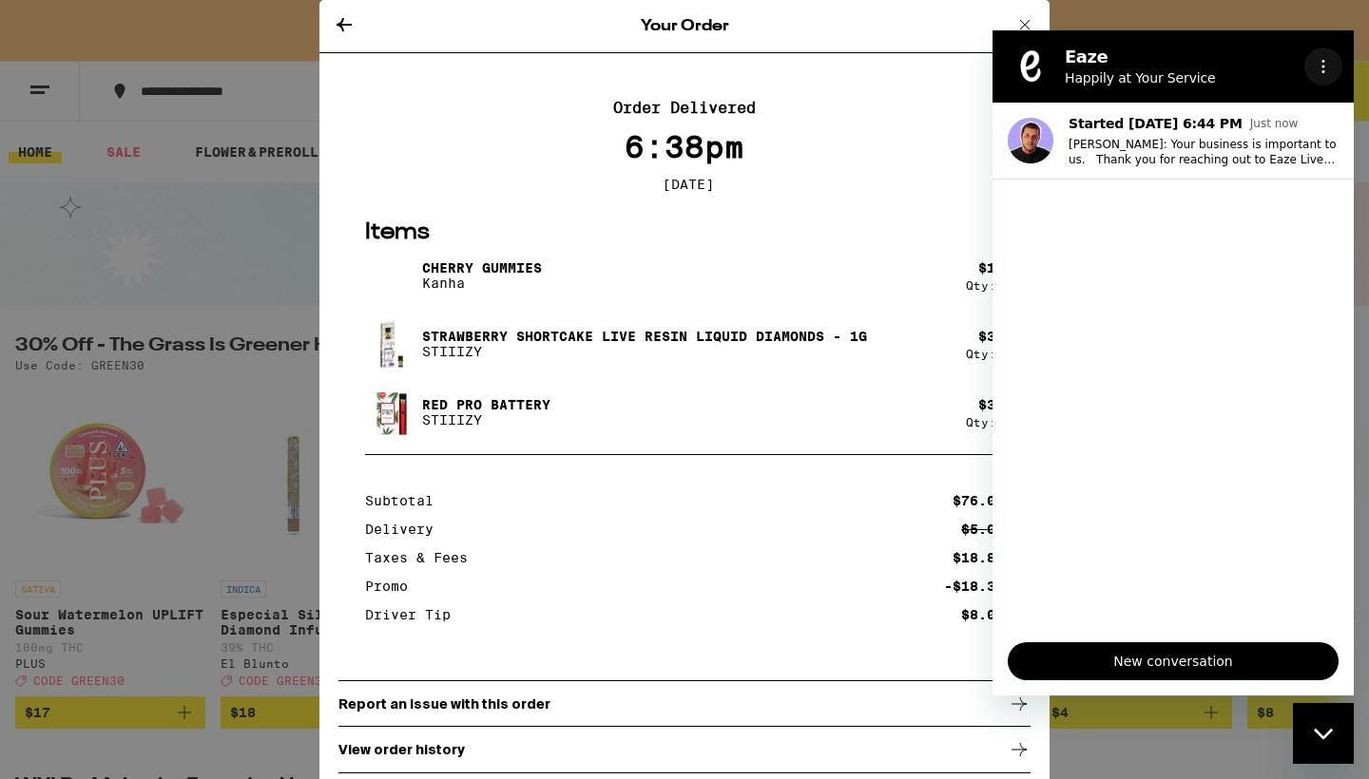
click at [1327, 66] on icon "Options menu" at bounding box center [1323, 66] width 15 height 15
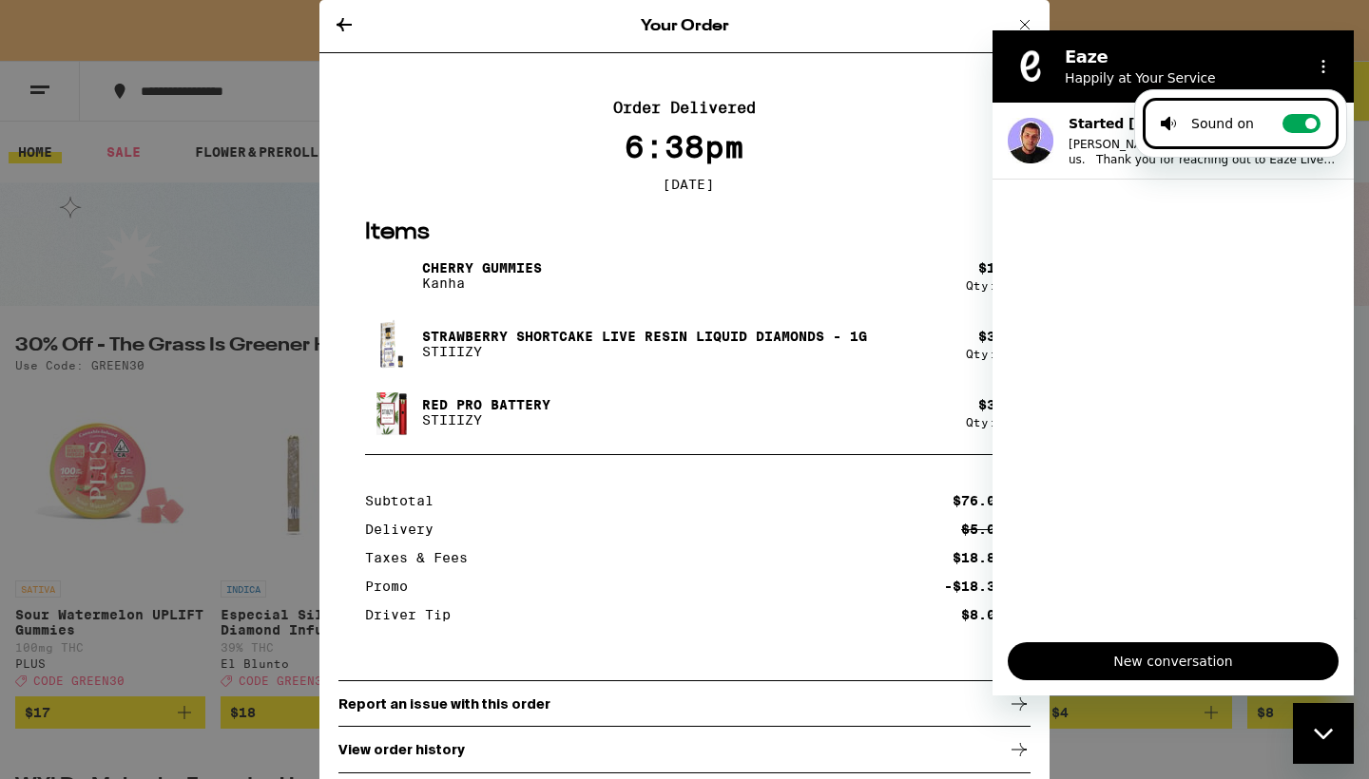
click at [1262, 32] on section "Eaze Happily at Your Service Sound on Toggle sound notifications" at bounding box center [1172, 66] width 361 height 72
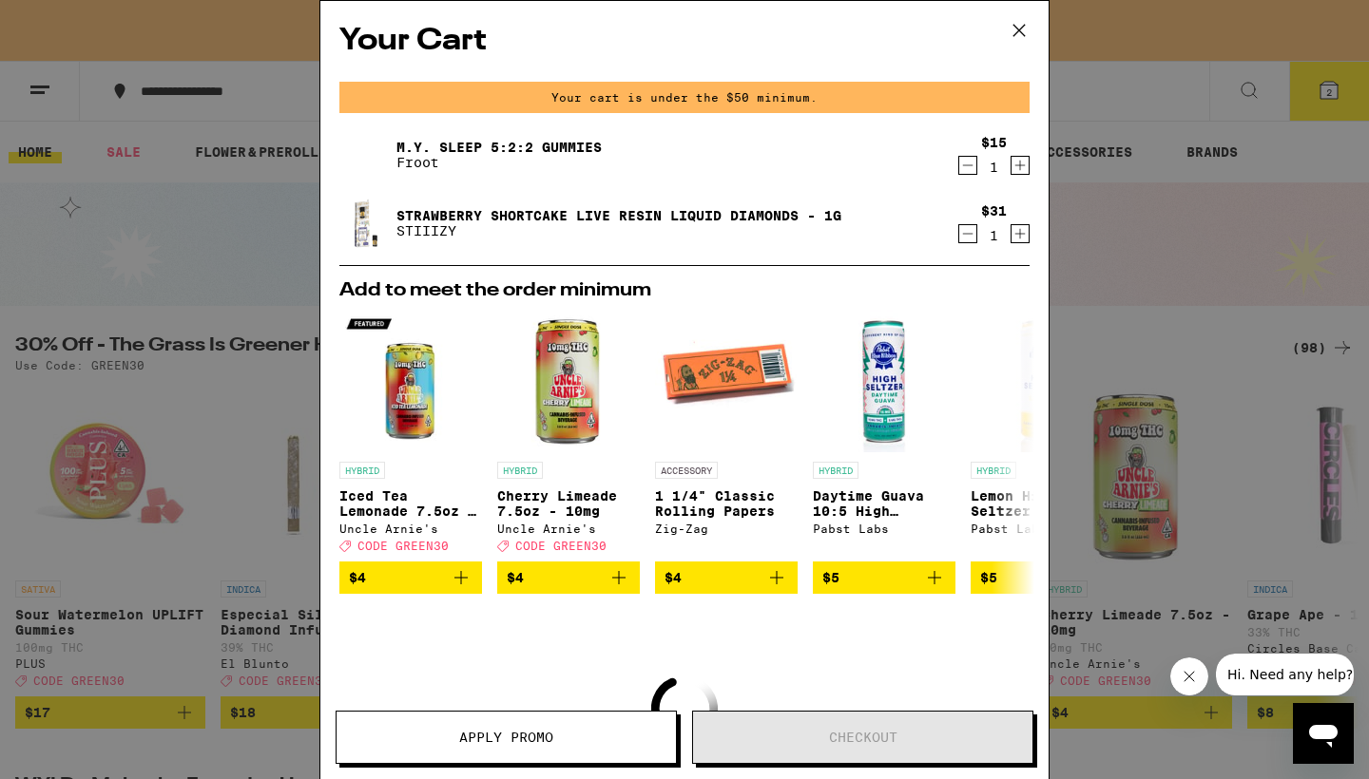
click at [1014, 234] on icon "Increment" at bounding box center [1019, 233] width 17 height 23
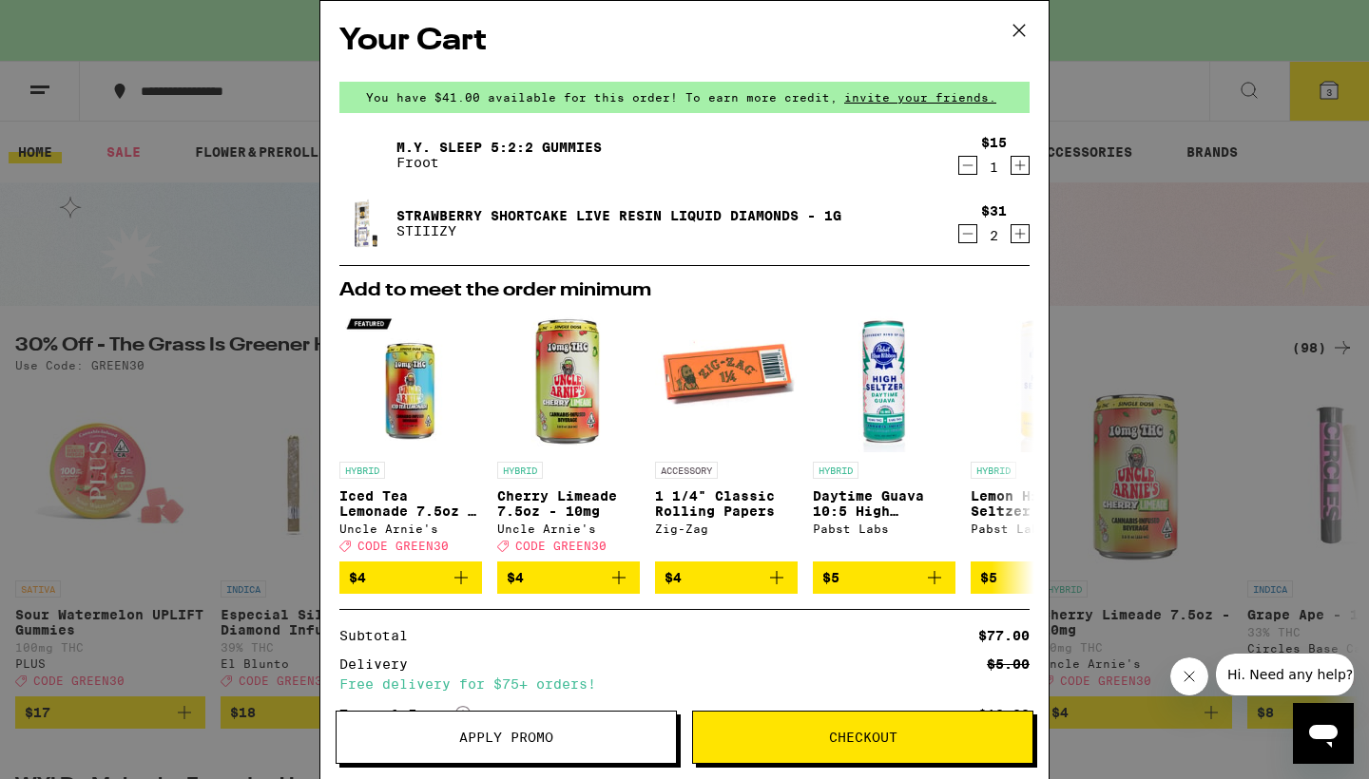
click at [840, 743] on span "Checkout" at bounding box center [863, 737] width 68 height 13
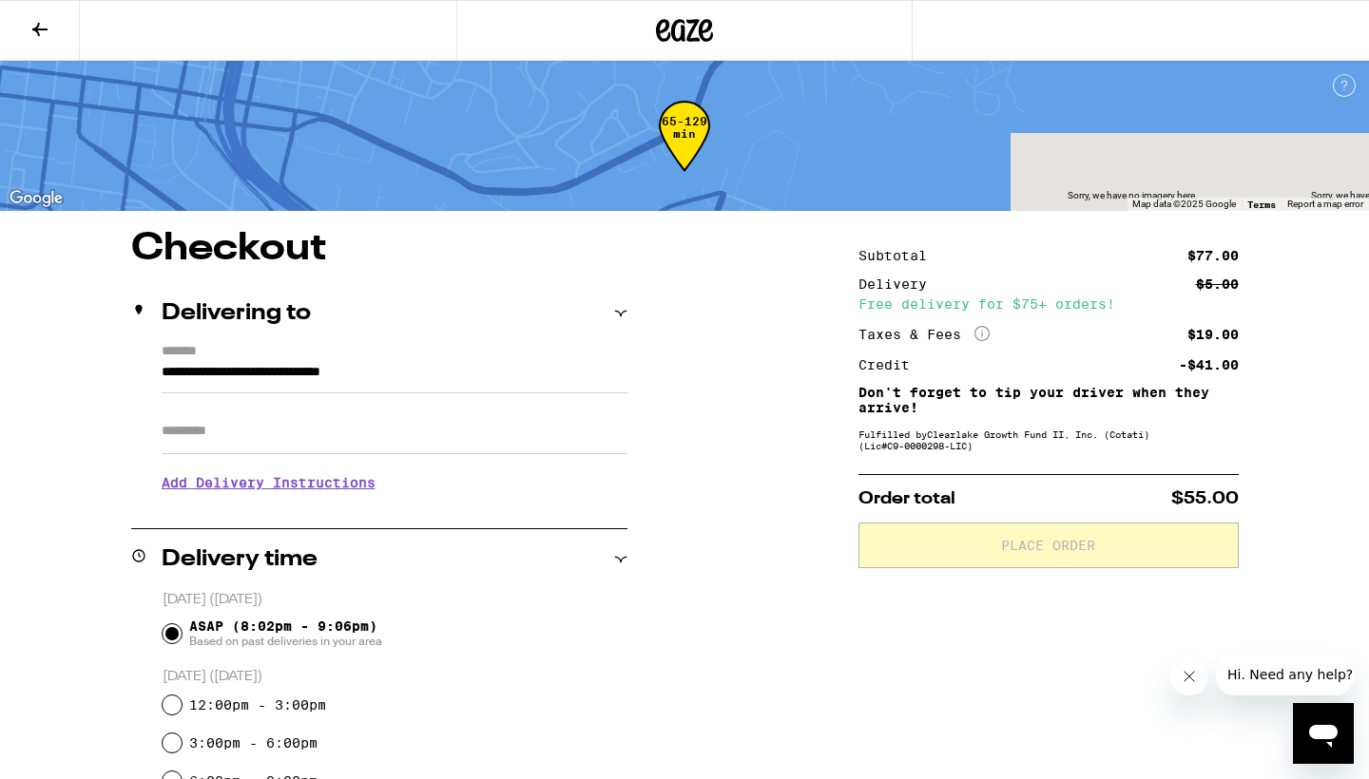
click at [662, 422] on div "**********" at bounding box center [684, 734] width 1369 height 1009
